Goal: Information Seeking & Learning: Check status

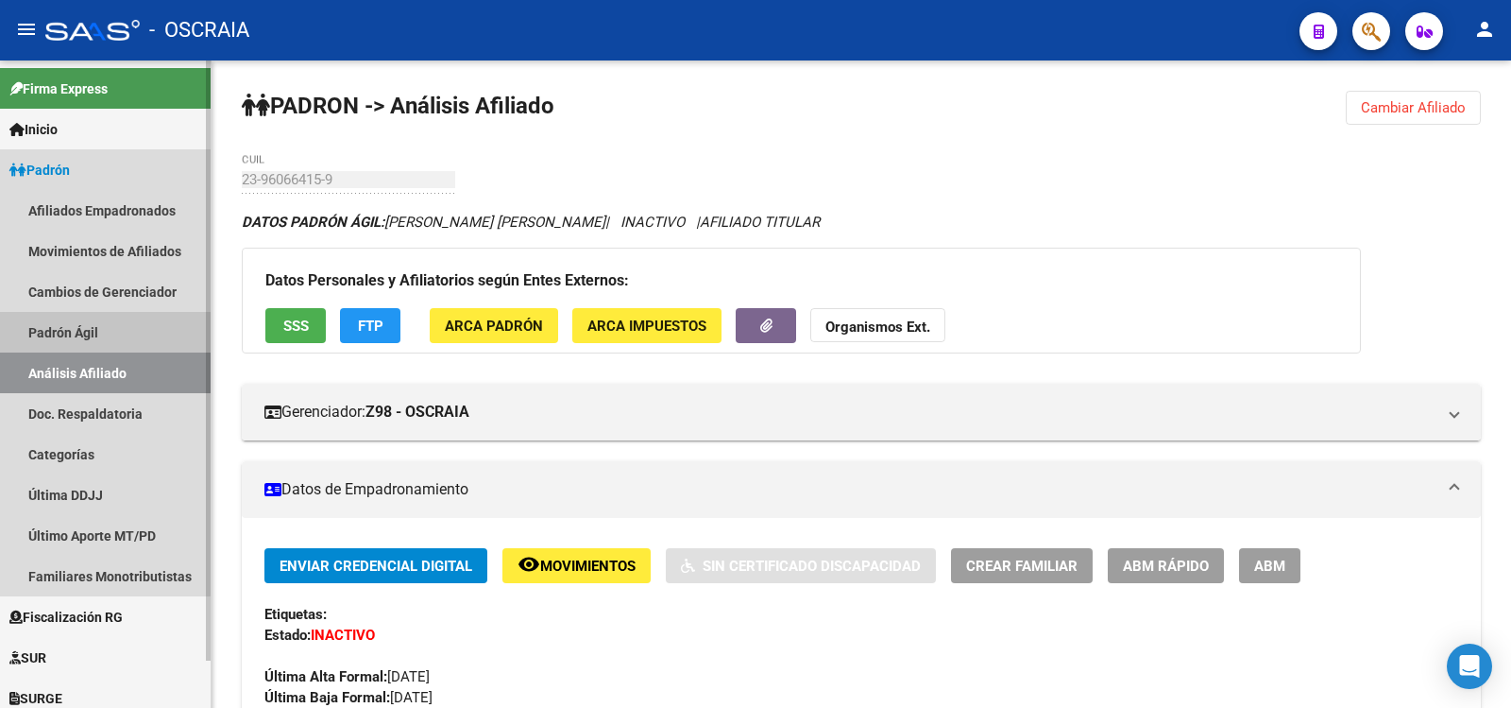
drag, startPoint x: 84, startPoint y: 321, endPoint x: 97, endPoint y: 378, distance: 58.2
click at [84, 323] on link "Padrón Ágil" at bounding box center [105, 332] width 211 height 41
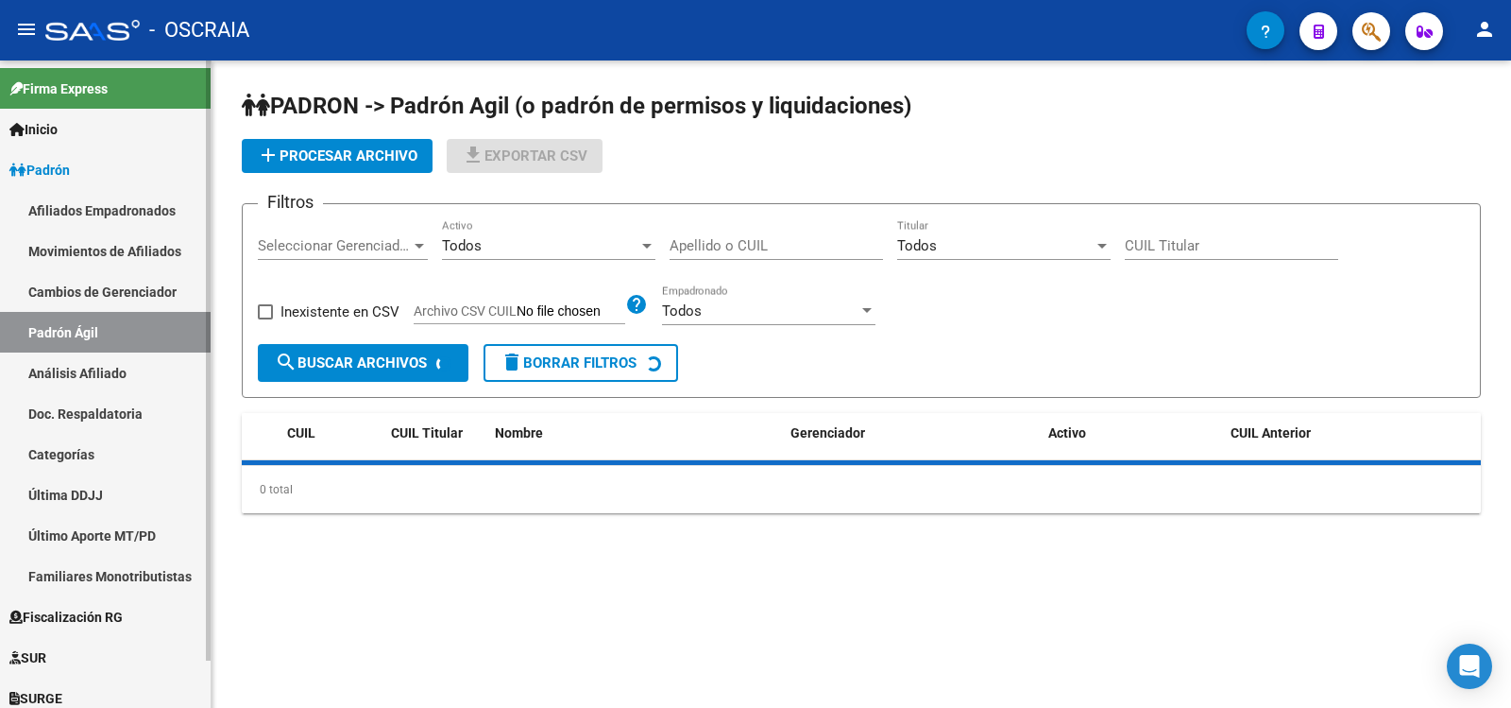
click at [103, 383] on link "Análisis Afiliado" at bounding box center [105, 372] width 211 height 41
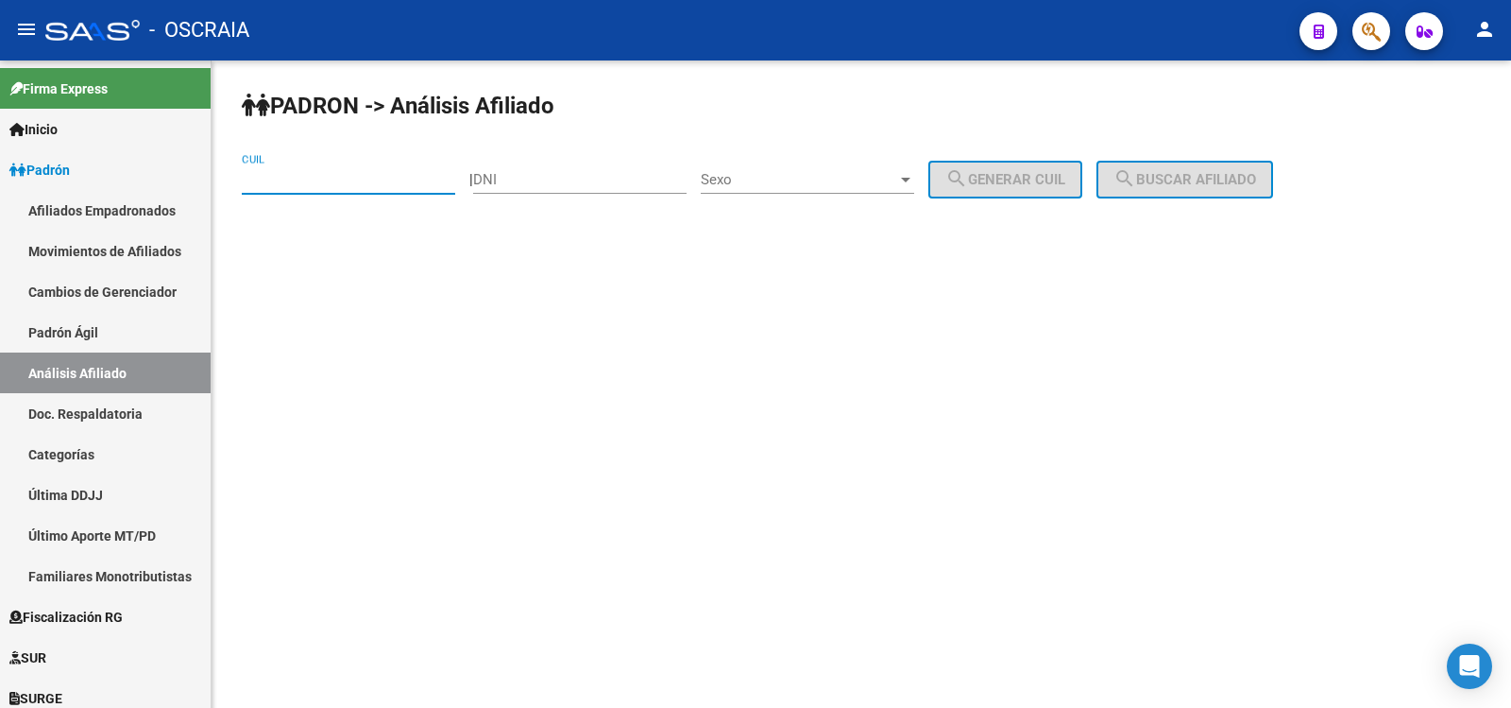
click at [323, 176] on input "CUIL" at bounding box center [348, 179] width 213 height 17
paste input "20-29591900-1"
type input "20-29591900-1"
click at [1136, 169] on mat-icon "search" at bounding box center [1125, 178] width 23 height 23
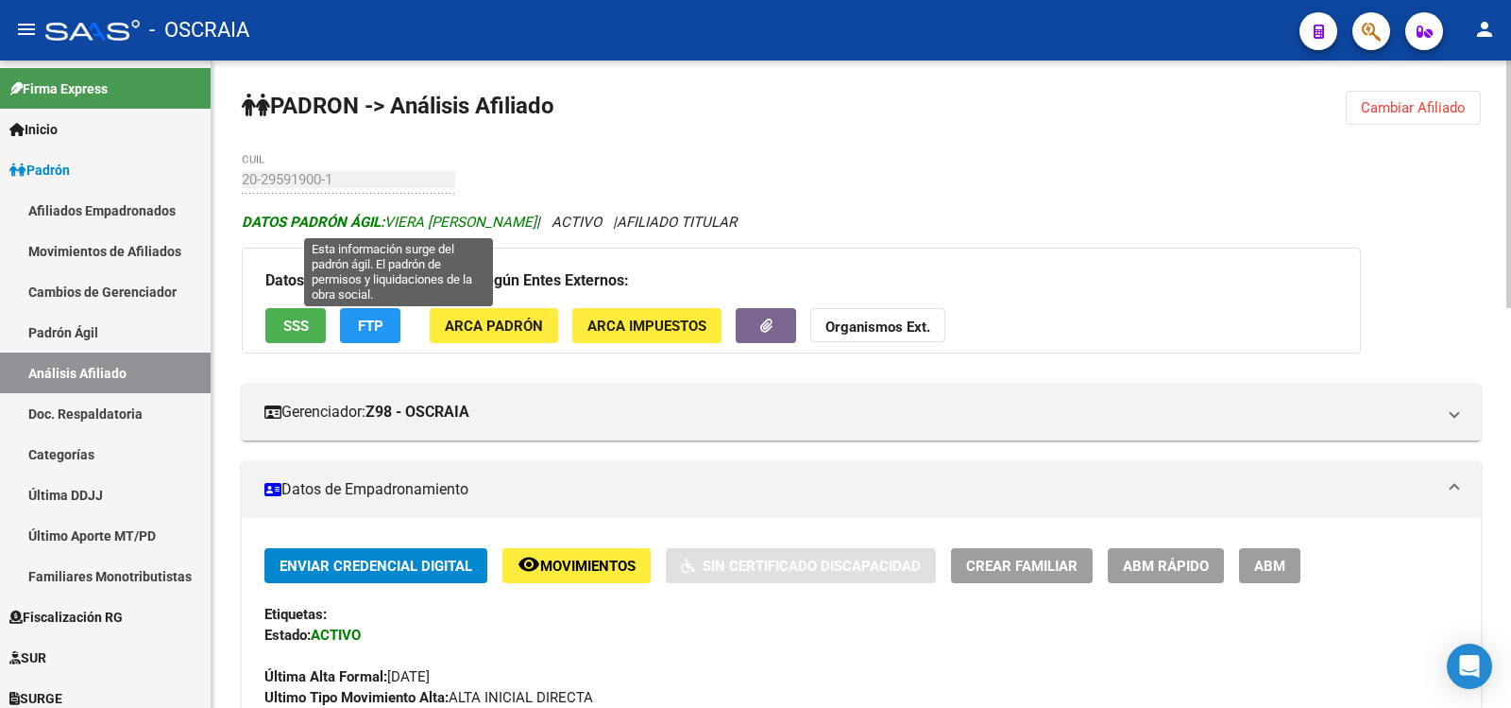
copy span "VIERA [PERSON_NAME]"
drag, startPoint x: 554, startPoint y: 217, endPoint x: 391, endPoint y: 224, distance: 162.6
click at [391, 224] on span "DATOS PADRÓN ÁGIL: VIERA [PERSON_NAME]" at bounding box center [389, 221] width 295 height 17
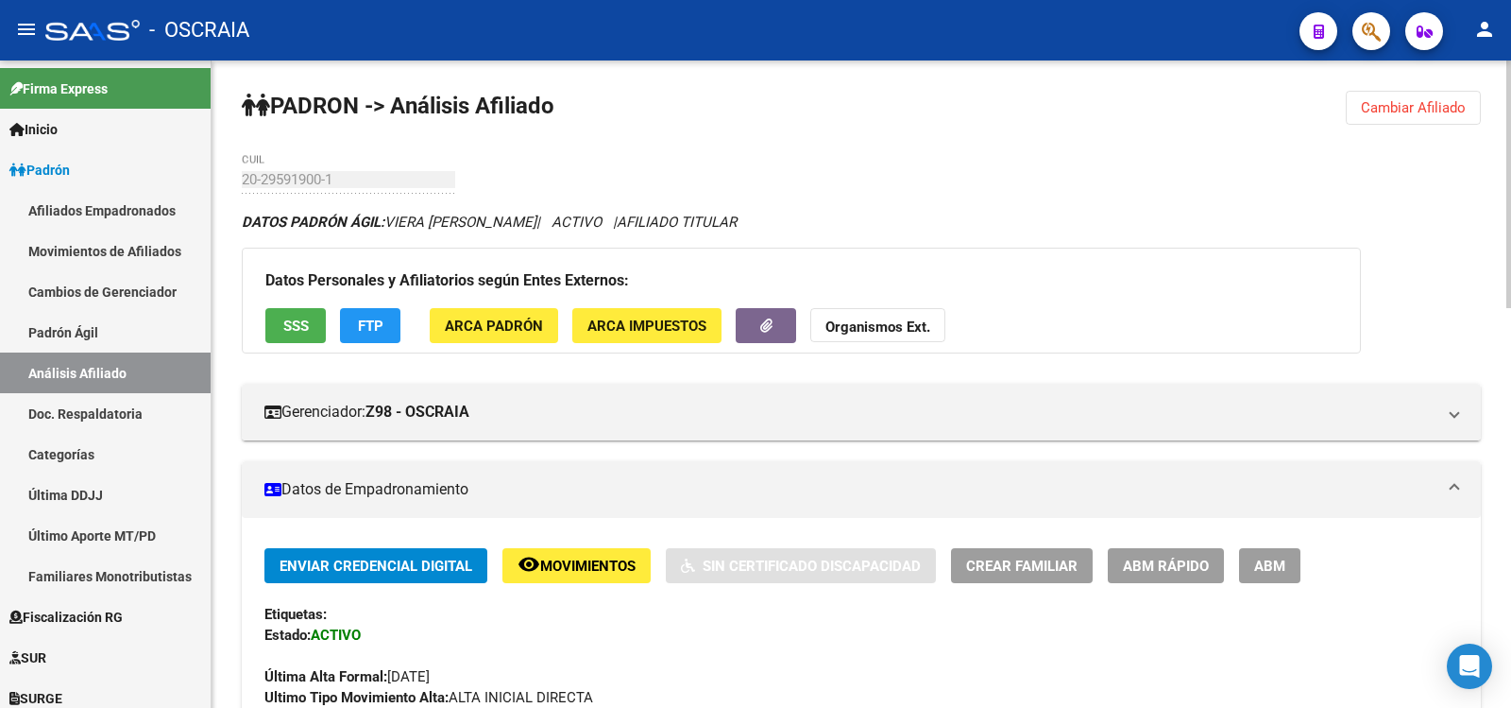
scroll to position [630, 0]
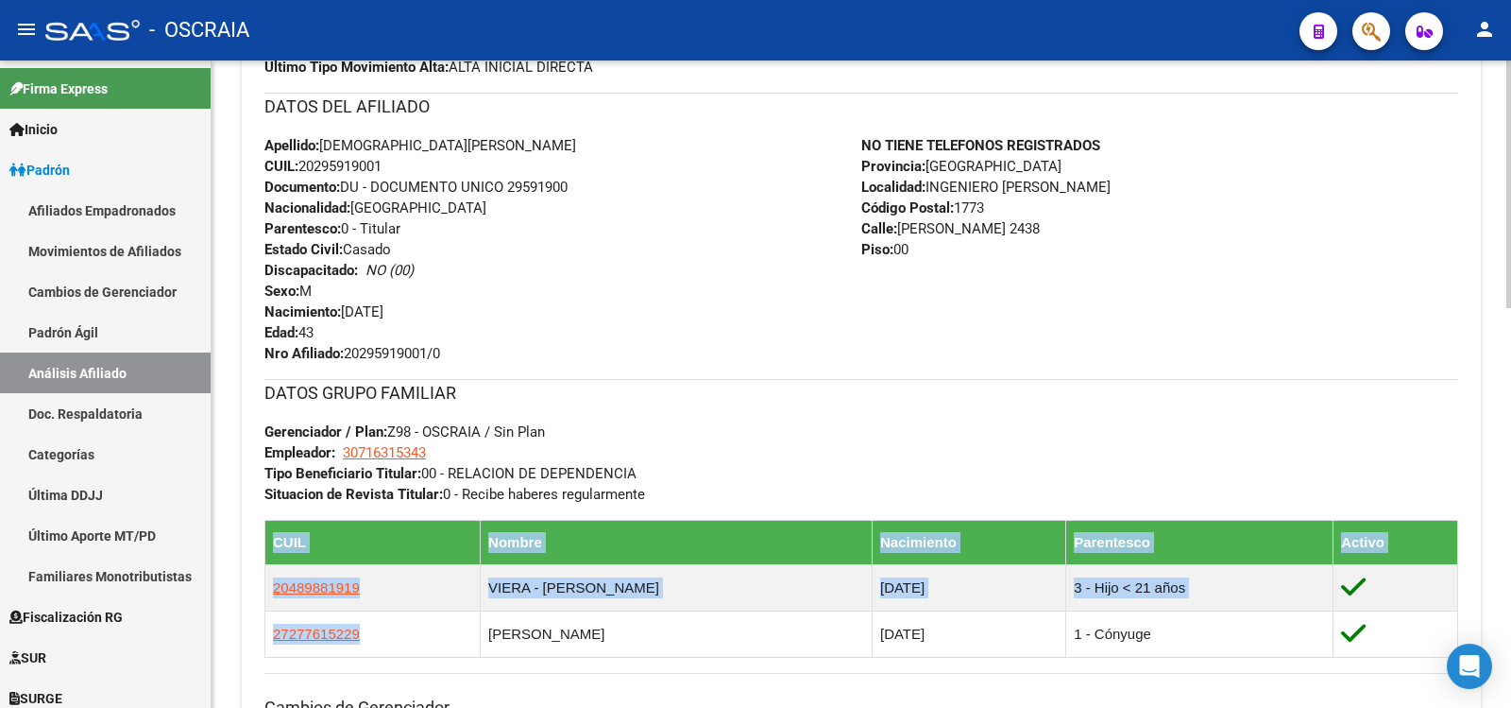
copy table "CUIL Nombre Nacimiento Parentesco Activo 20489881919 VIERA - [PERSON_NAME] [DAT…"
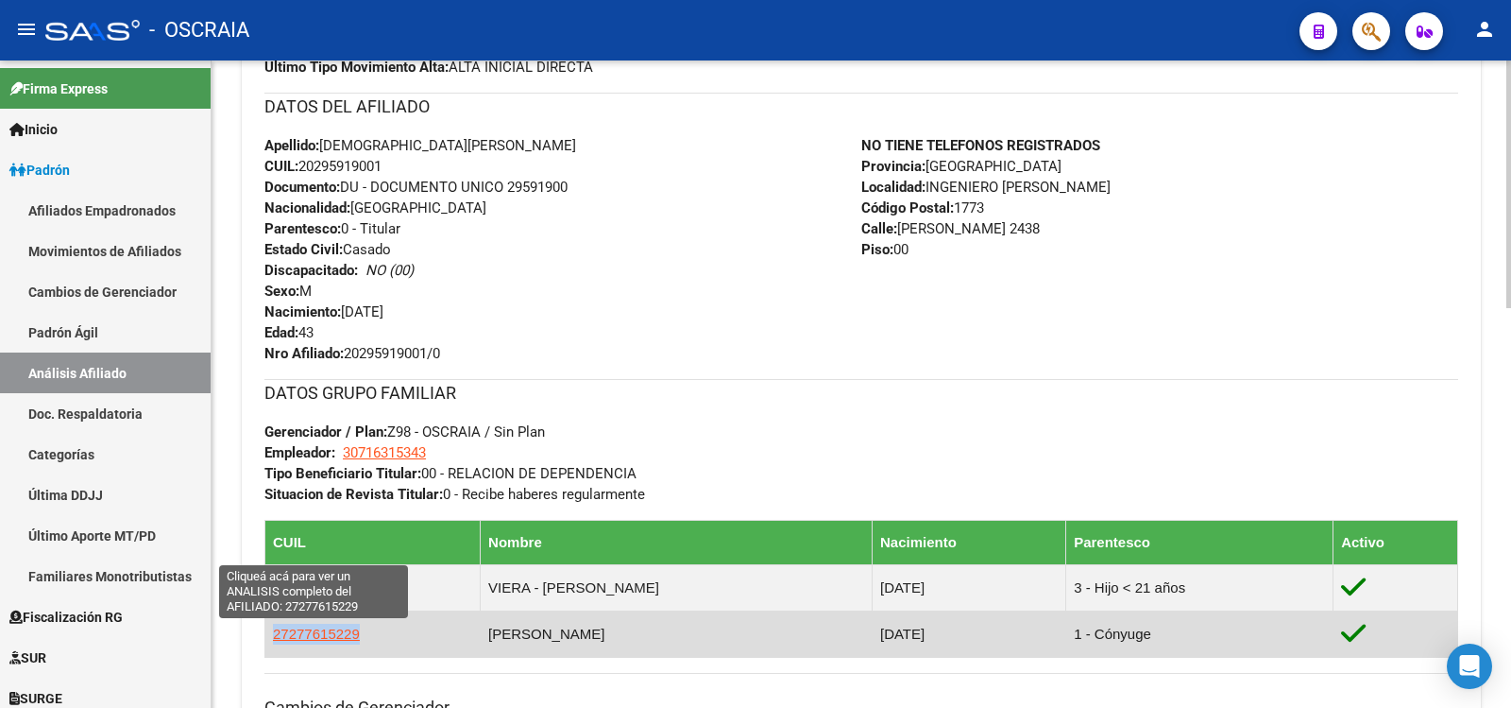
copy span "27277615229"
drag, startPoint x: 381, startPoint y: 643, endPoint x: 275, endPoint y: 637, distance: 106.0
click at [275, 637] on td "27277615229" at bounding box center [372, 633] width 215 height 46
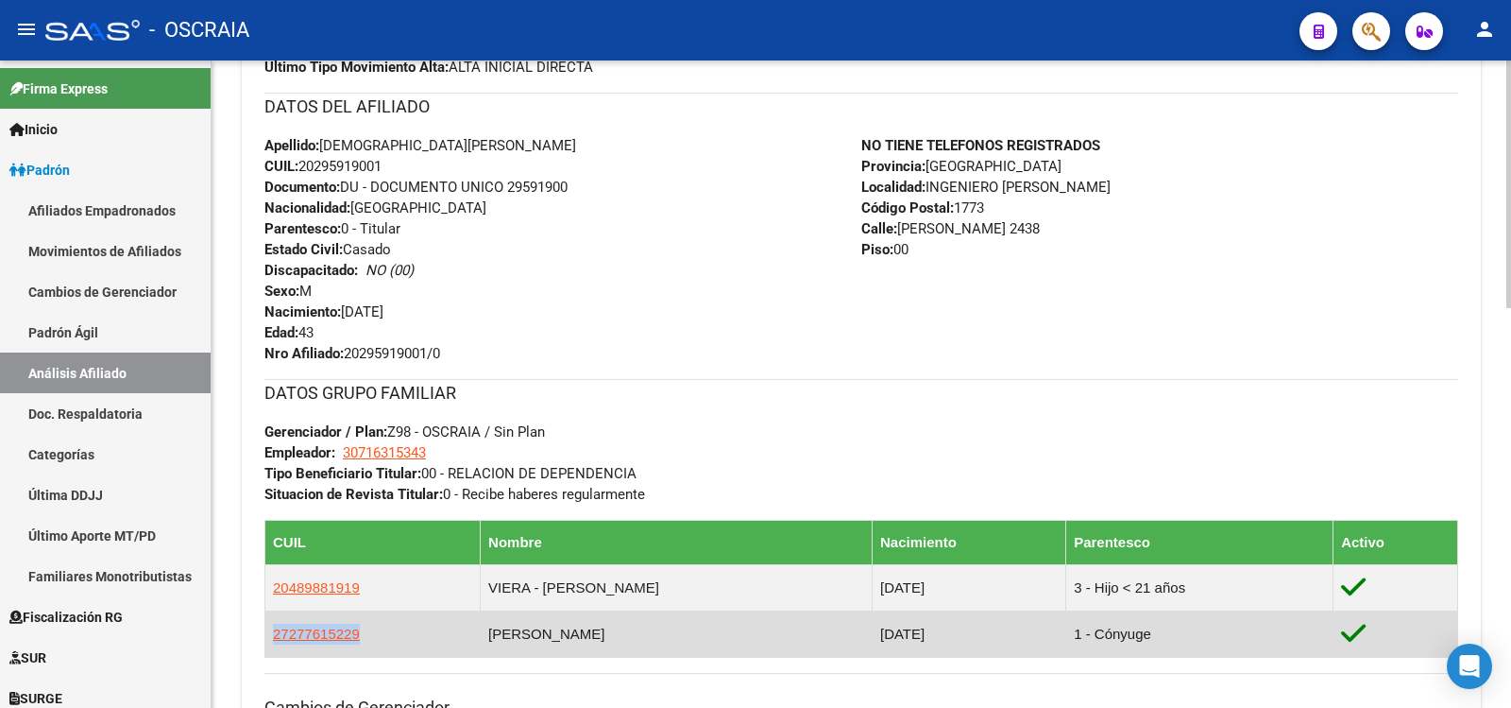
copy td "[PERSON_NAME]"
drag, startPoint x: 664, startPoint y: 634, endPoint x: 481, endPoint y: 637, distance: 183.3
click at [481, 637] on td "[PERSON_NAME]" at bounding box center [677, 633] width 392 height 46
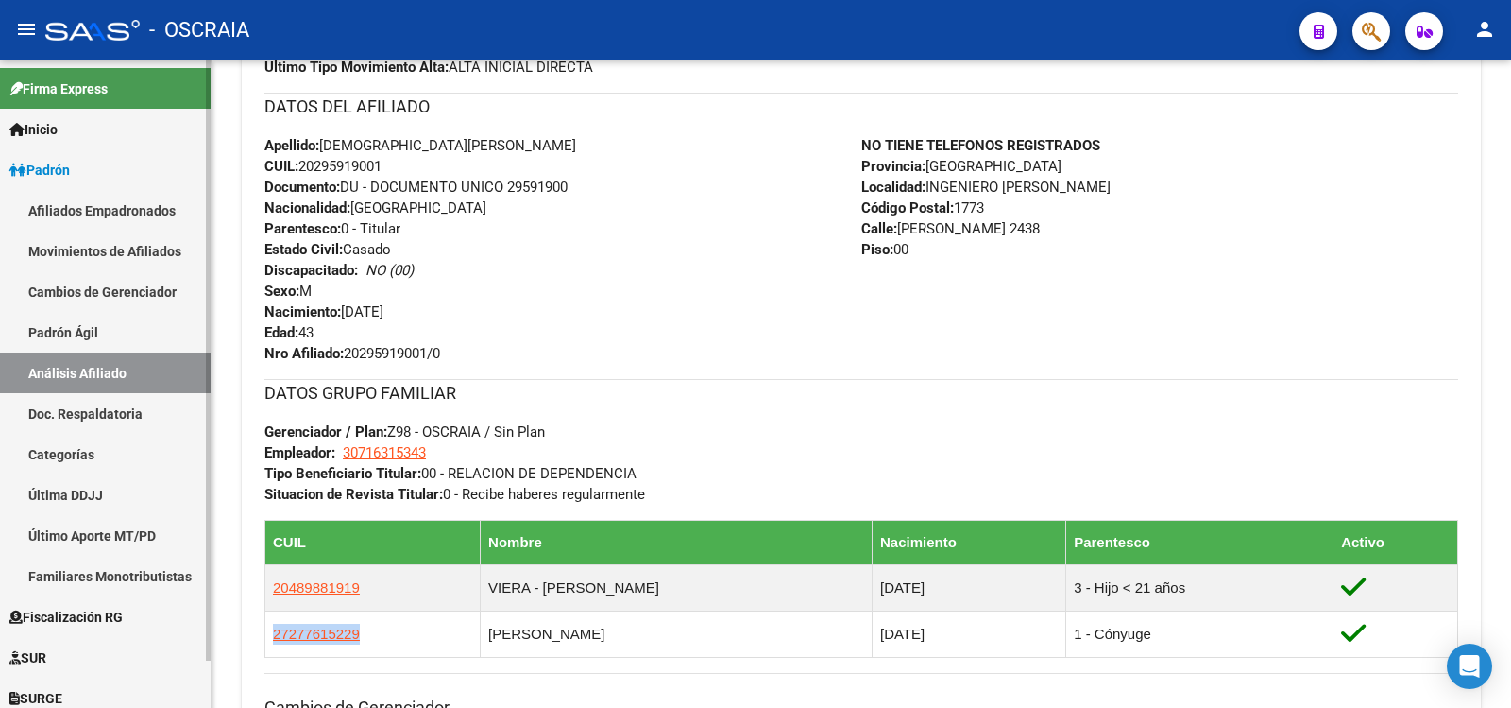
drag, startPoint x: 164, startPoint y: 342, endPoint x: 142, endPoint y: 370, distance: 36.3
click at [163, 342] on link "Padrón Ágil" at bounding box center [105, 332] width 211 height 41
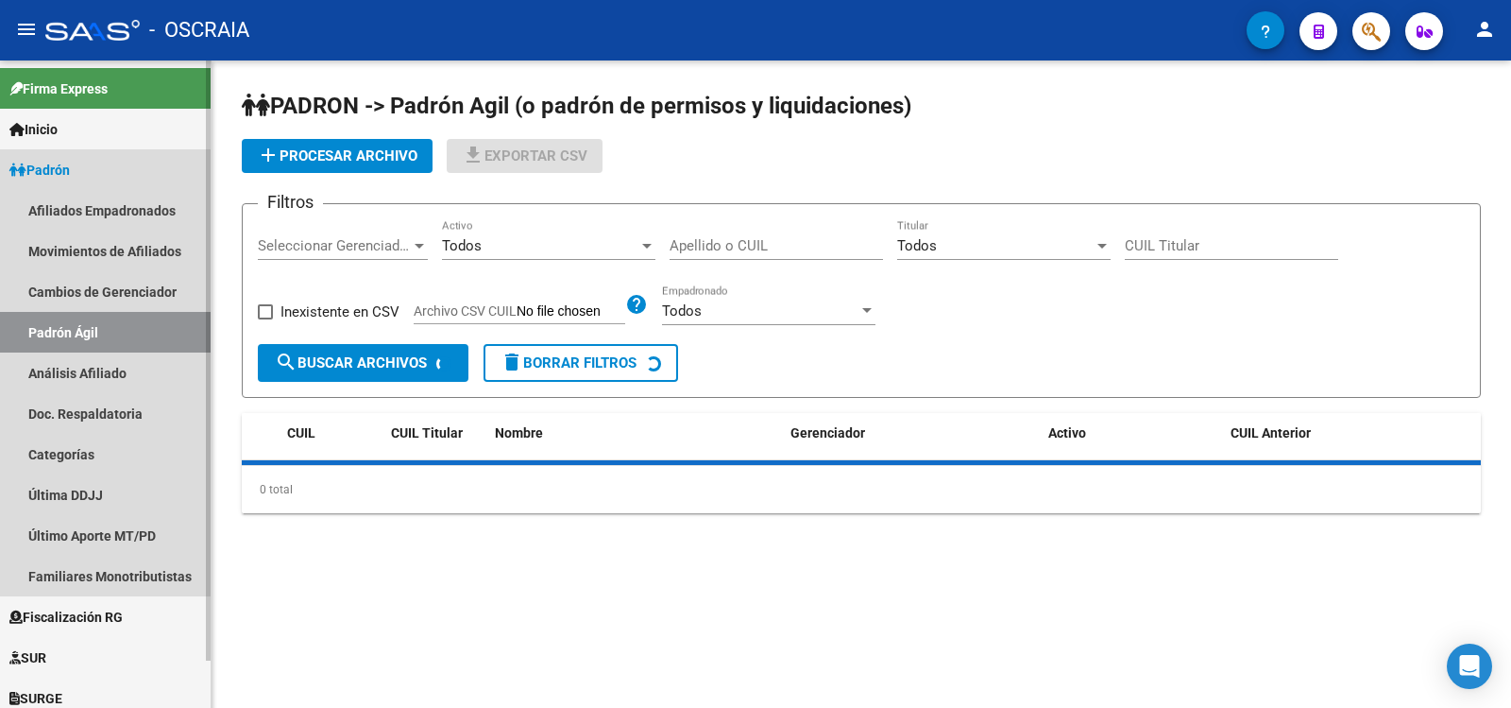
click at [142, 370] on link "Análisis Afiliado" at bounding box center [105, 372] width 211 height 41
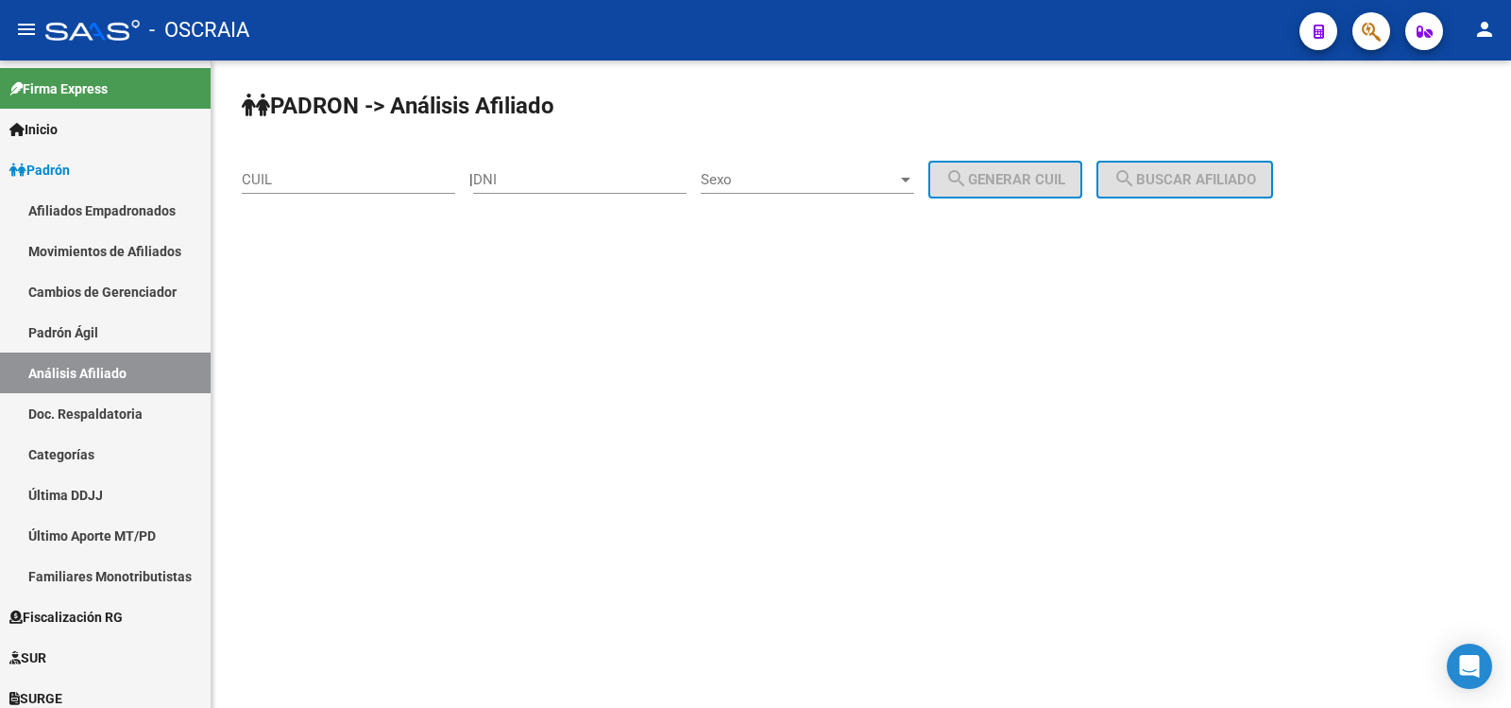
click at [345, 167] on div "CUIL" at bounding box center [348, 173] width 213 height 41
click at [355, 180] on input "CUIL" at bounding box center [348, 179] width 213 height 17
paste input "20-19108007-7"
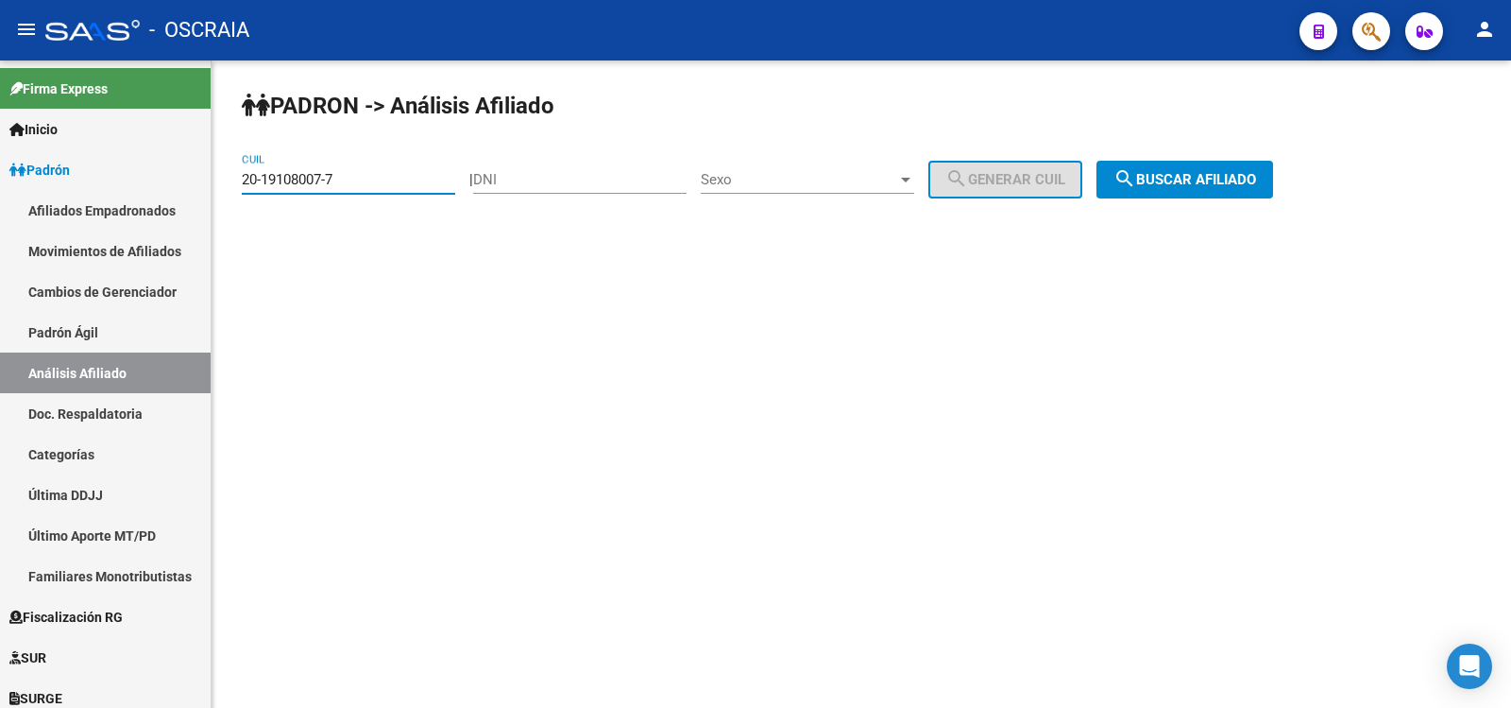
type input "20-19108007-7"
click at [1172, 189] on button "search Buscar afiliado" at bounding box center [1185, 180] width 177 height 38
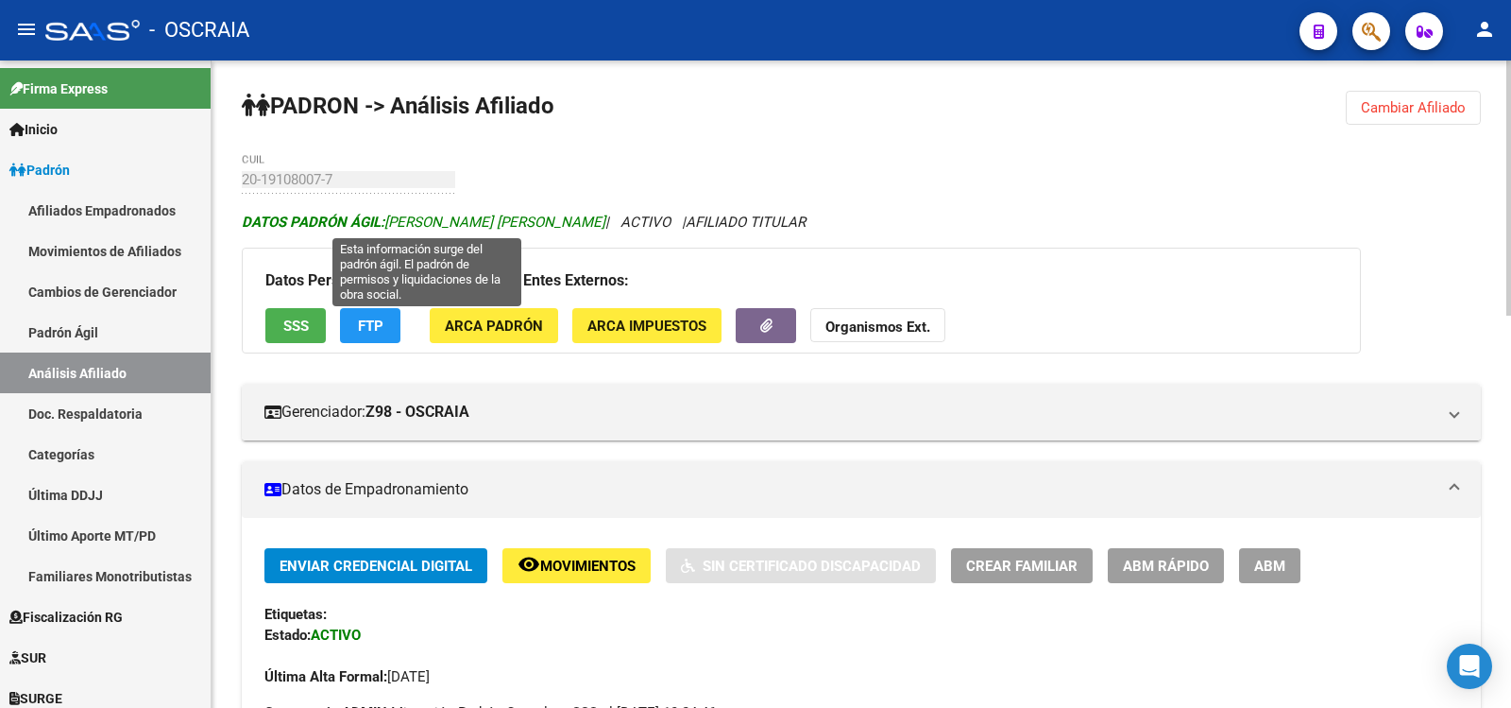
copy span "[PERSON_NAME] [PERSON_NAME]"
drag, startPoint x: 609, startPoint y: 224, endPoint x: 391, endPoint y: 224, distance: 218.2
click at [391, 224] on span "DATOS PADRÓN ÁGIL: [PERSON_NAME] [PERSON_NAME]" at bounding box center [424, 221] width 364 height 17
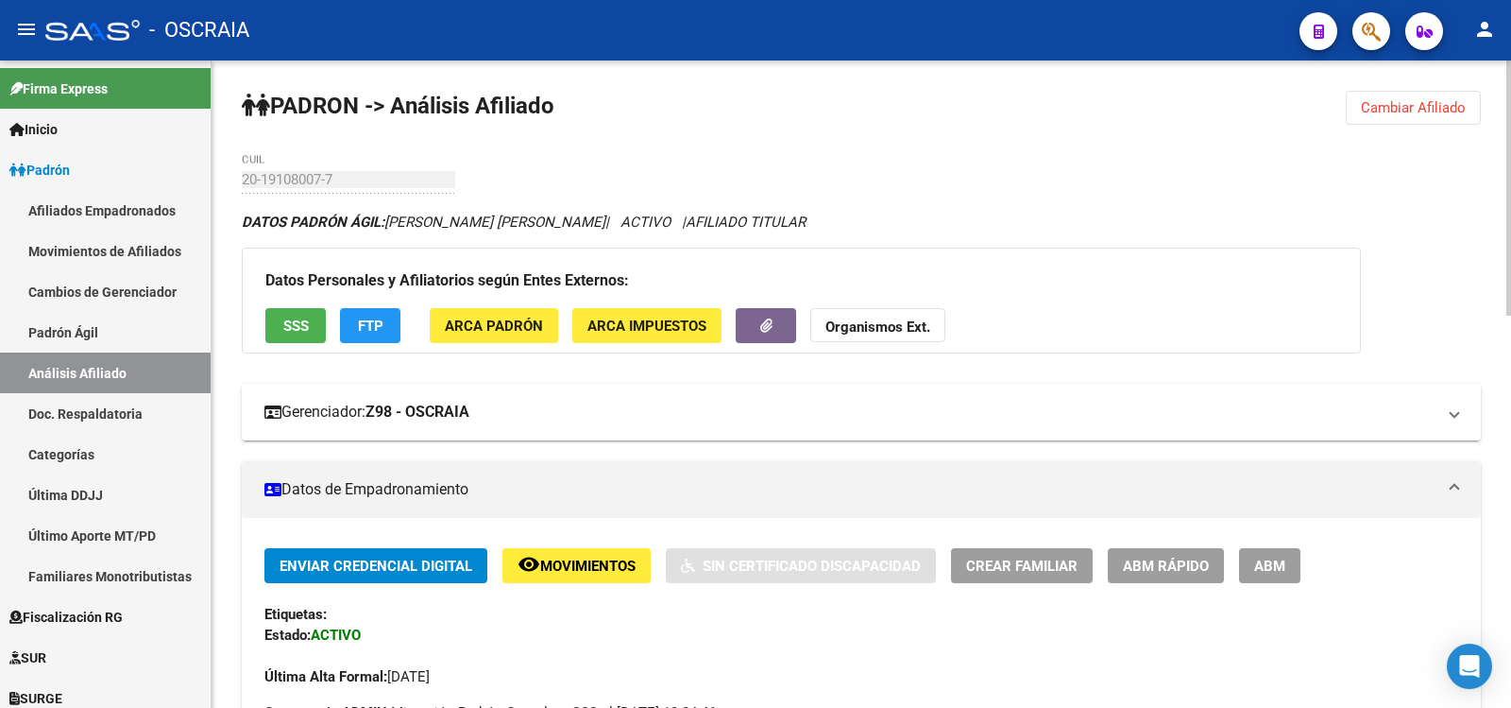
scroll to position [630, 0]
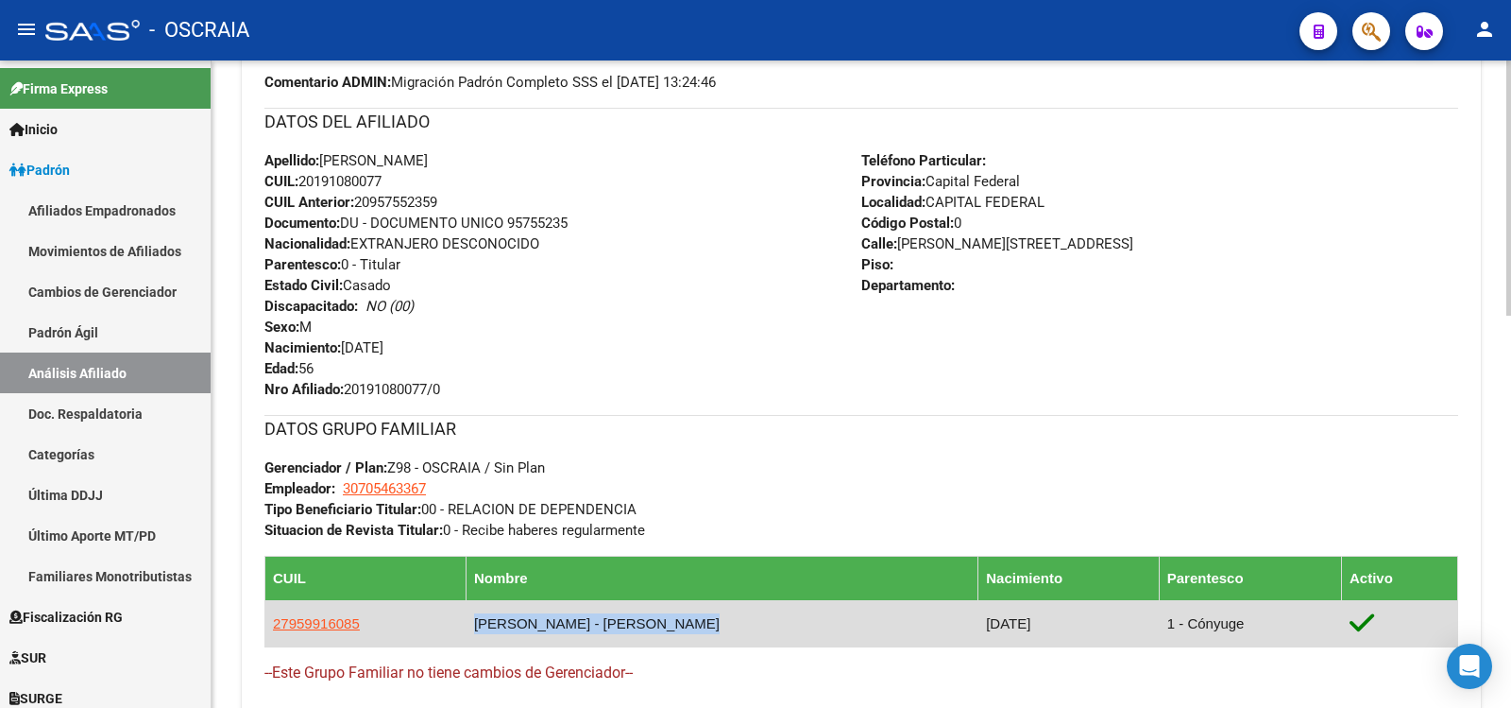
copy td "[PERSON_NAME] - [PERSON_NAME]"
drag, startPoint x: 704, startPoint y: 626, endPoint x: 473, endPoint y: 629, distance: 230.5
click at [473, 629] on td "[PERSON_NAME] - [PERSON_NAME]" at bounding box center [722, 623] width 512 height 46
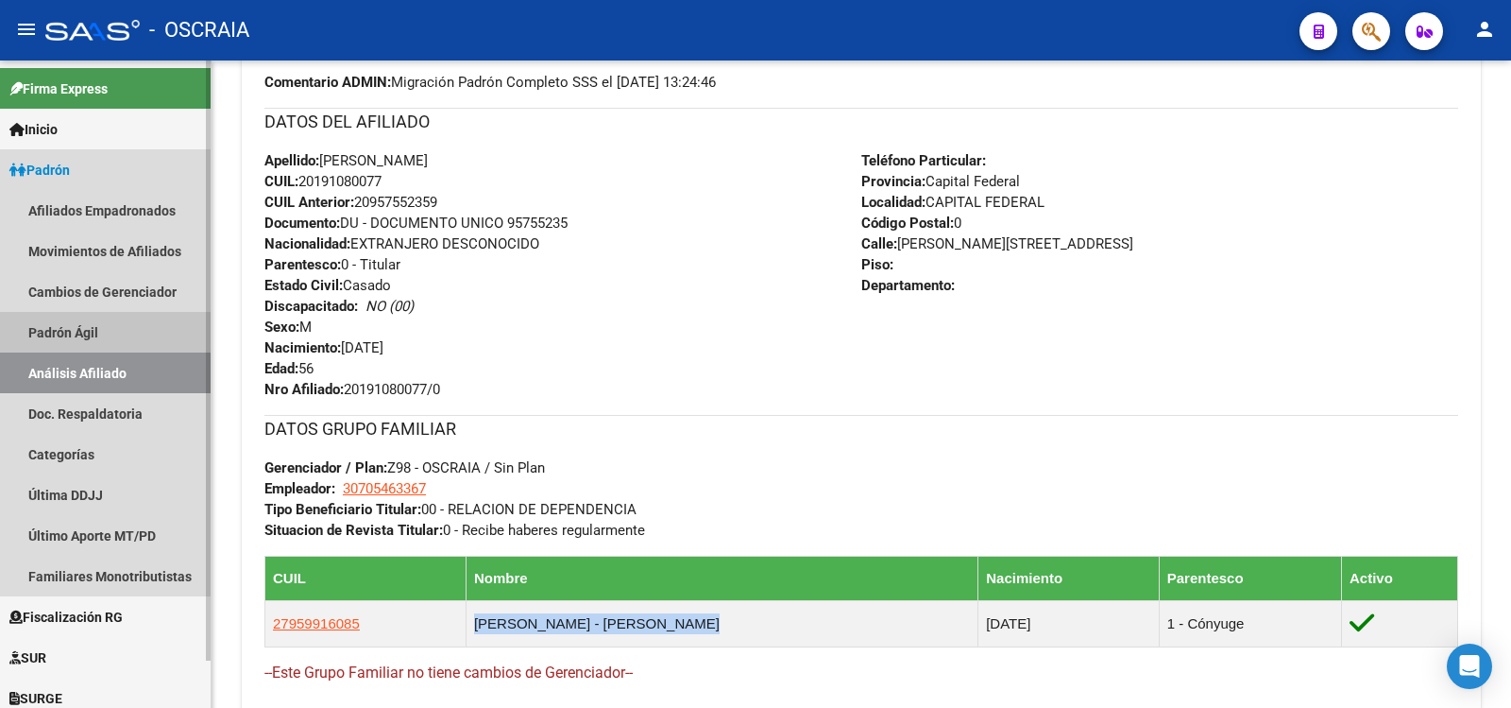
click at [101, 314] on link "Padrón Ágil" at bounding box center [105, 332] width 211 height 41
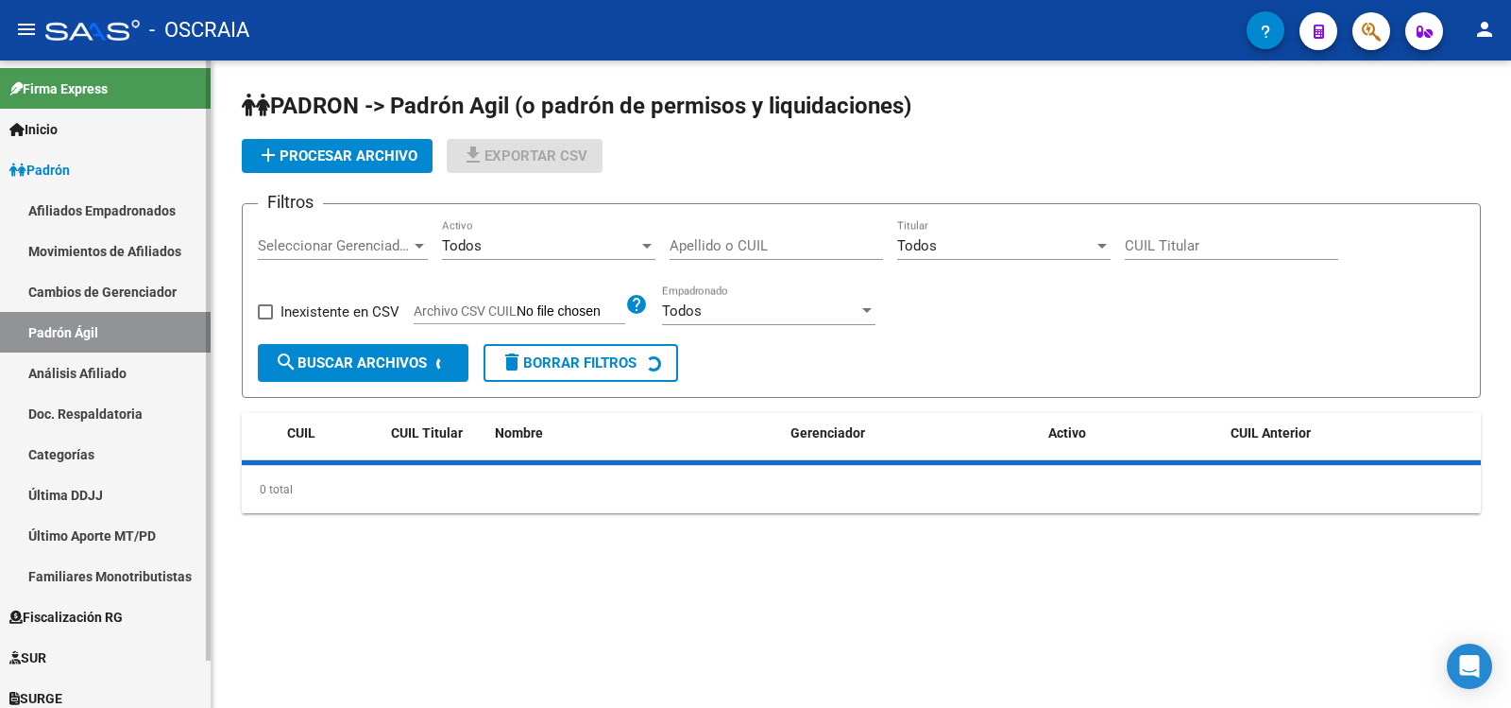
click at [113, 365] on link "Análisis Afiliado" at bounding box center [105, 372] width 211 height 41
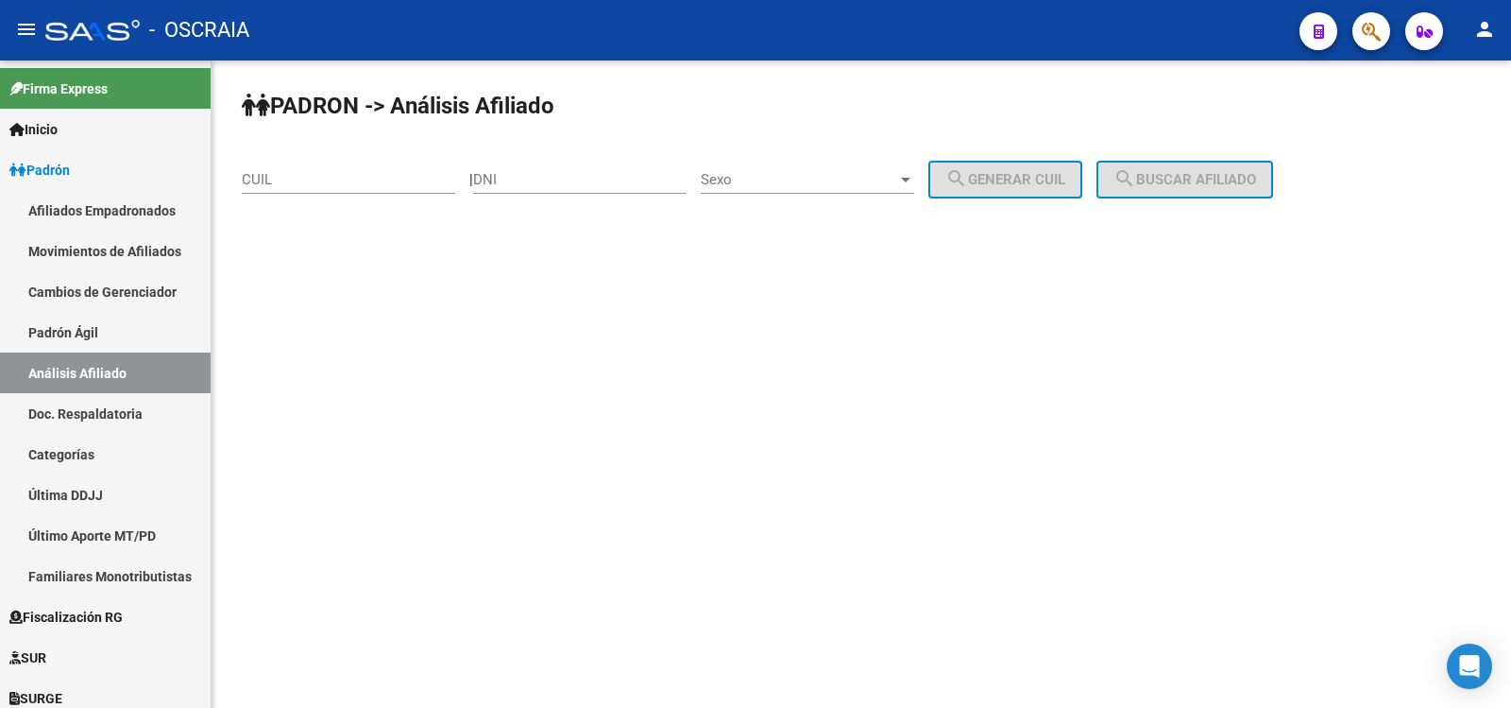
click at [289, 188] on div "CUIL" at bounding box center [348, 173] width 213 height 41
paste input "20-29591900-1"
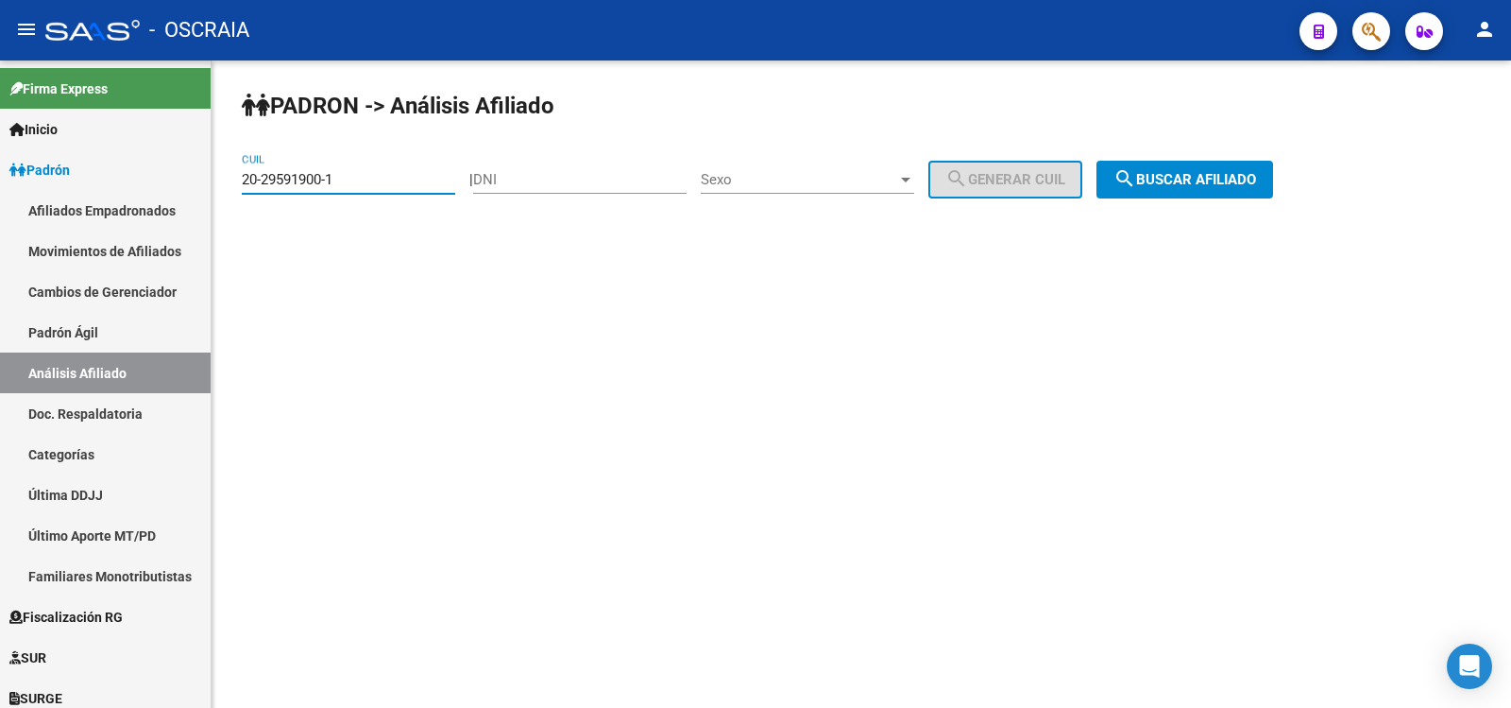
type input "20-29591900-1"
click at [1186, 188] on button "search Buscar afiliado" at bounding box center [1185, 180] width 177 height 38
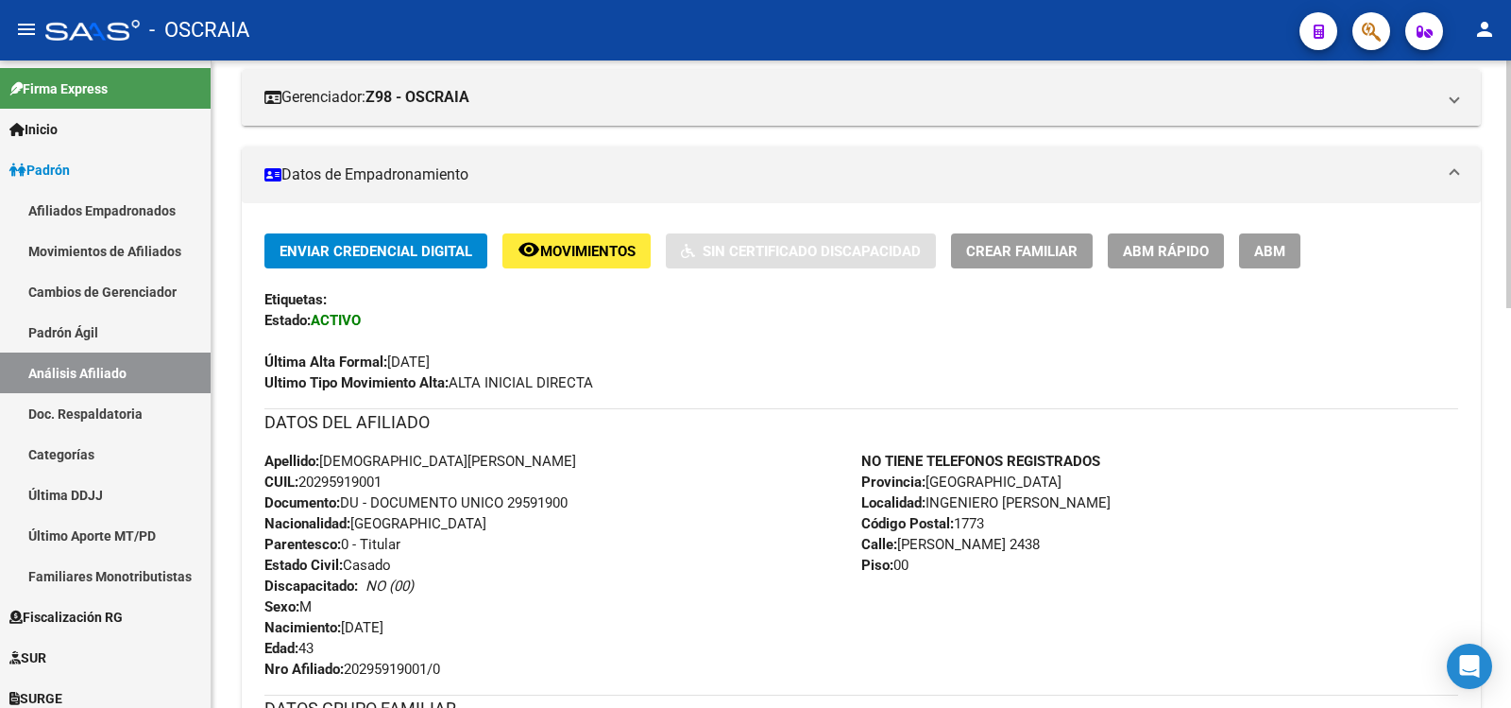
scroll to position [630, 0]
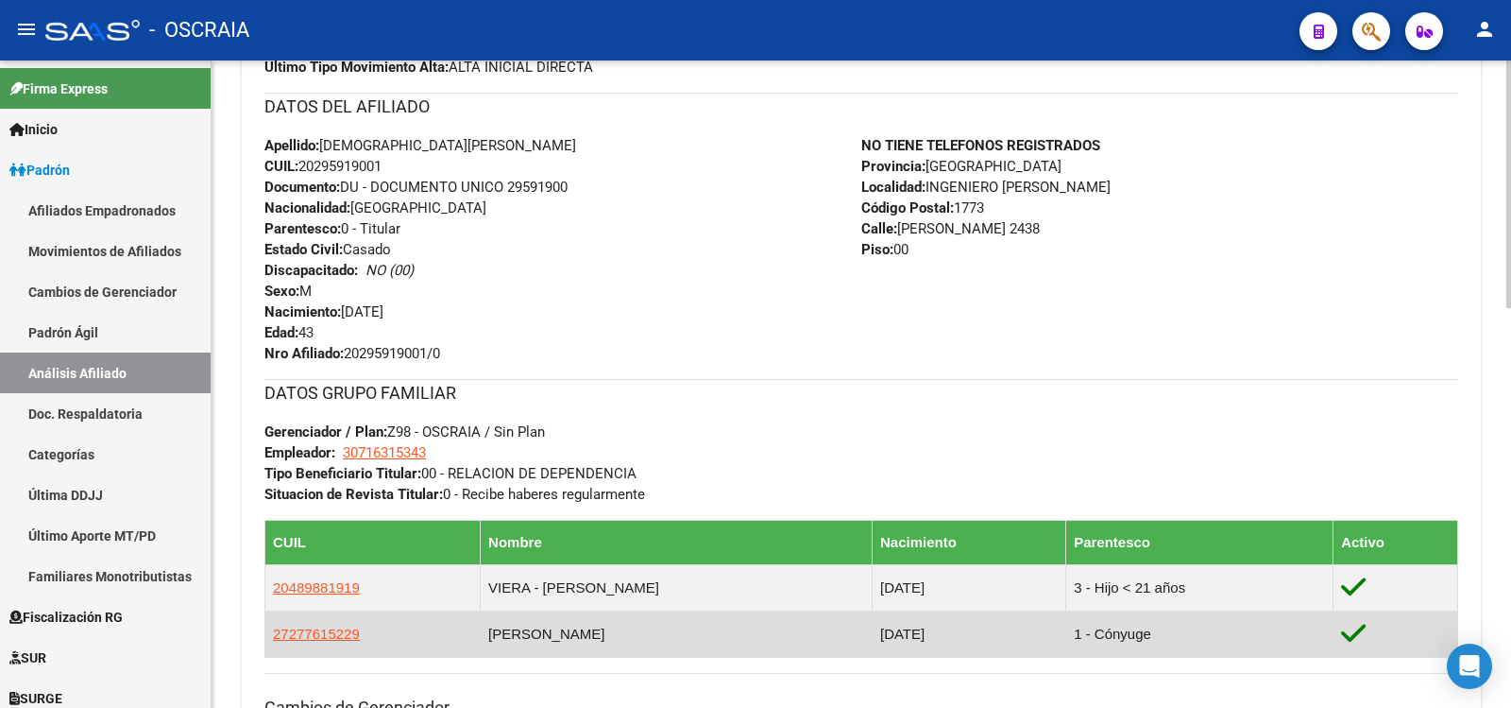
copy td "[PERSON_NAME]"
drag, startPoint x: 653, startPoint y: 634, endPoint x: 483, endPoint y: 637, distance: 170.1
click at [483, 637] on td "[PERSON_NAME]" at bounding box center [677, 633] width 392 height 46
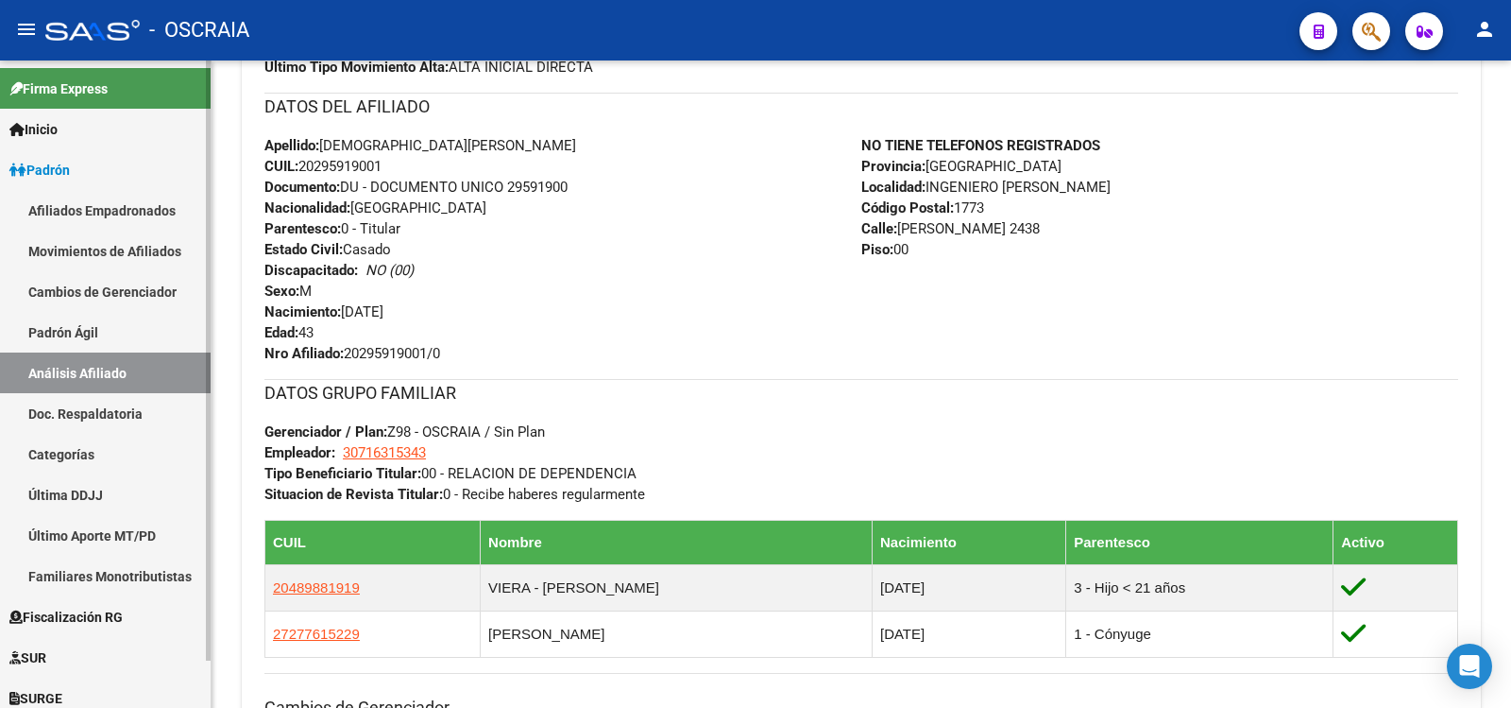
click at [132, 322] on link "Padrón Ágil" at bounding box center [105, 332] width 211 height 41
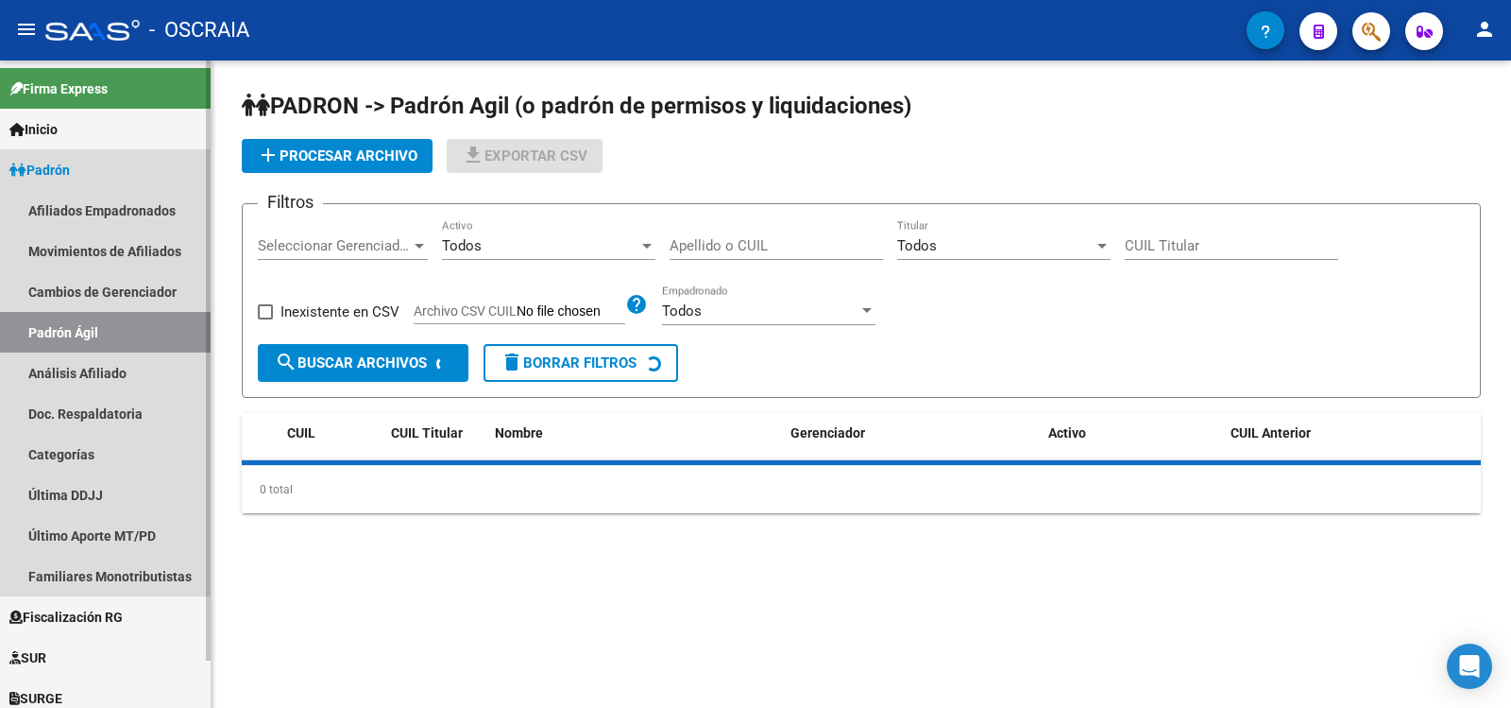
click at [131, 369] on link "Análisis Afiliado" at bounding box center [105, 372] width 211 height 41
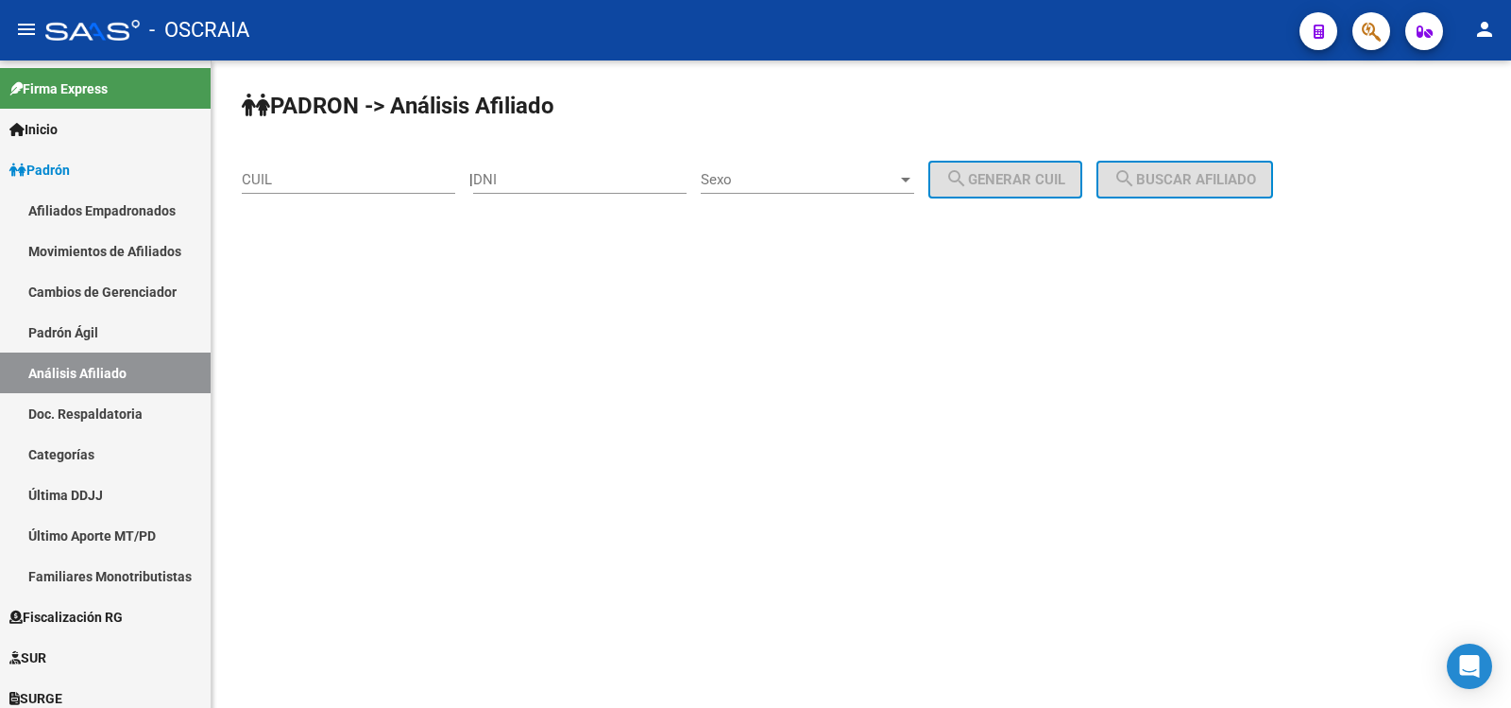
click at [351, 166] on div "CUIL" at bounding box center [348, 173] width 213 height 41
paste input "20-19108007-7"
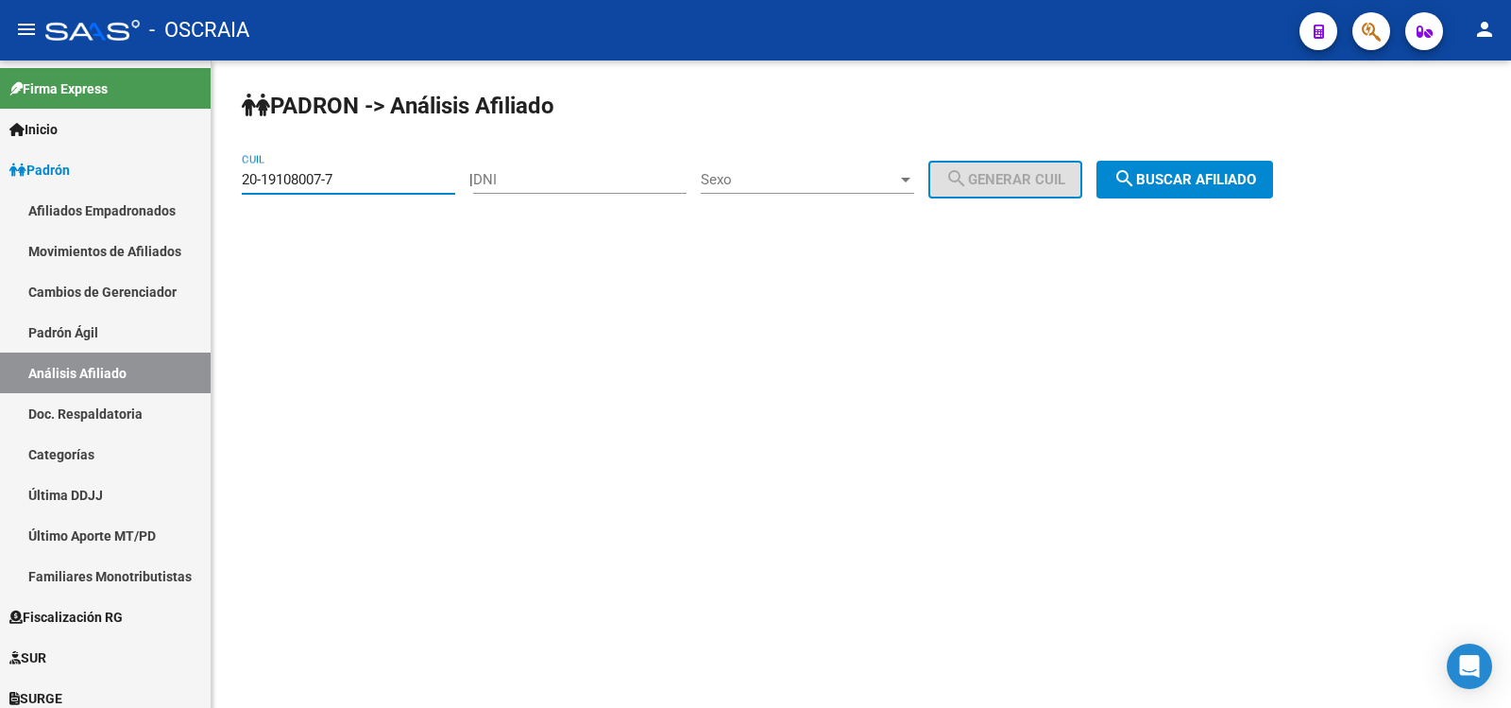
type input "20-19108007-7"
click at [1241, 184] on span "search Buscar afiliado" at bounding box center [1185, 179] width 143 height 17
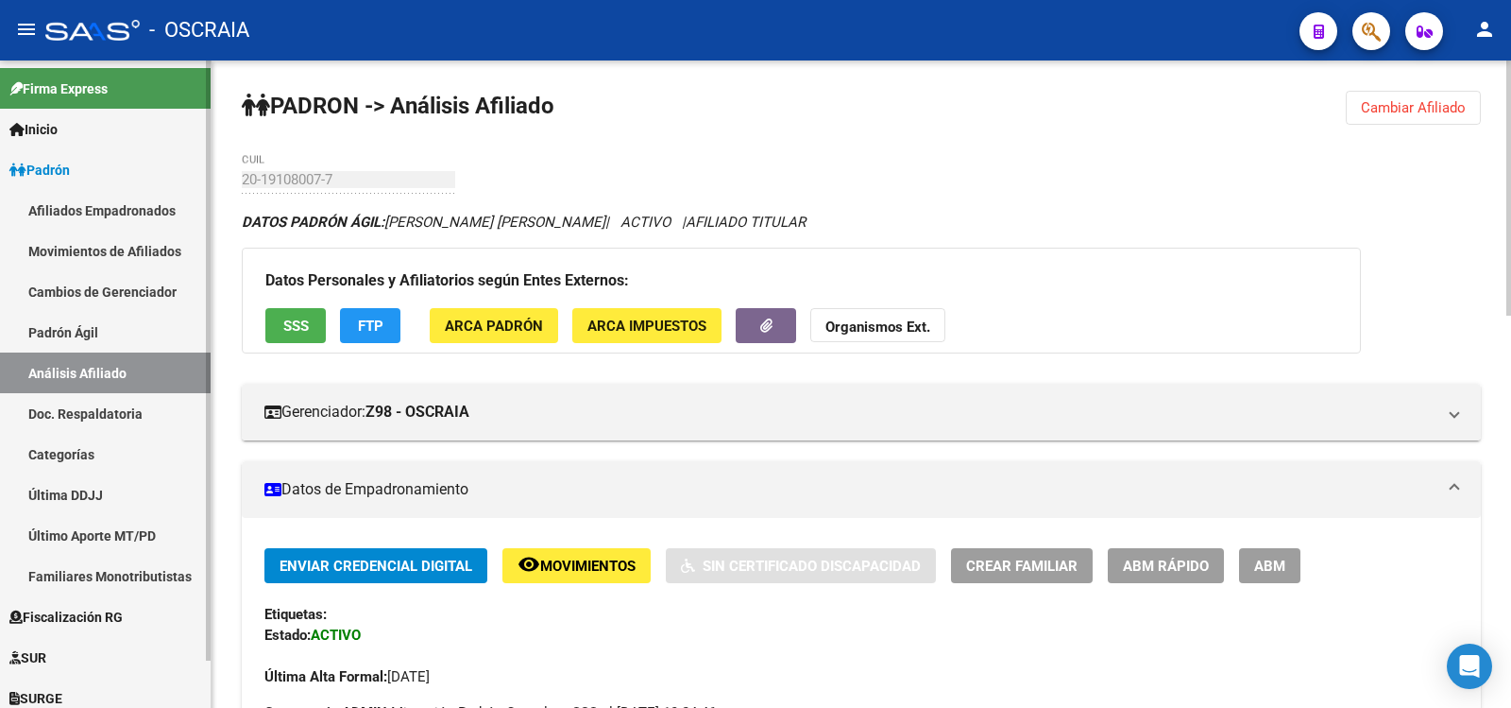
click at [106, 336] on link "Padrón Ágil" at bounding box center [105, 332] width 211 height 41
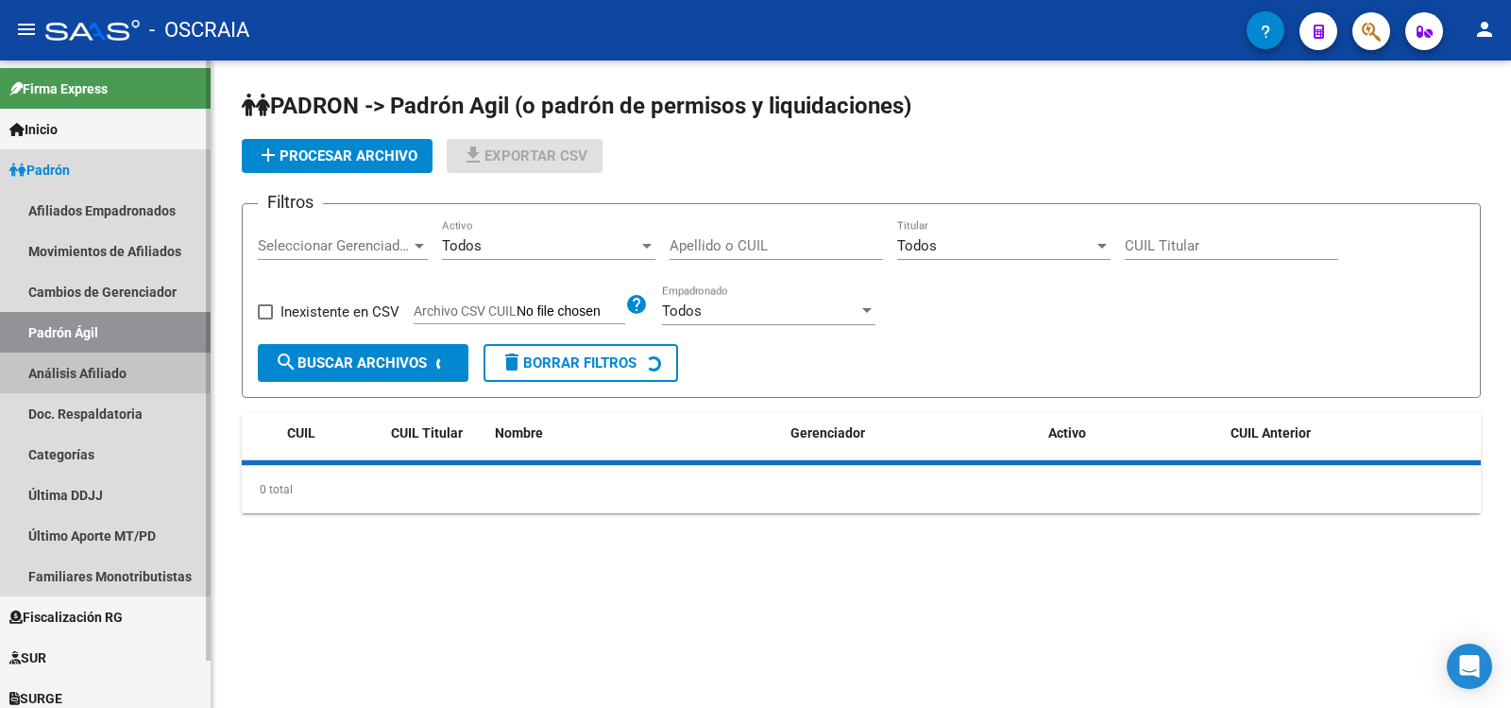
drag, startPoint x: 102, startPoint y: 363, endPoint x: 356, endPoint y: 213, distance: 295.2
click at [103, 363] on link "Análisis Afiliado" at bounding box center [105, 372] width 211 height 41
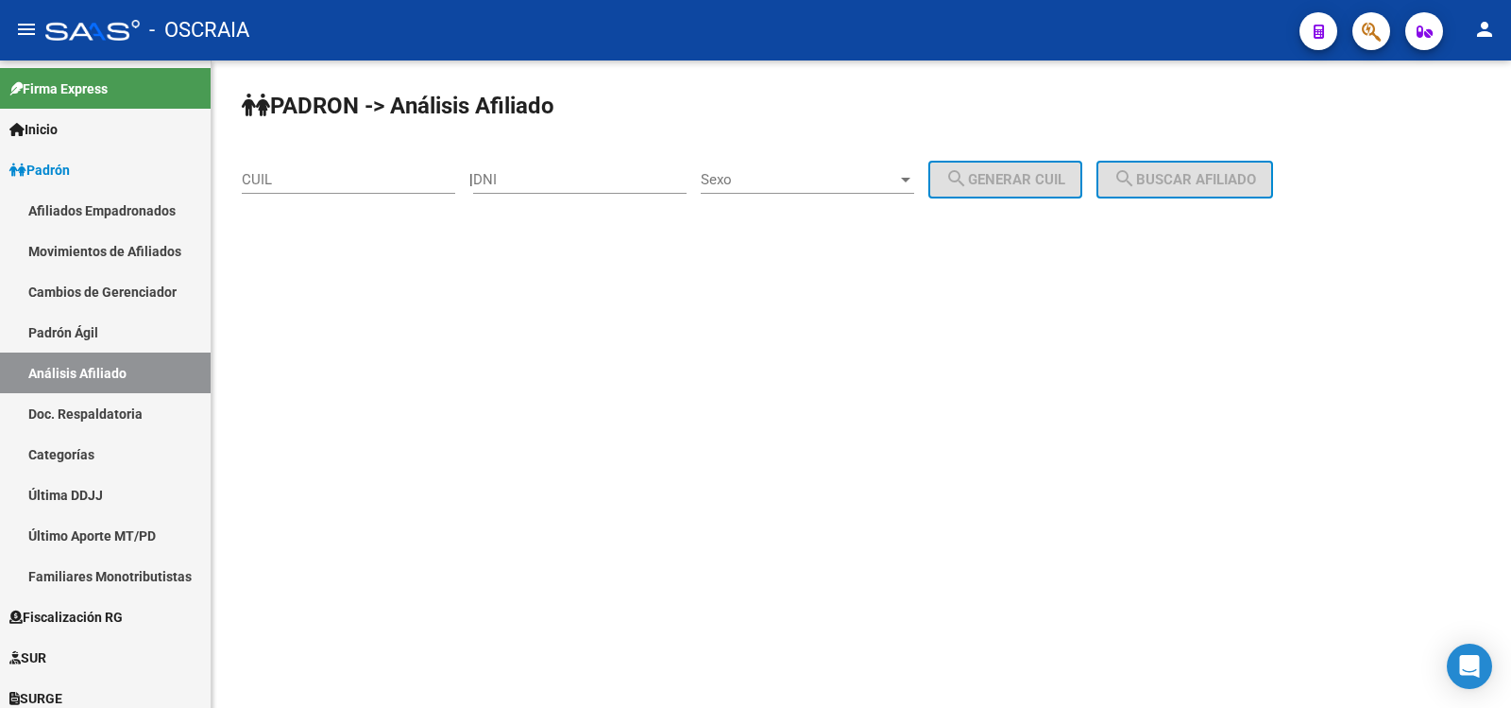
drag, startPoint x: 388, startPoint y: 185, endPoint x: 411, endPoint y: 181, distance: 23.0
click at [388, 185] on input "CUIL" at bounding box center [348, 179] width 213 height 17
paste input "20-19108007-7"
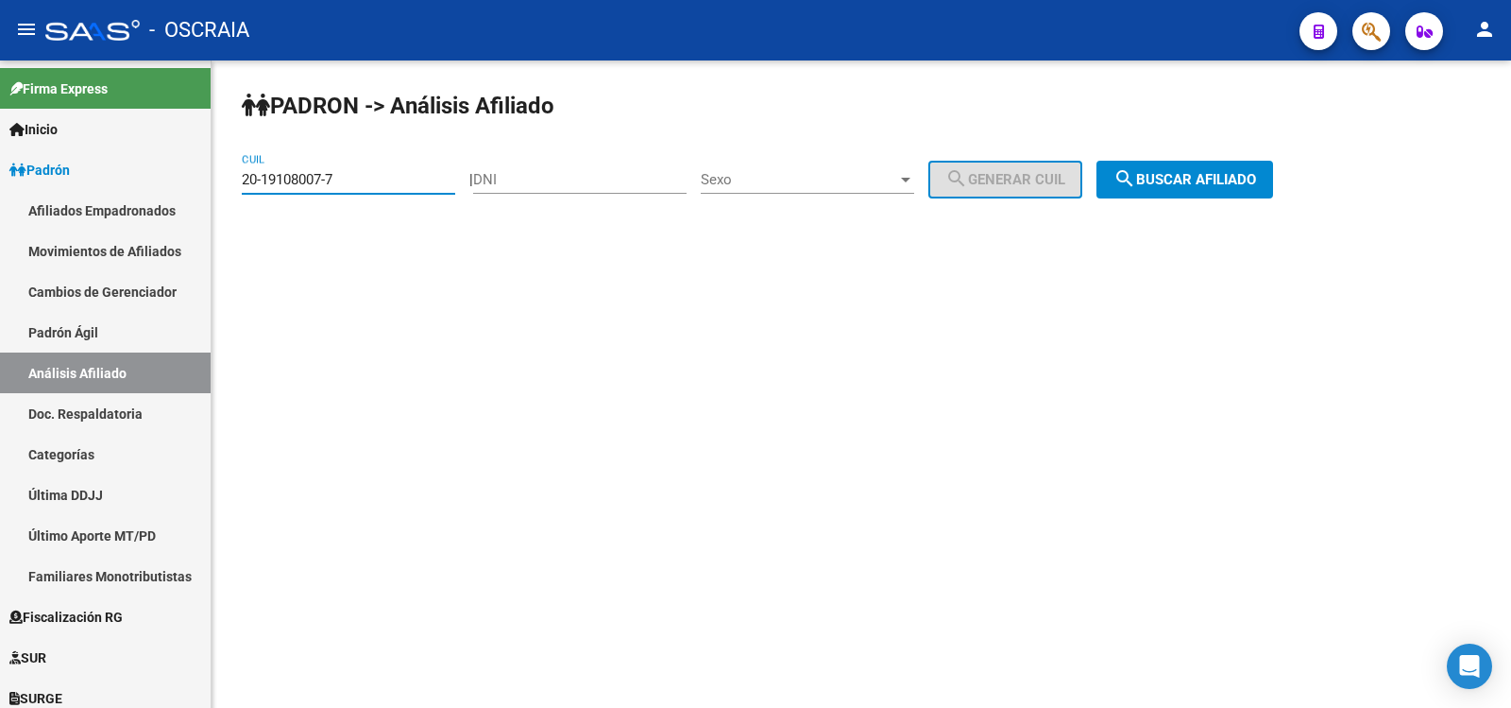
type input "20-19108007-7"
click at [1155, 198] on div "PADRON -> Análisis Afiliado 20-19108007-7 CUIL | DNI Sexo Sexo search Generar C…" at bounding box center [862, 159] width 1300 height 198
click at [1136, 180] on mat-icon "search" at bounding box center [1125, 178] width 23 height 23
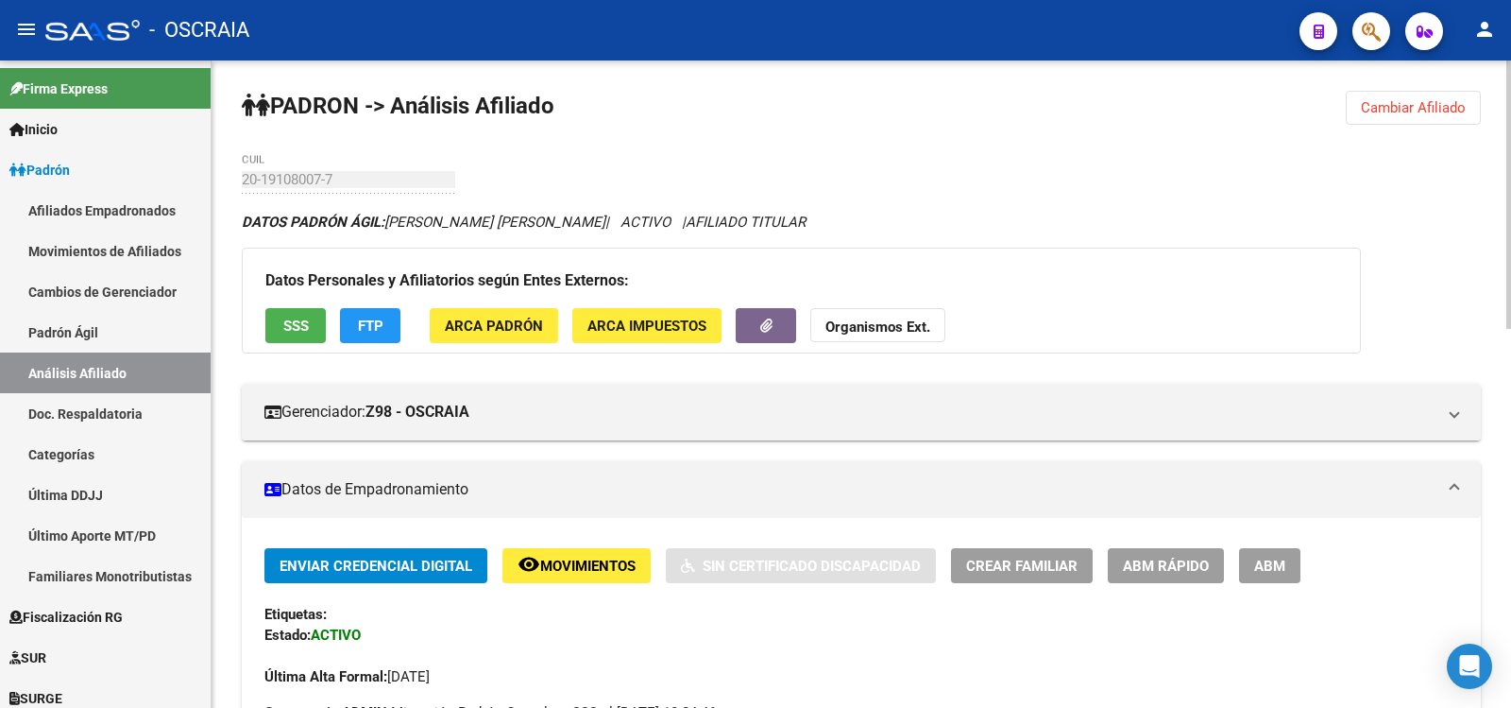
scroll to position [912, 0]
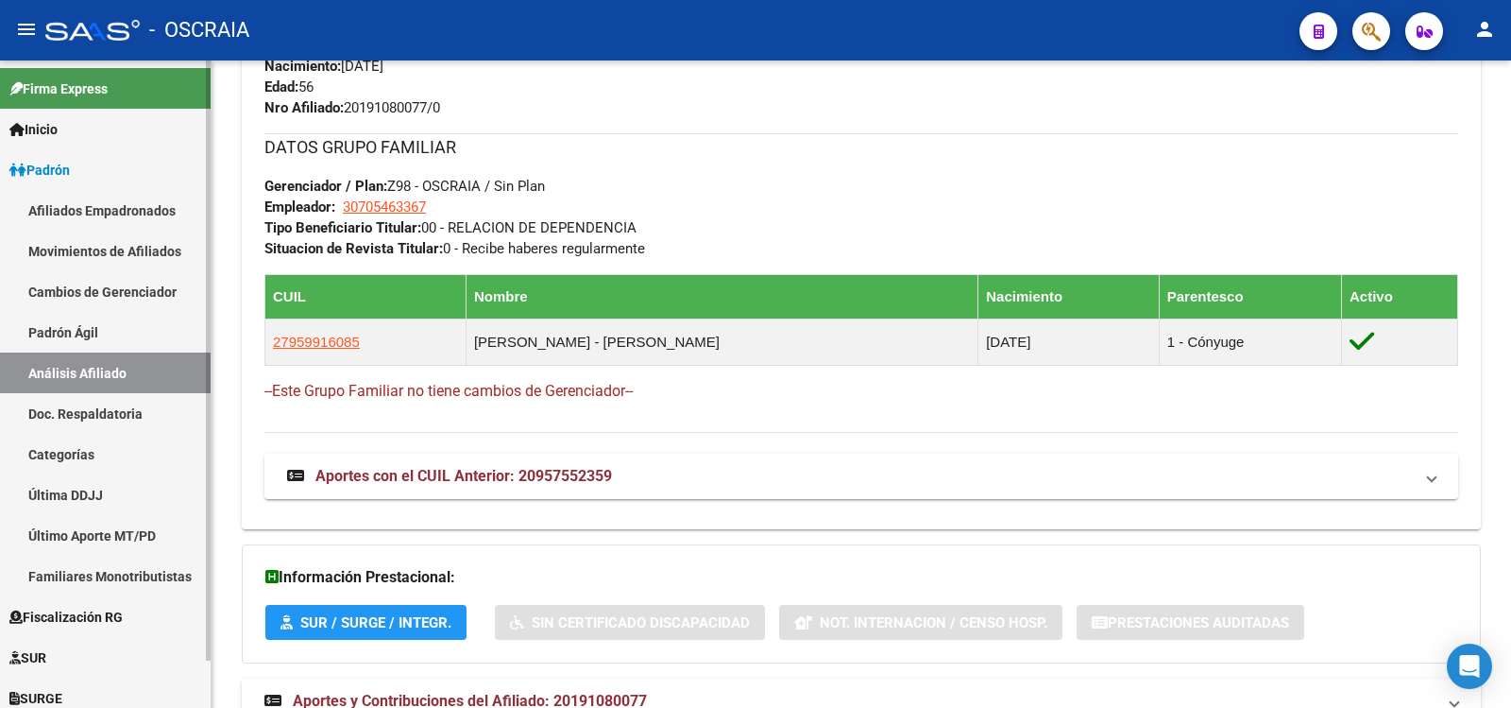
click at [127, 329] on link "Padrón Ágil" at bounding box center [105, 332] width 211 height 41
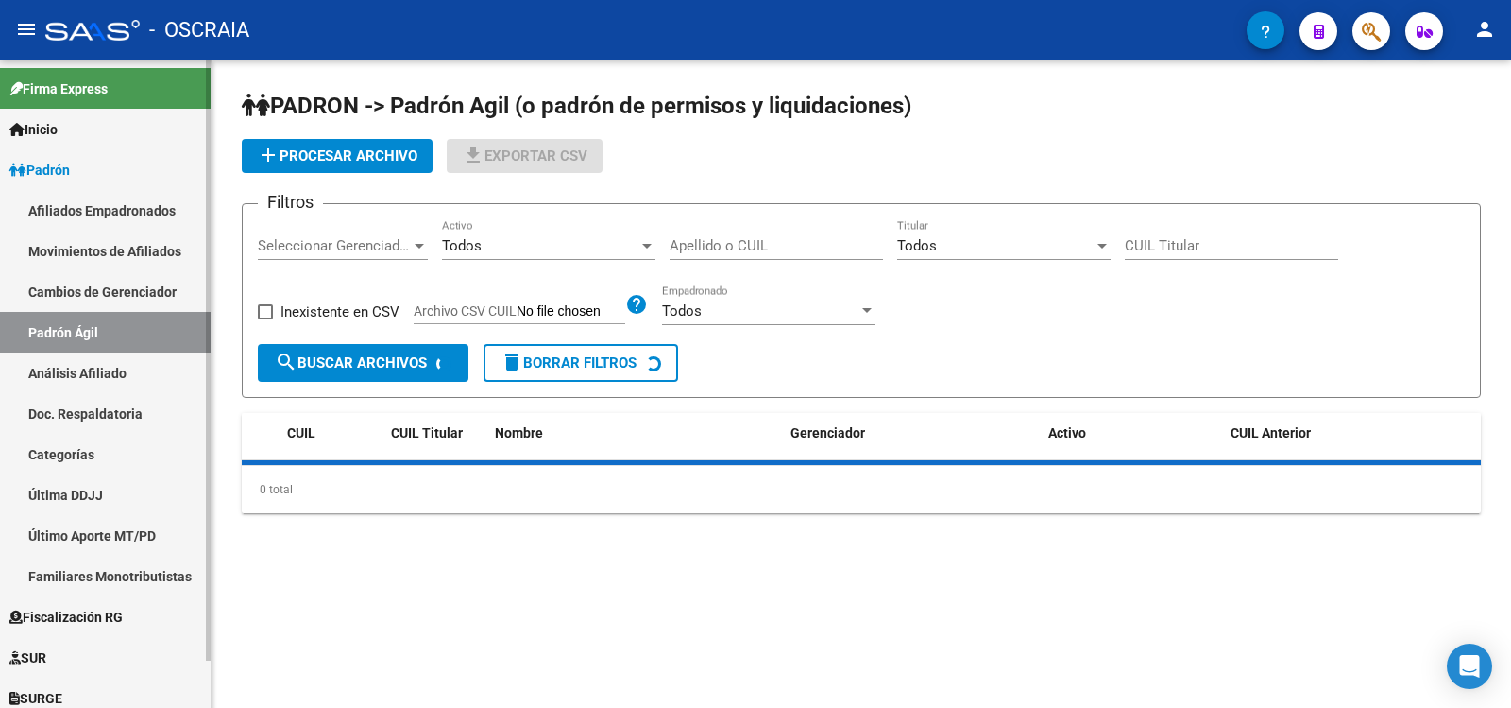
click at [119, 384] on link "Análisis Afiliado" at bounding box center [105, 372] width 211 height 41
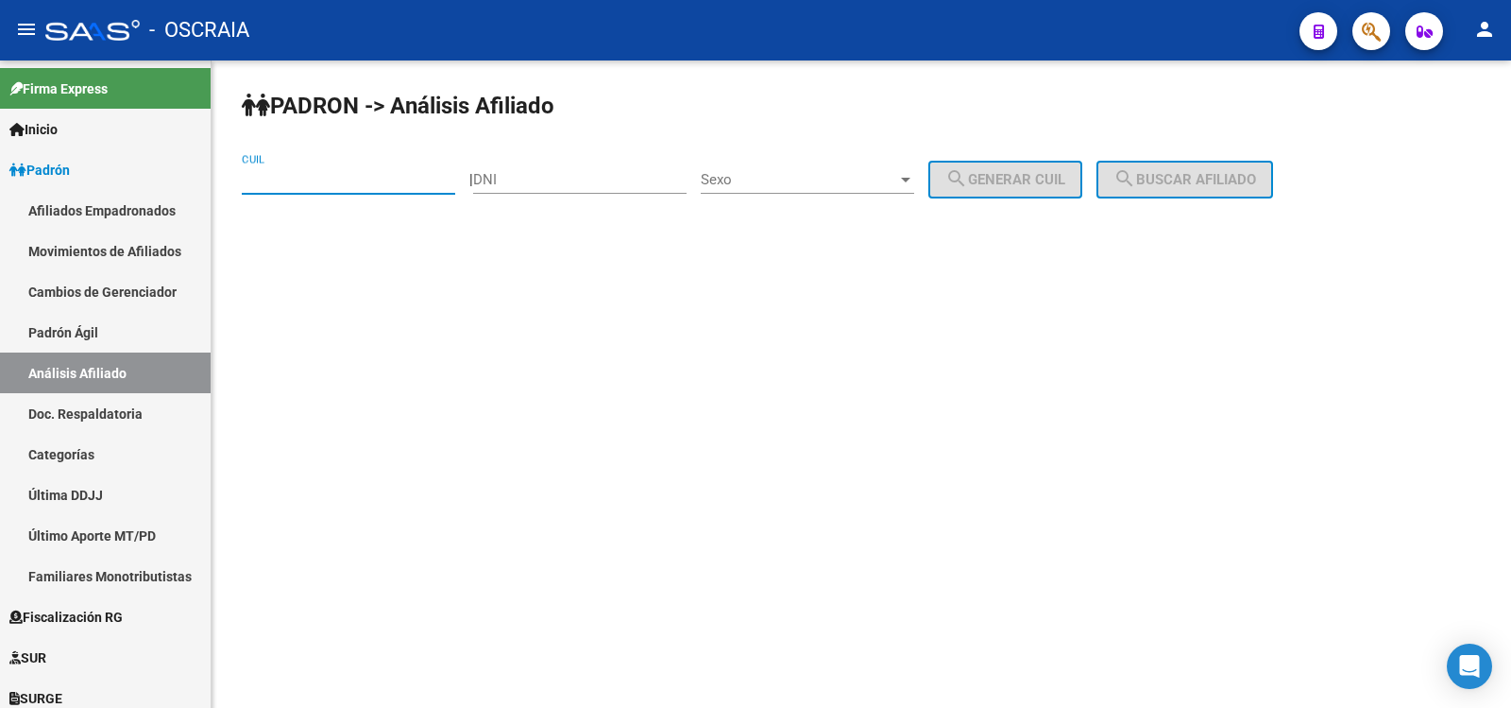
click at [297, 187] on input "CUIL" at bounding box center [348, 179] width 213 height 17
type input "20-35077635-5"
click at [1161, 189] on button "search Buscar afiliado" at bounding box center [1185, 180] width 177 height 38
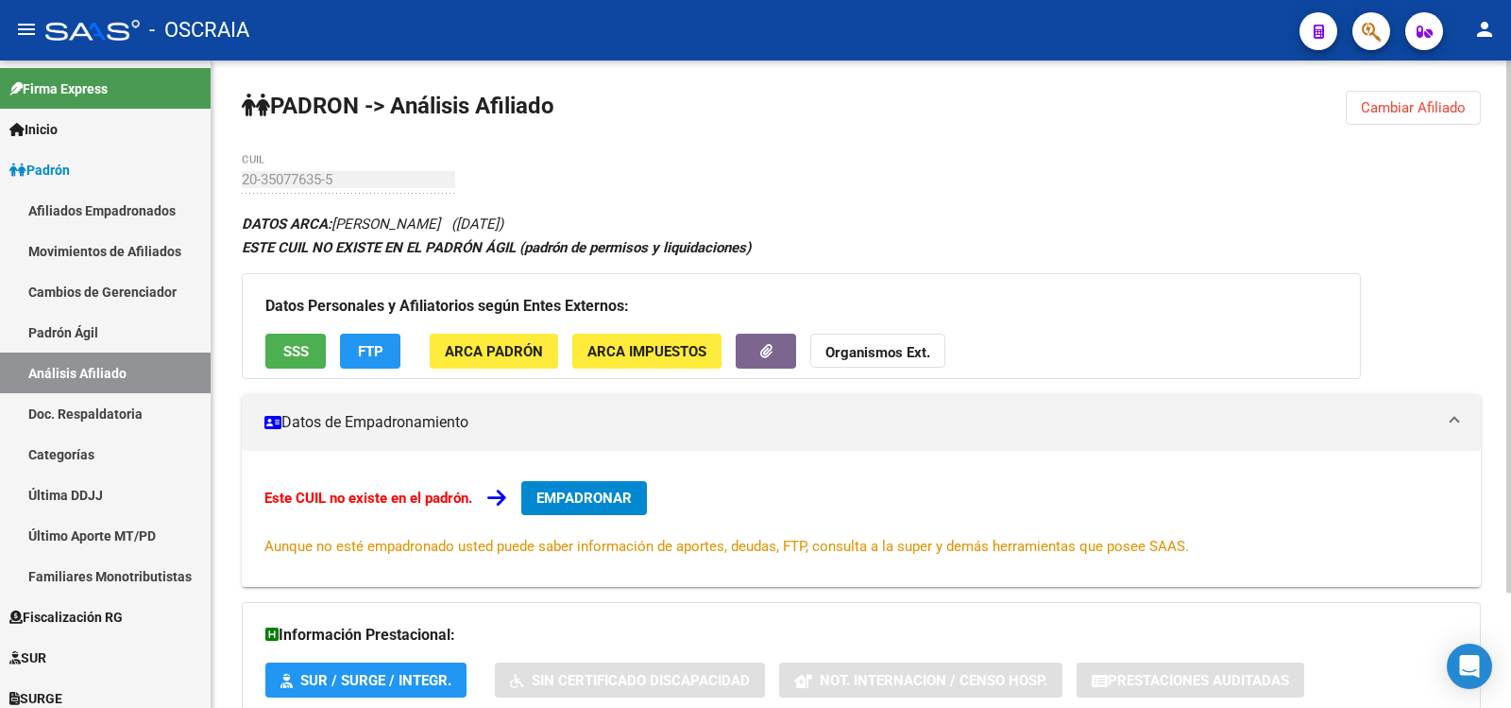
scroll to position [140, 0]
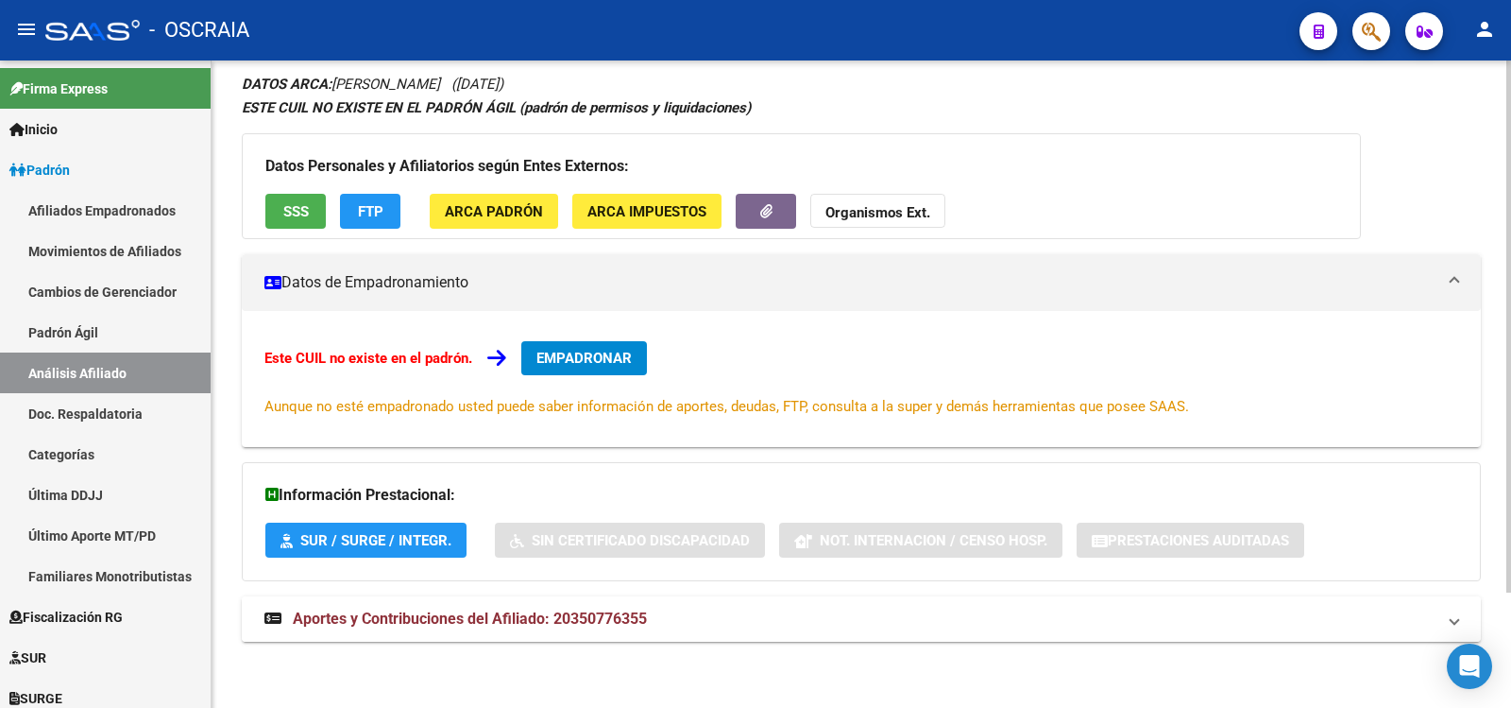
click at [666, 613] on mat-panel-title "Aportes y Contribuciones del Afiliado: 20350776355" at bounding box center [850, 618] width 1171 height 21
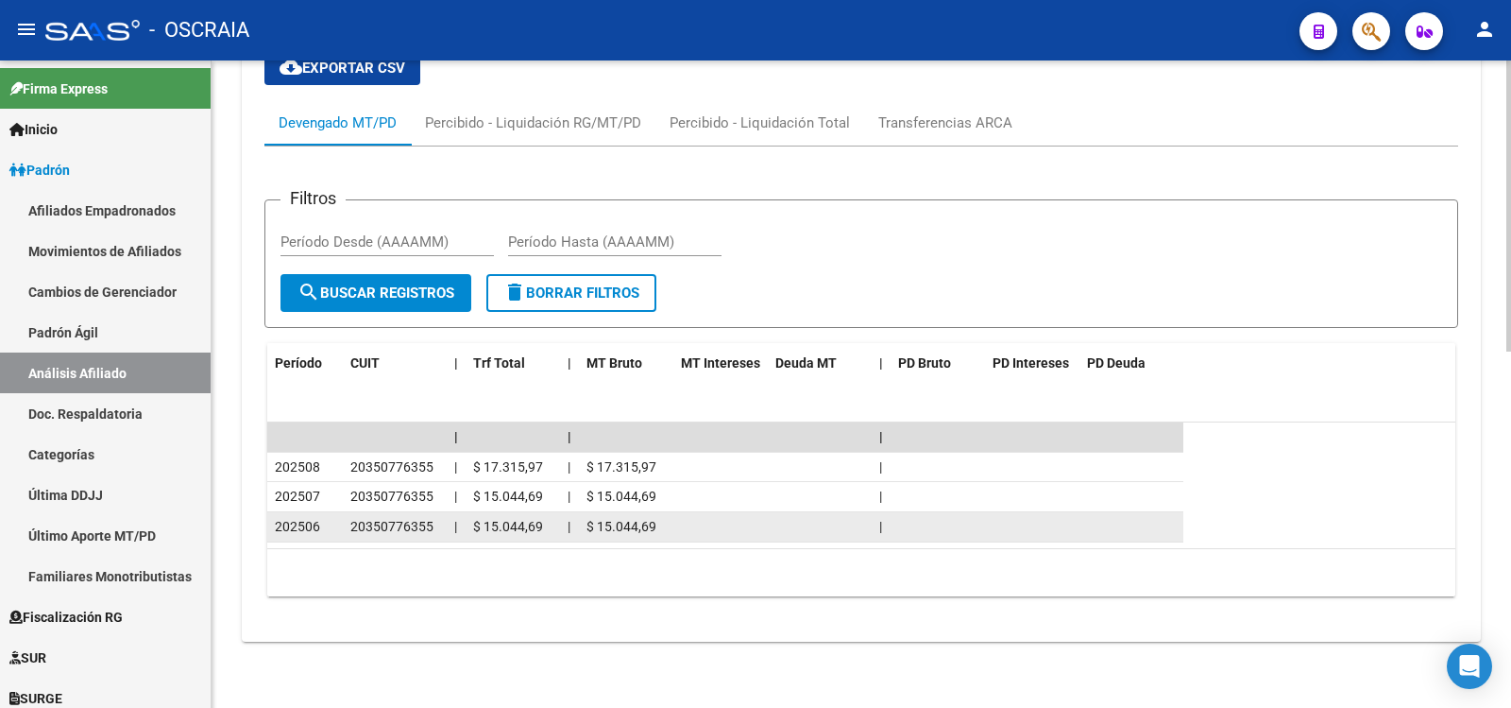
scroll to position [0, 0]
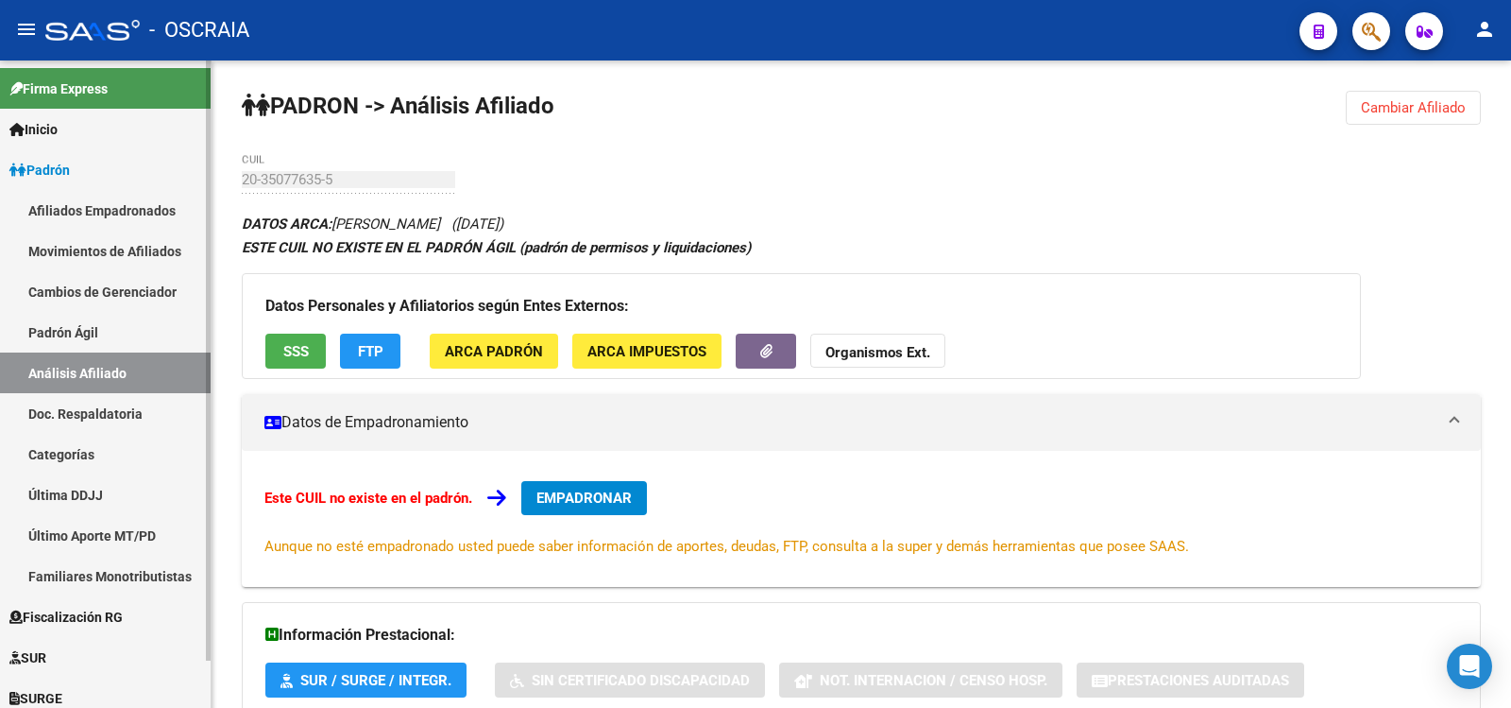
click at [94, 343] on link "Padrón Ágil" at bounding box center [105, 332] width 211 height 41
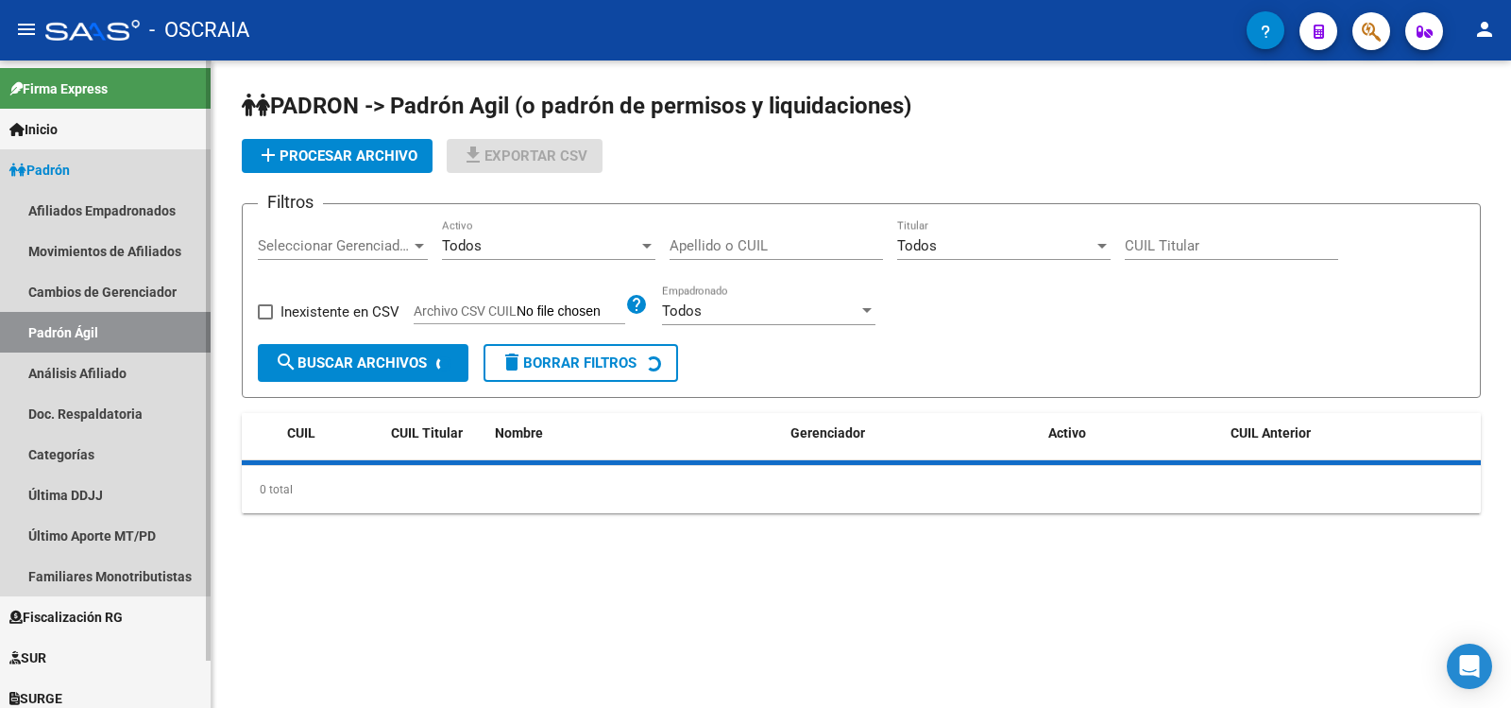
click at [93, 361] on link "Análisis Afiliado" at bounding box center [105, 372] width 211 height 41
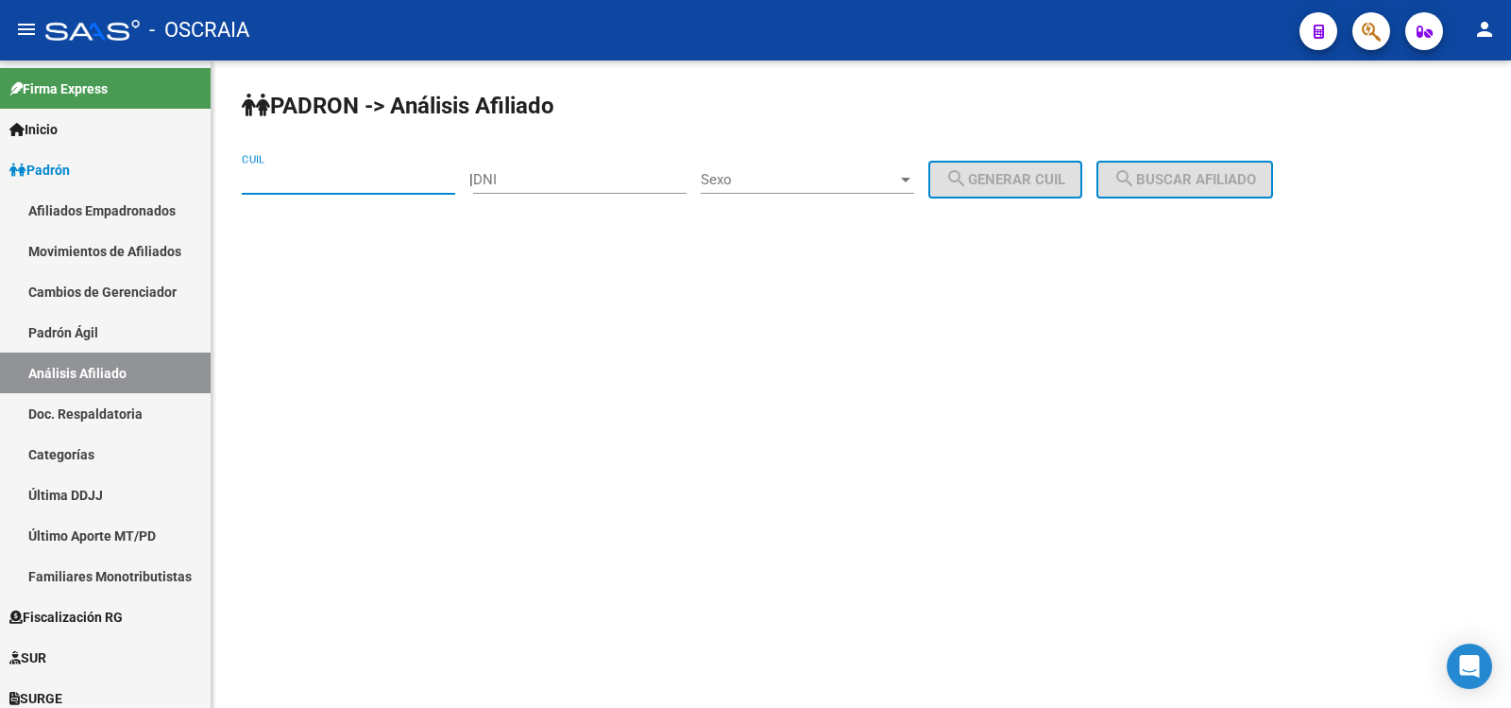
click at [309, 177] on input "CUIL" at bounding box center [348, 179] width 213 height 17
type input "20-14305054-9"
click at [1273, 172] on button "search Buscar afiliado" at bounding box center [1185, 180] width 177 height 38
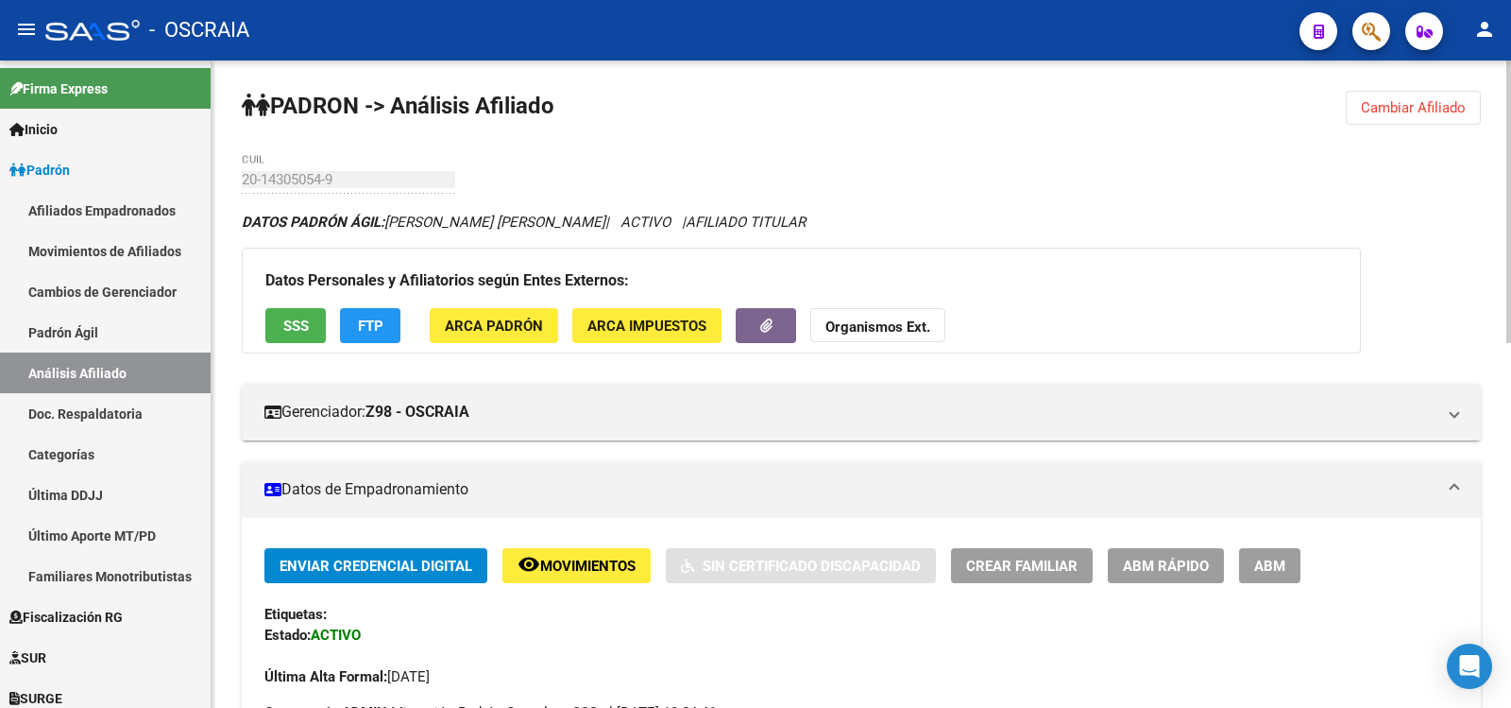
scroll to position [315, 0]
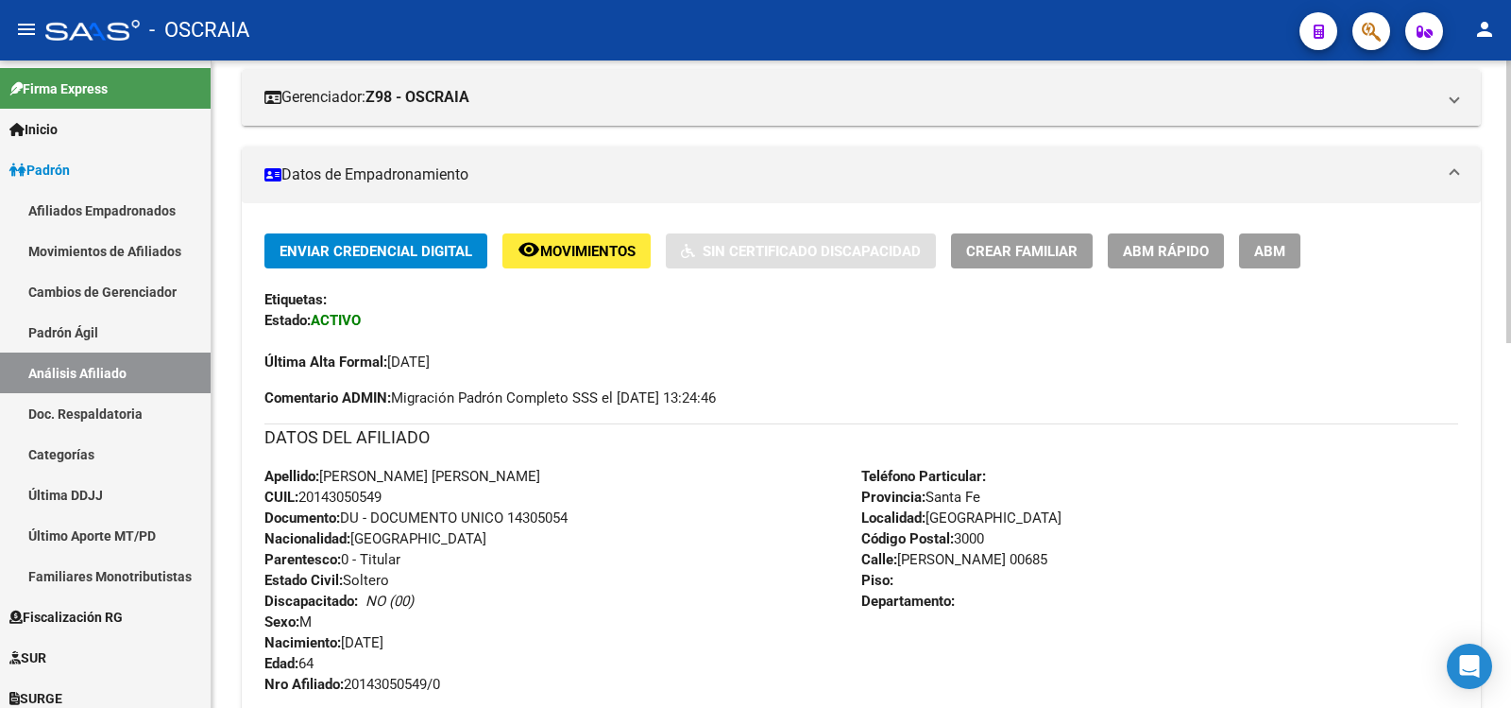
drag, startPoint x: 389, startPoint y: 360, endPoint x: 467, endPoint y: 358, distance: 77.5
click at [467, 358] on div "Última Alta Formal: [DATE]" at bounding box center [862, 352] width 1194 height 42
drag, startPoint x: 477, startPoint y: 358, endPoint x: 435, endPoint y: 360, distance: 41.6
click at [435, 360] on div "Última Alta Formal: [DATE]" at bounding box center [862, 352] width 1194 height 42
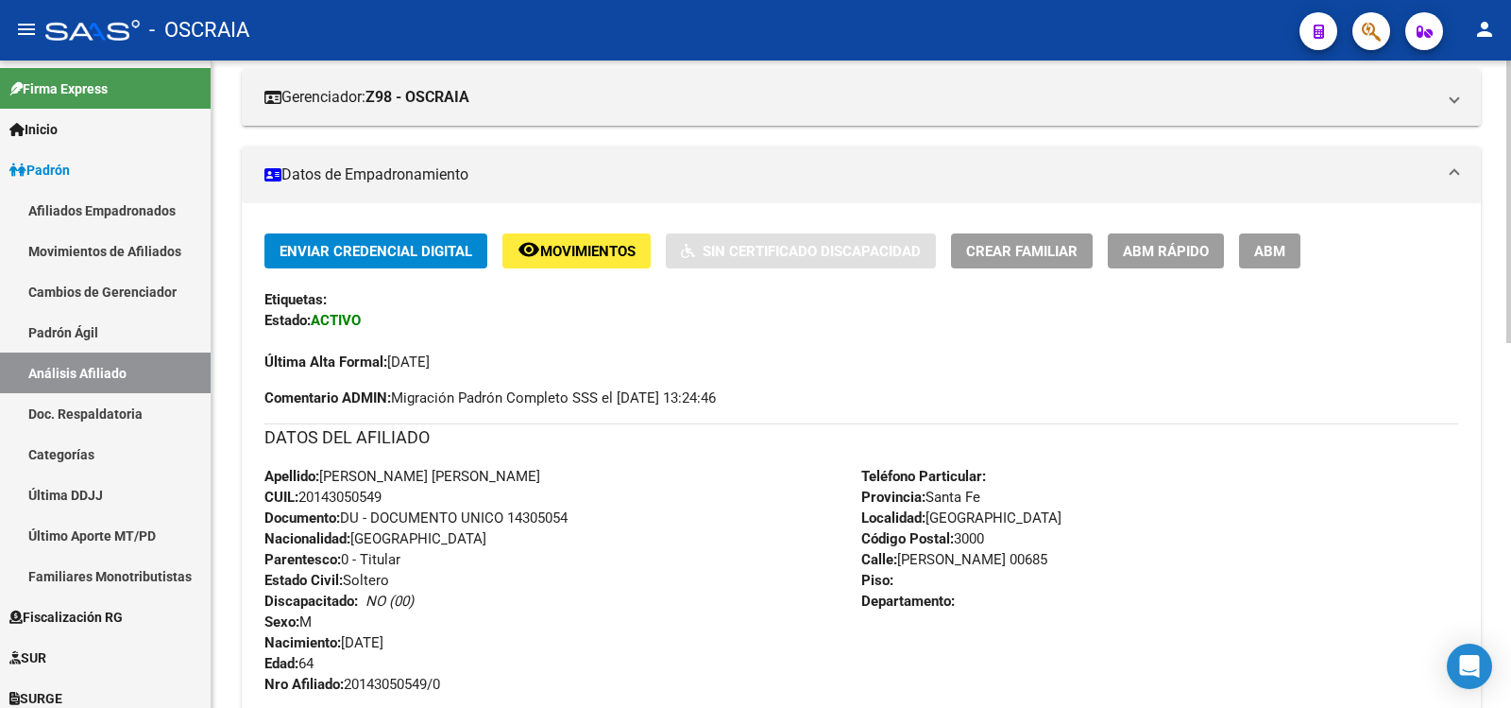
click at [606, 452] on div "DATOS DEL AFILIADO" at bounding box center [862, 444] width 1194 height 43
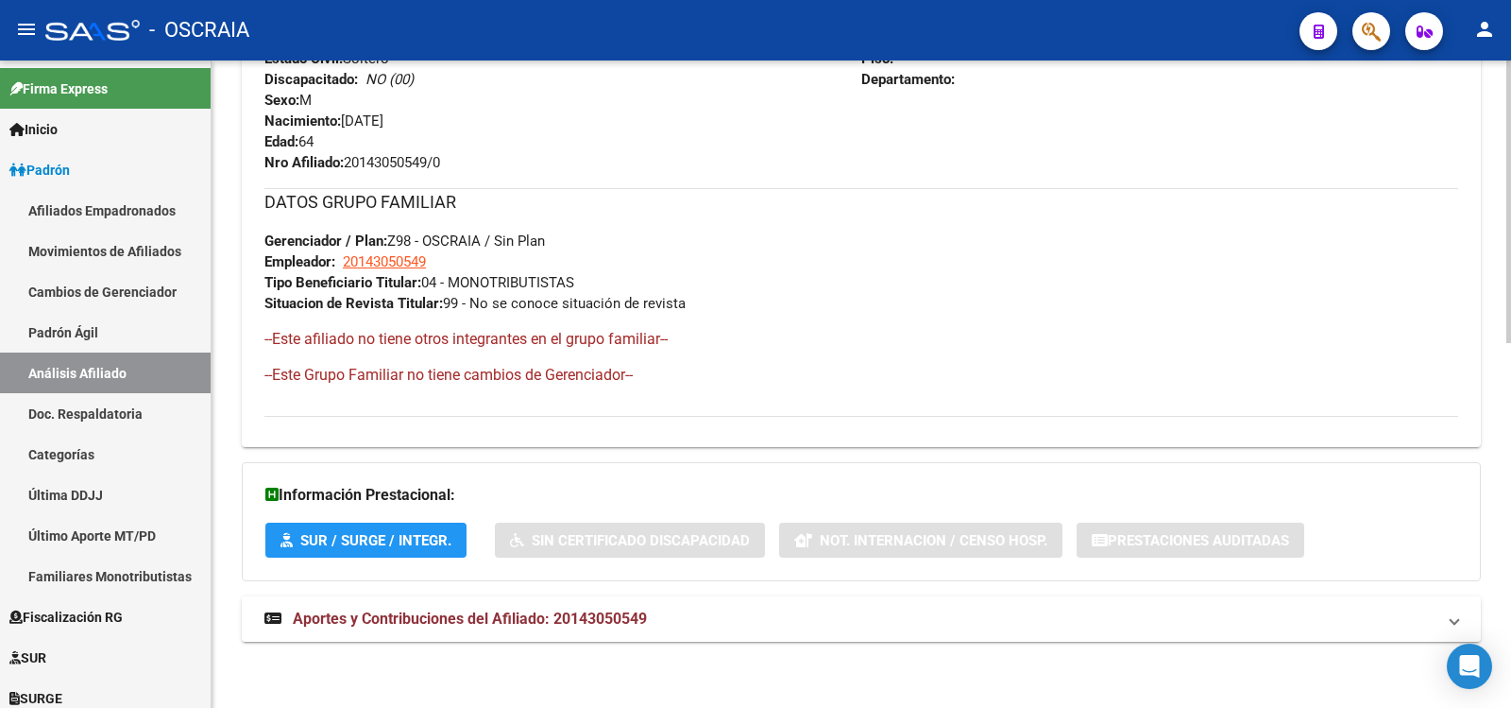
click at [604, 618] on span "Aportes y Contribuciones del Afiliado: 20143050549" at bounding box center [470, 618] width 354 height 18
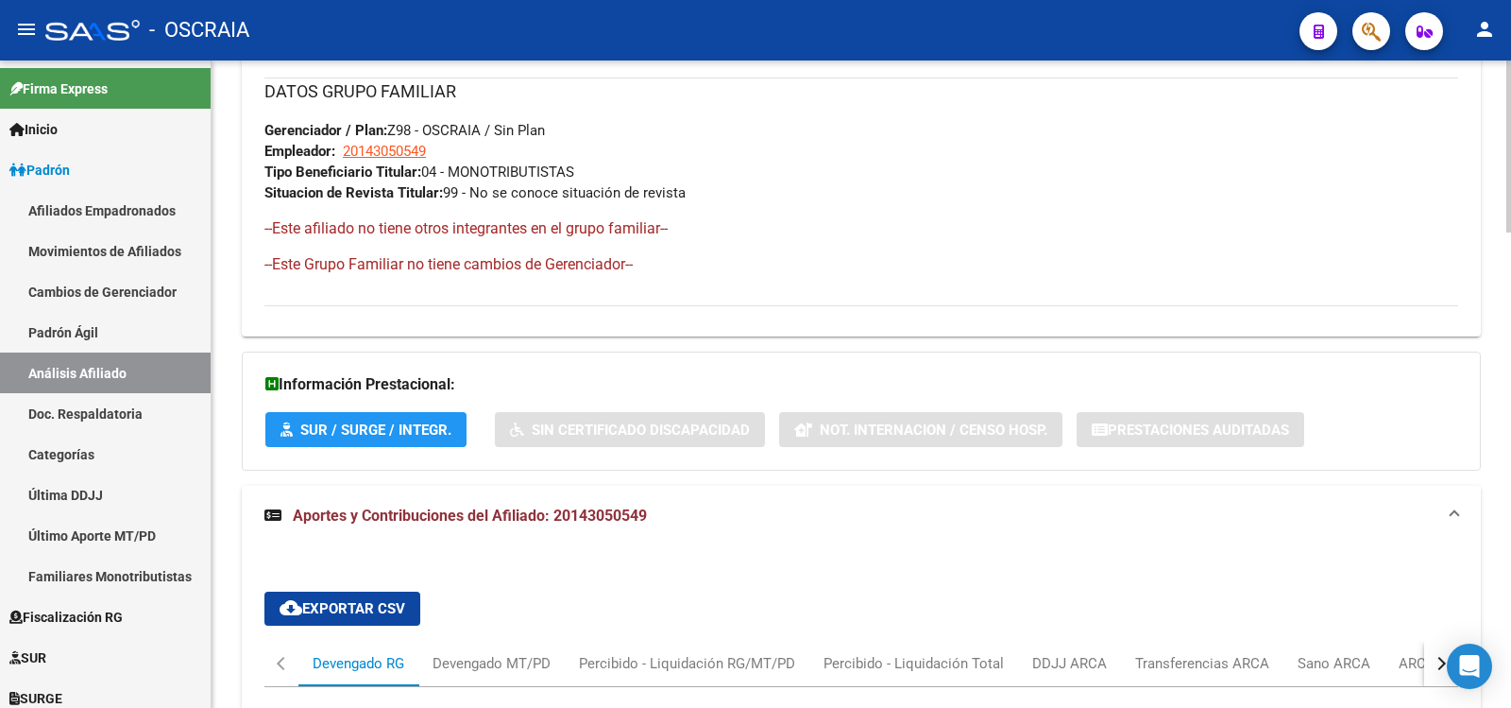
scroll to position [1323, 0]
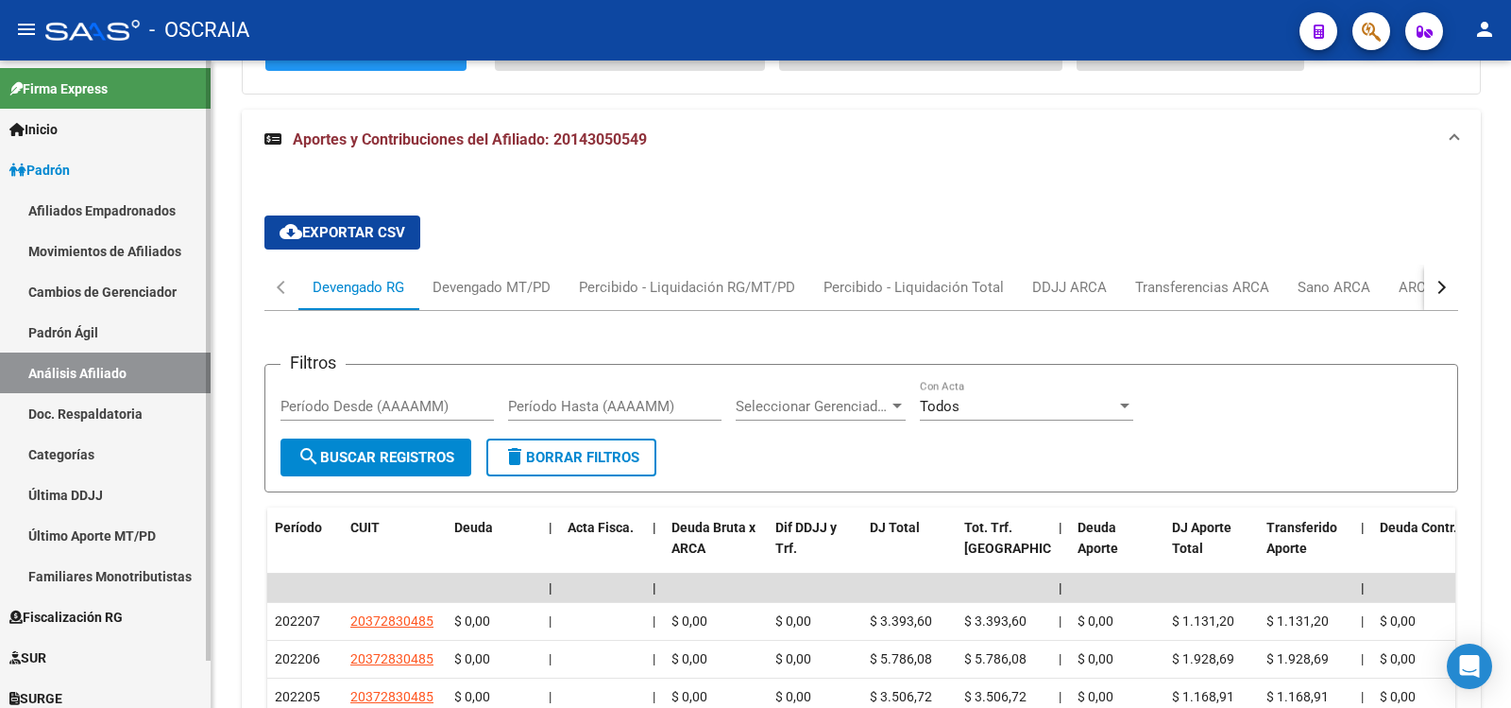
click at [88, 325] on link "Padrón Ágil" at bounding box center [105, 332] width 211 height 41
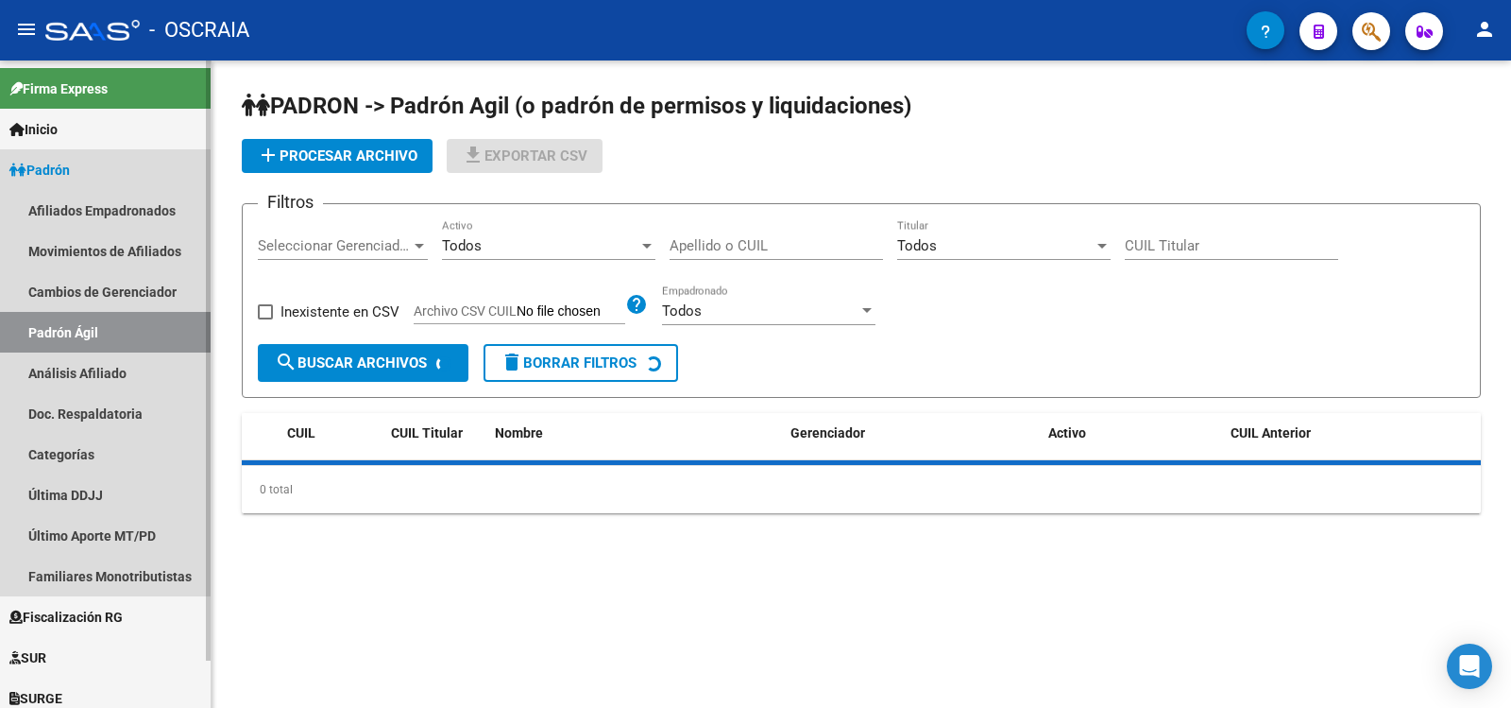
click at [91, 360] on link "Análisis Afiliado" at bounding box center [105, 372] width 211 height 41
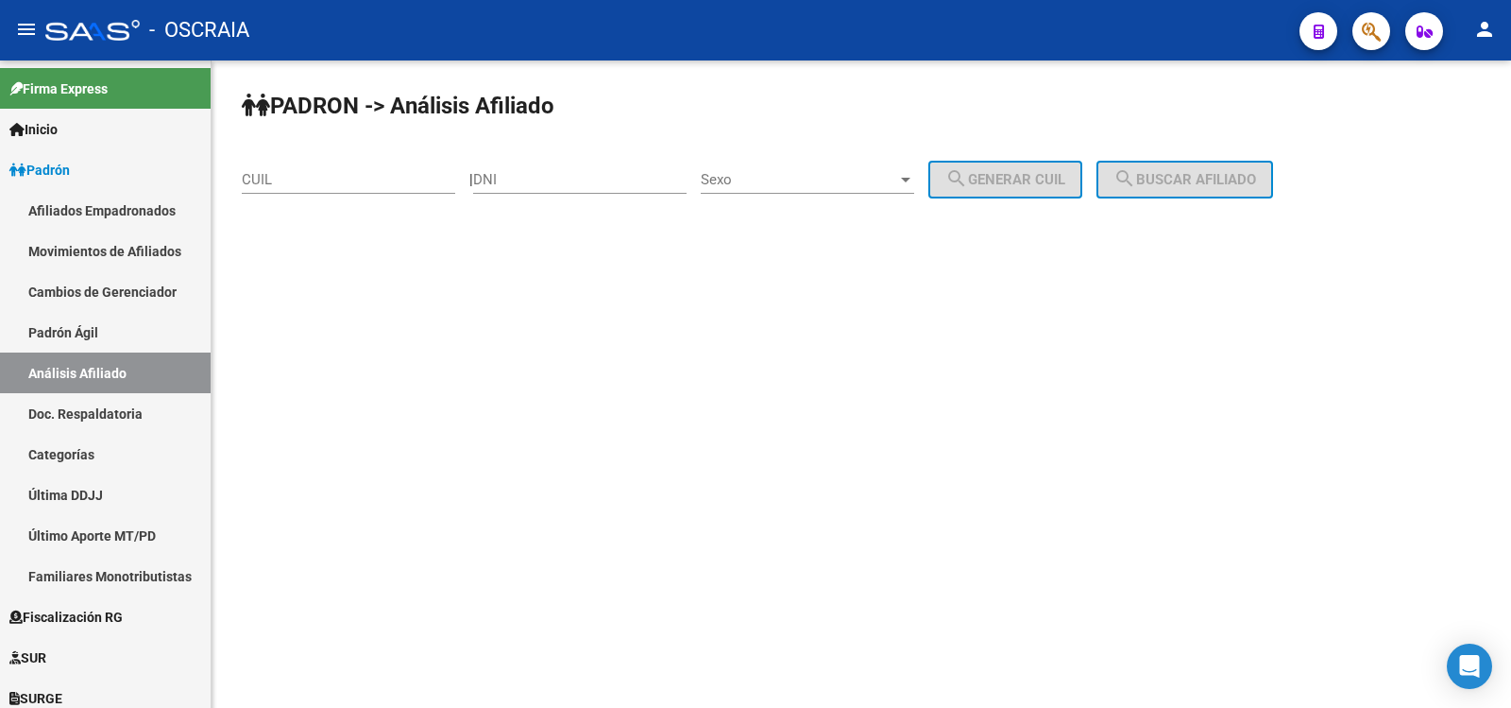
click at [304, 182] on input "CUIL" at bounding box center [348, 179] width 213 height 17
paste input "27-19120007-7"
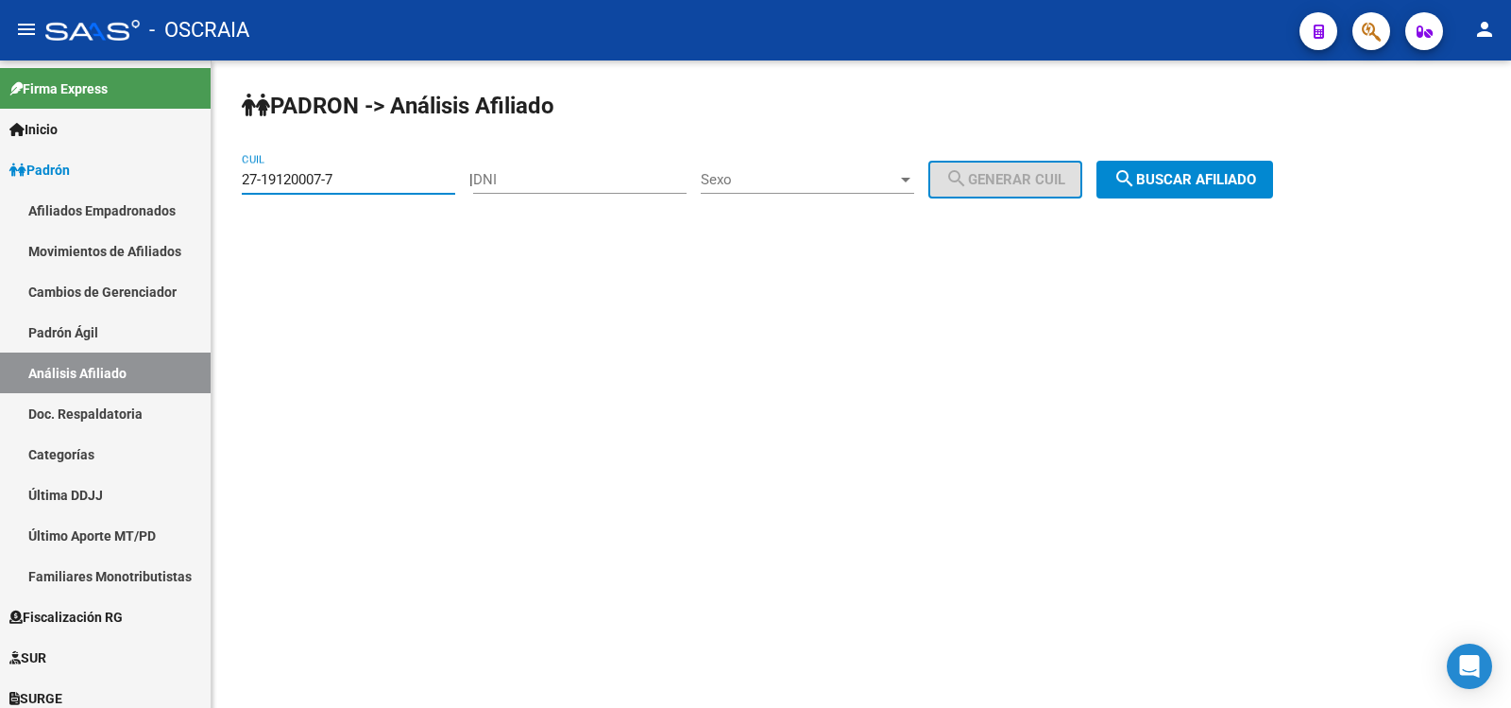
type input "27-19120007-7"
click at [1136, 184] on mat-icon "search" at bounding box center [1125, 178] width 23 height 23
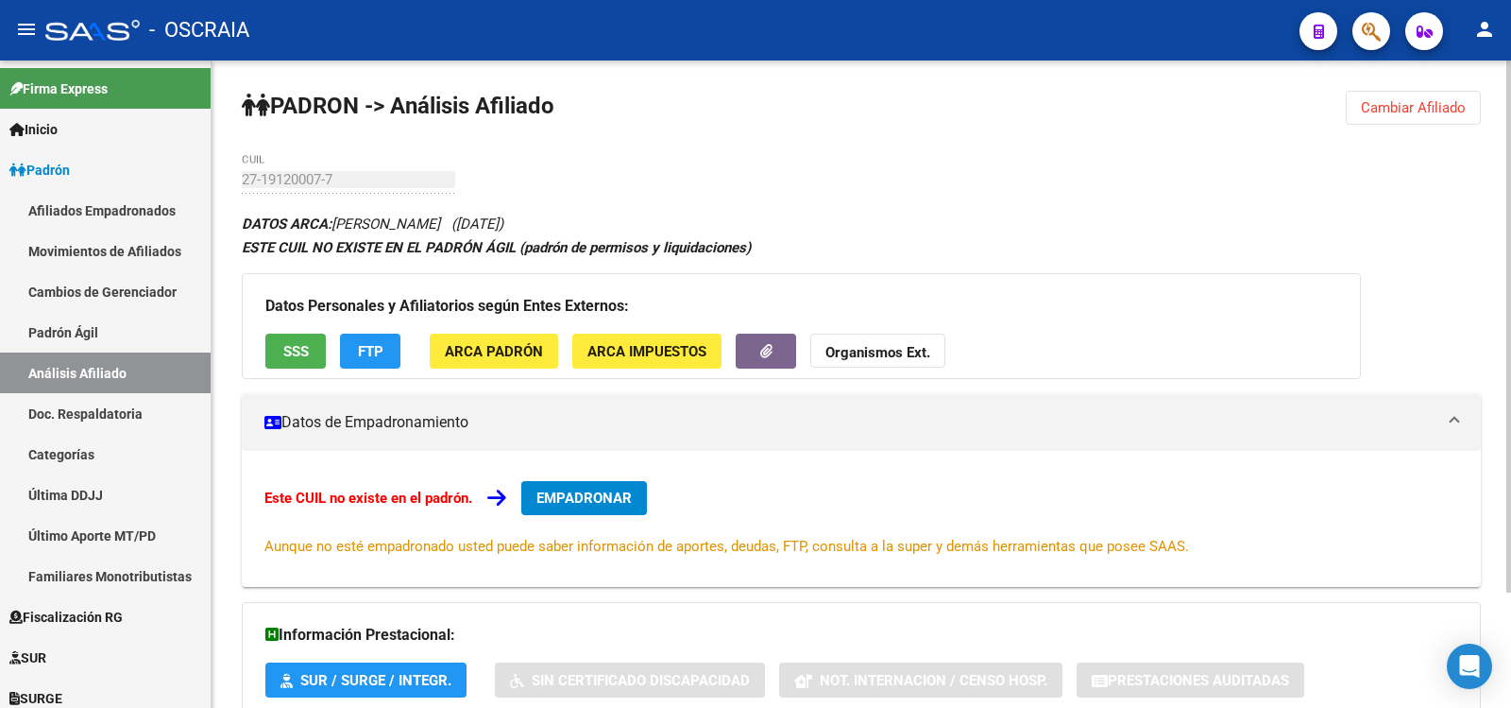
copy span "[PERSON_NAME]"
drag, startPoint x: 337, startPoint y: 221, endPoint x: 529, endPoint y: 222, distance: 191.8
click at [504, 222] on icon "DATOS ARCA: [PERSON_NAME] ([DATE])" at bounding box center [373, 223] width 262 height 17
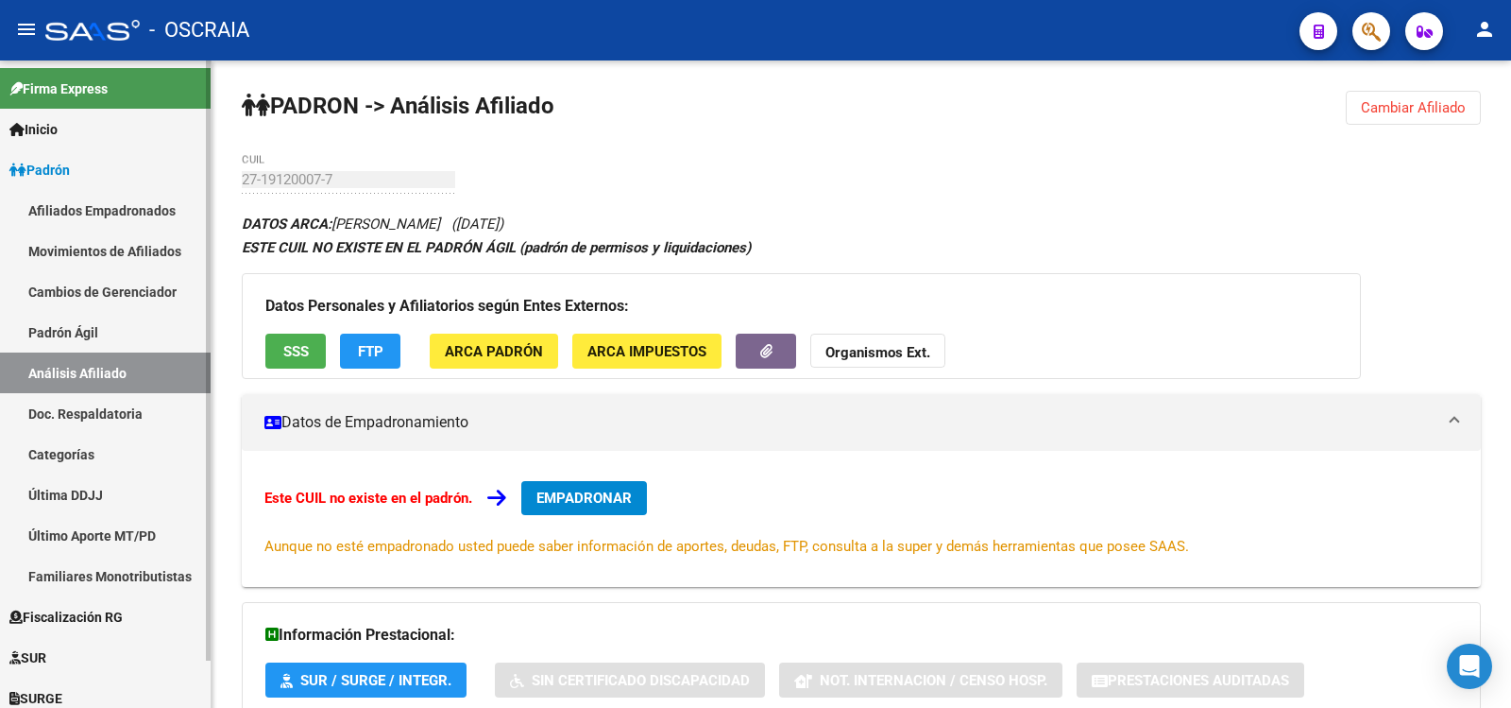
click at [119, 343] on link "Padrón Ágil" at bounding box center [105, 332] width 211 height 41
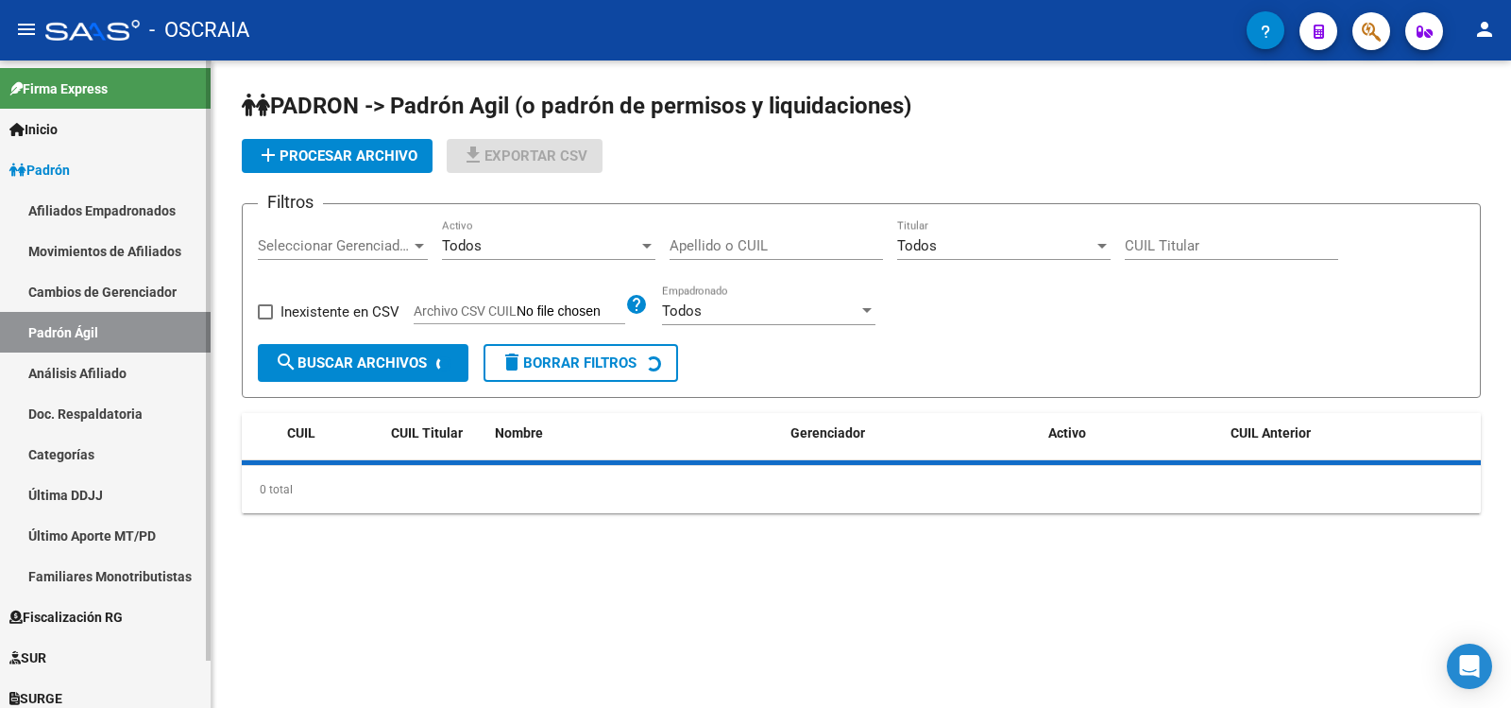
drag, startPoint x: 112, startPoint y: 384, endPoint x: 181, endPoint y: 315, distance: 98.2
click at [113, 384] on link "Análisis Afiliado" at bounding box center [105, 372] width 211 height 41
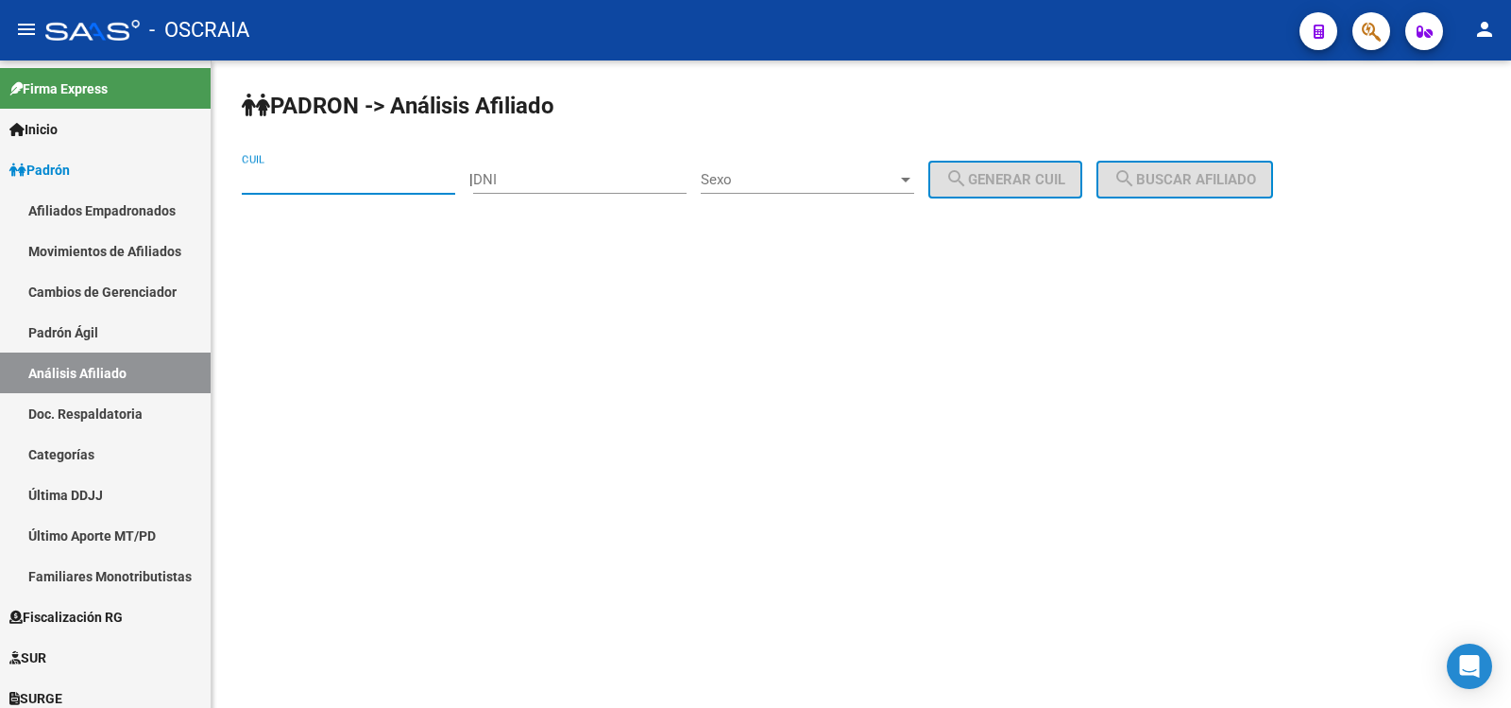
drag, startPoint x: 308, startPoint y: 180, endPoint x: 327, endPoint y: 179, distance: 19.0
click at [308, 180] on input "CUIL" at bounding box center [348, 179] width 213 height 17
paste input "20-29381975-1"
type input "20-29381975-1"
click at [1243, 172] on span "search Buscar afiliado" at bounding box center [1185, 179] width 143 height 17
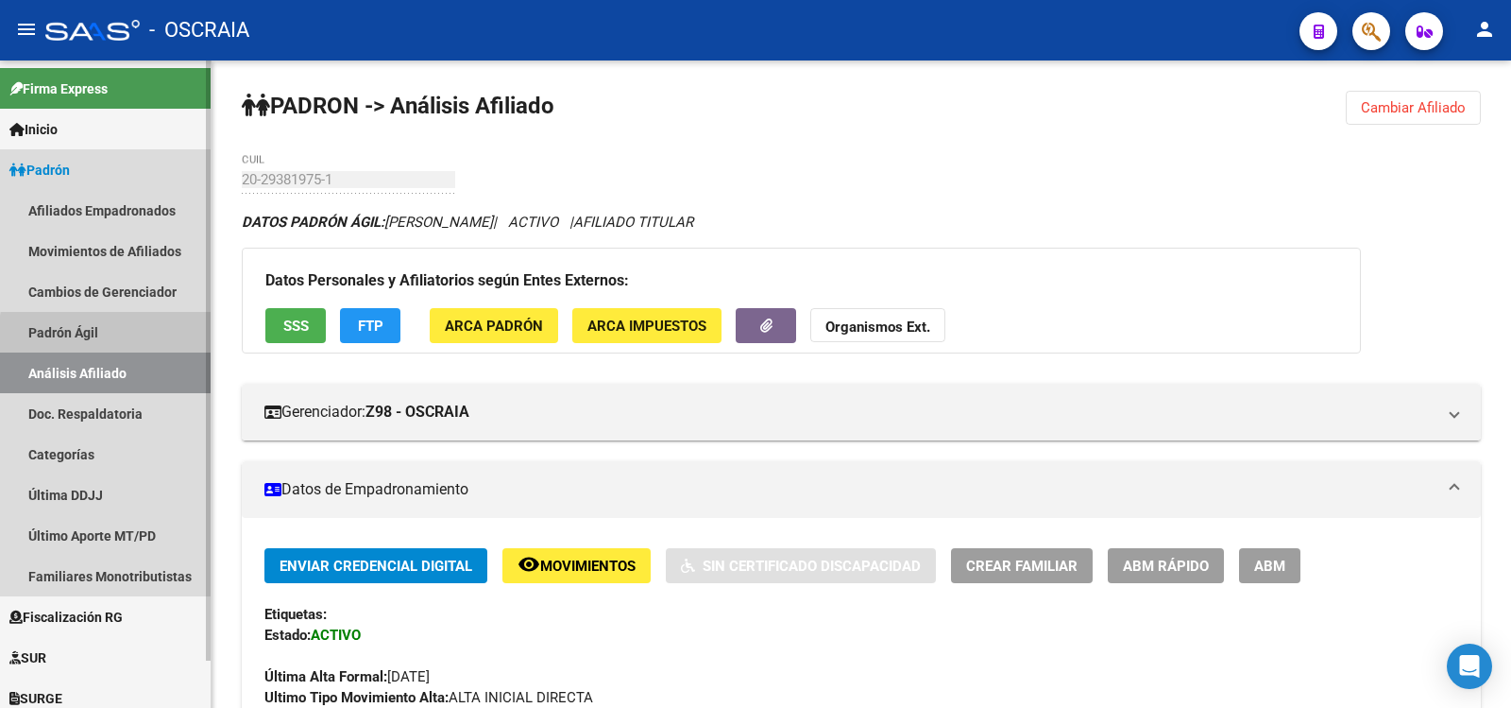
click at [162, 339] on link "Padrón Ágil" at bounding box center [105, 332] width 211 height 41
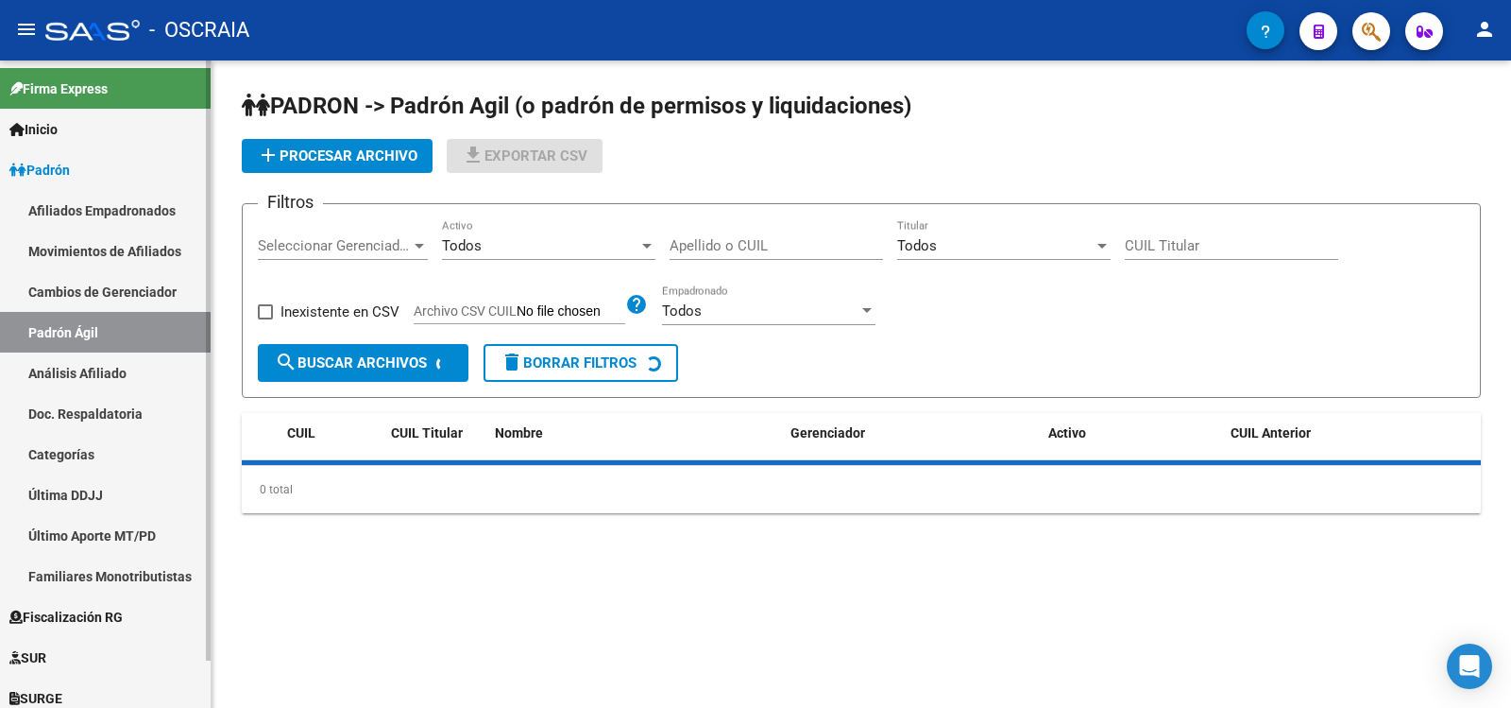
click at [155, 368] on link "Análisis Afiliado" at bounding box center [105, 372] width 211 height 41
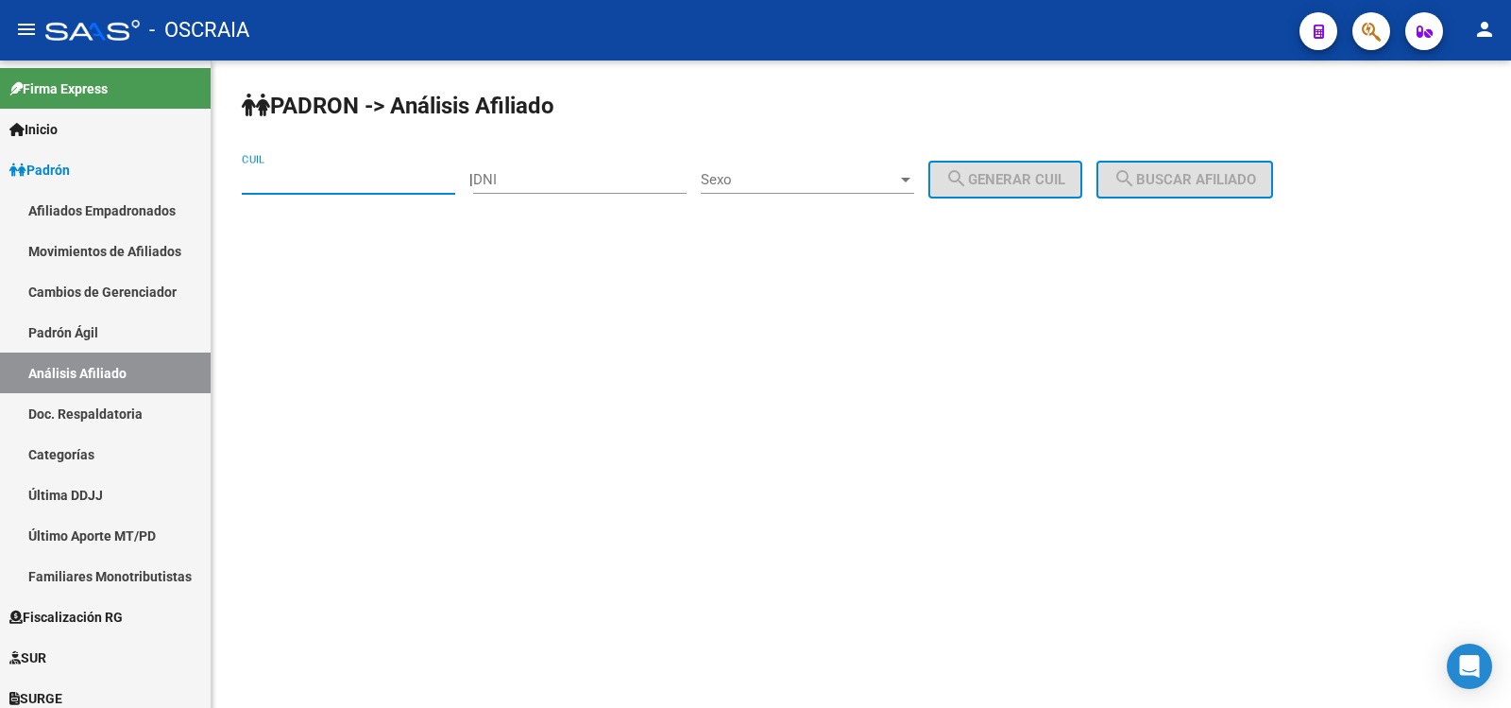
click at [316, 181] on input "CUIL" at bounding box center [348, 179] width 213 height 17
click at [512, 183] on input "DNI" at bounding box center [579, 179] width 213 height 17
type input "3200950"
click at [792, 167] on div "Sexo Sexo" at bounding box center [807, 173] width 213 height 41
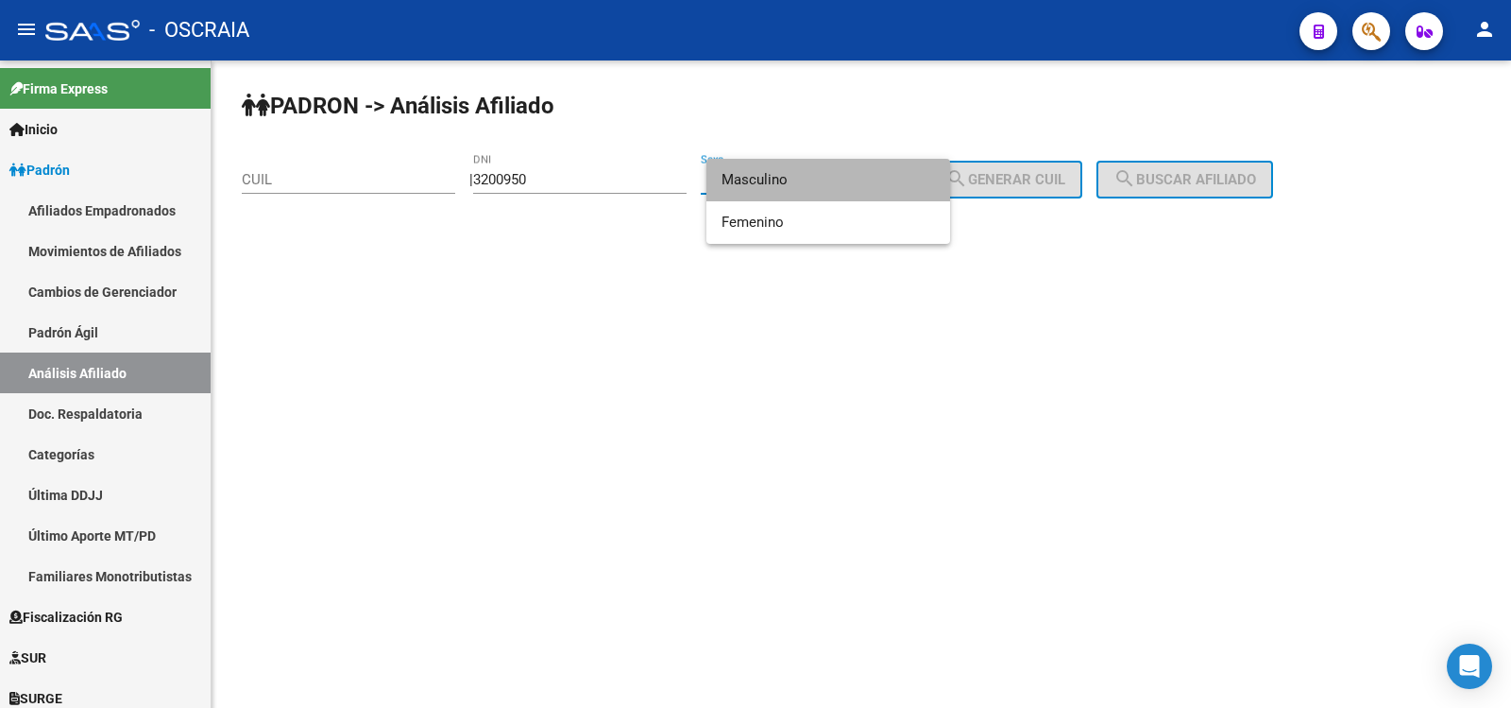
click at [794, 172] on span "Masculino" at bounding box center [828, 180] width 213 height 43
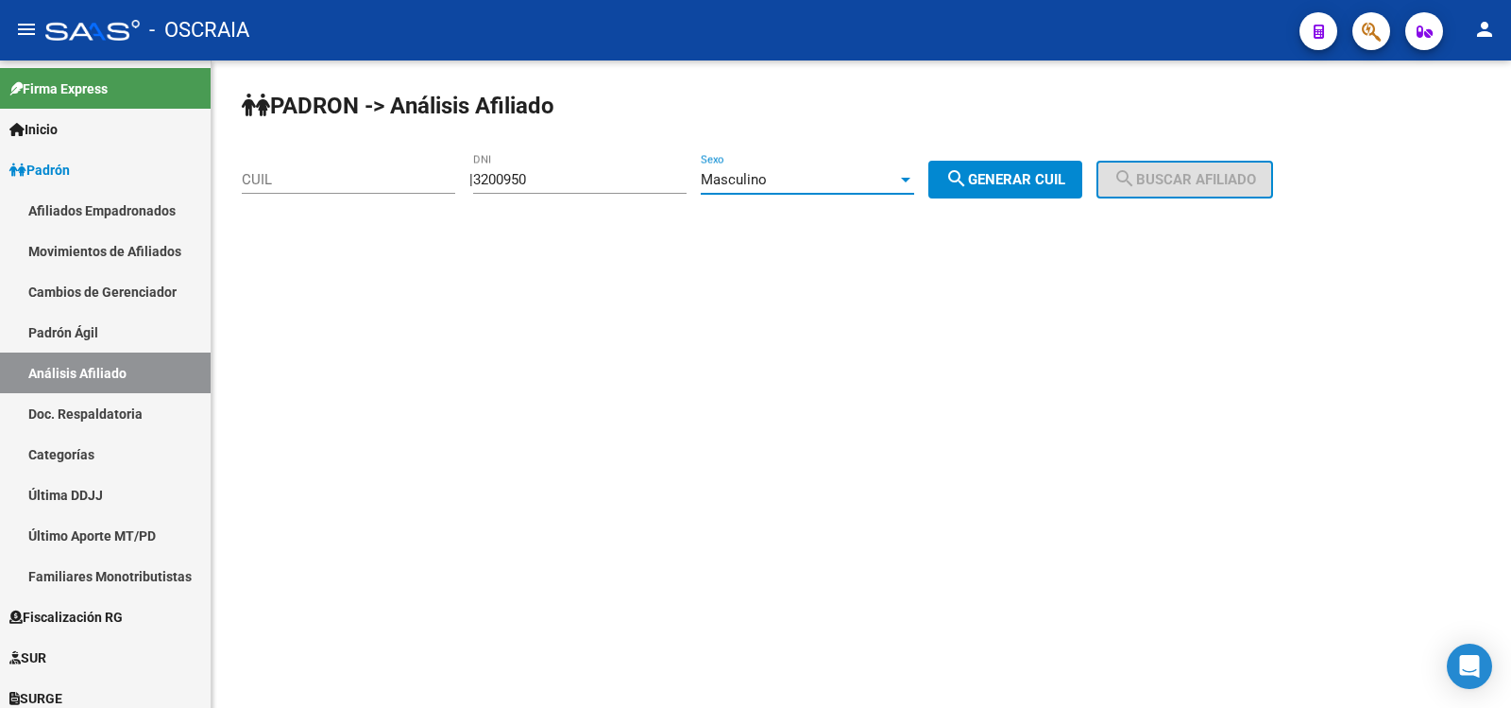
click at [940, 184] on div "| 3200950 DNI Masculino Sexo search Generar CUIL" at bounding box center [782, 179] width 627 height 17
click at [1039, 182] on span "search Generar CUIL" at bounding box center [1006, 179] width 120 height 17
type input "20-03200950-7"
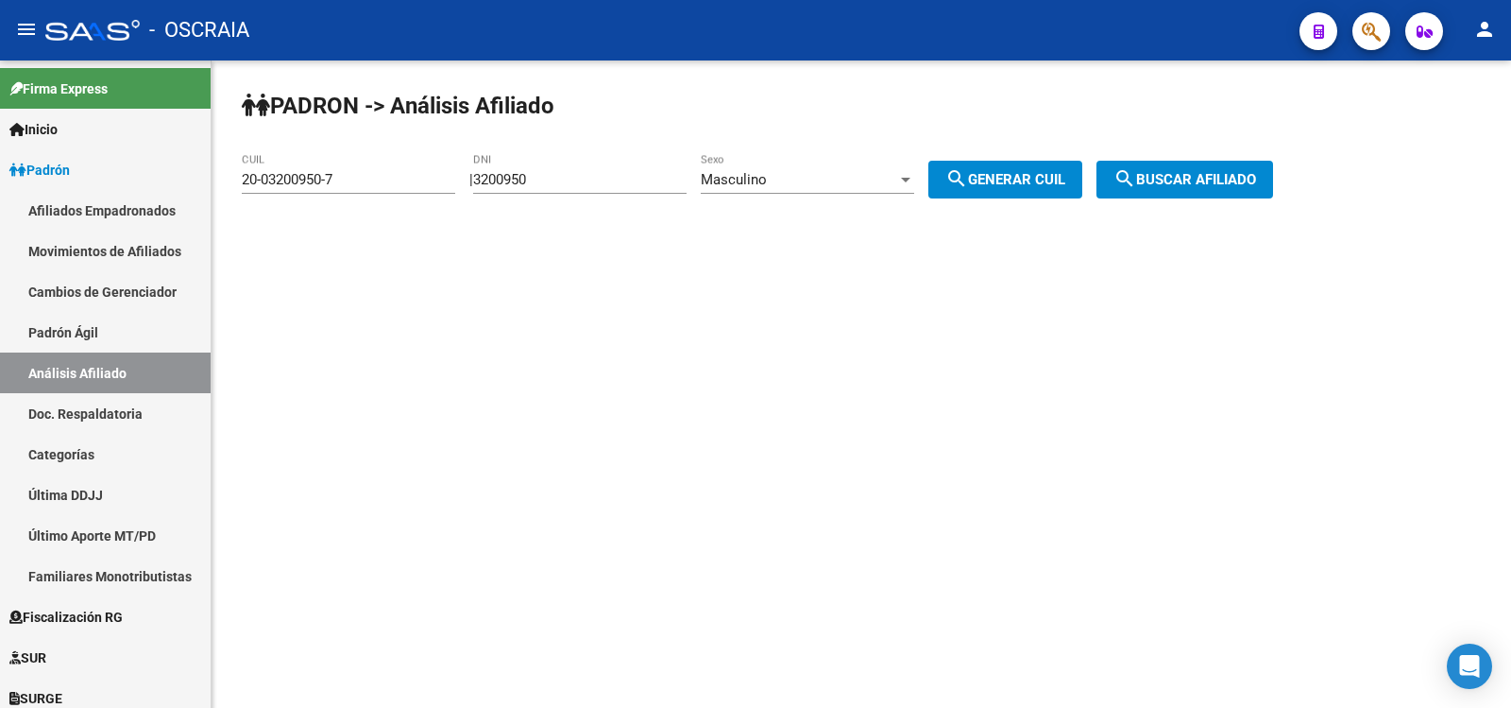
click at [1150, 162] on button "search Buscar afiliado" at bounding box center [1185, 180] width 177 height 38
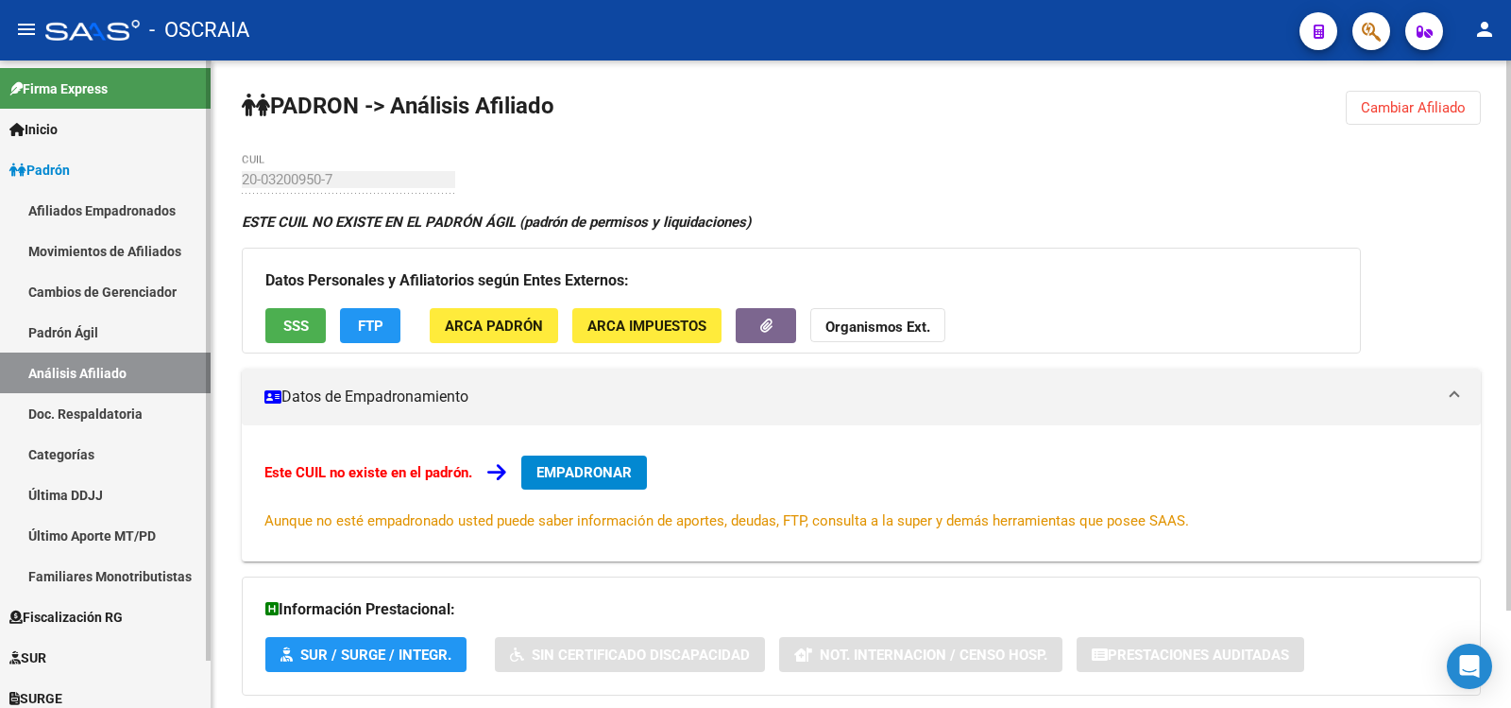
click at [115, 343] on link "Padrón Ágil" at bounding box center [105, 332] width 211 height 41
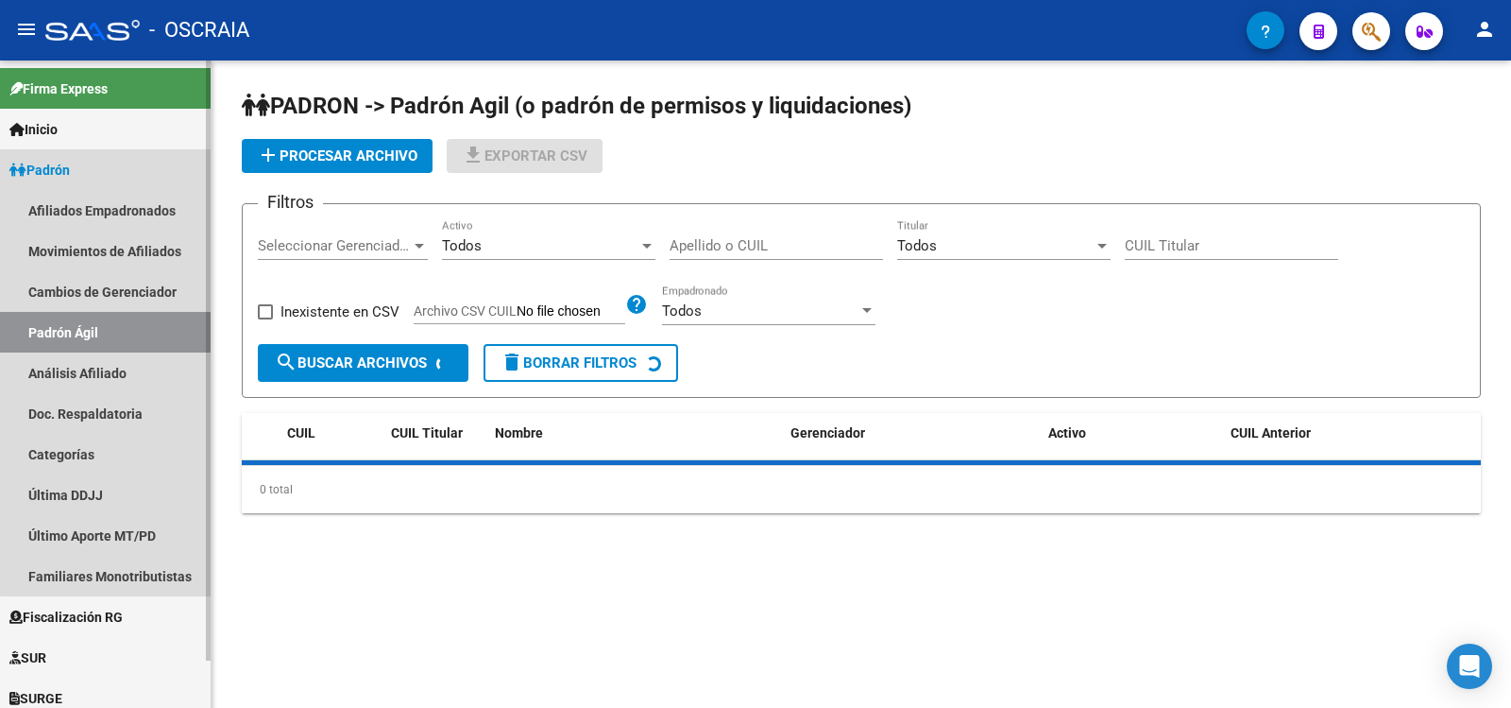
drag, startPoint x: 114, startPoint y: 363, endPoint x: 129, endPoint y: 353, distance: 17.8
click at [114, 364] on link "Análisis Afiliado" at bounding box center [105, 372] width 211 height 41
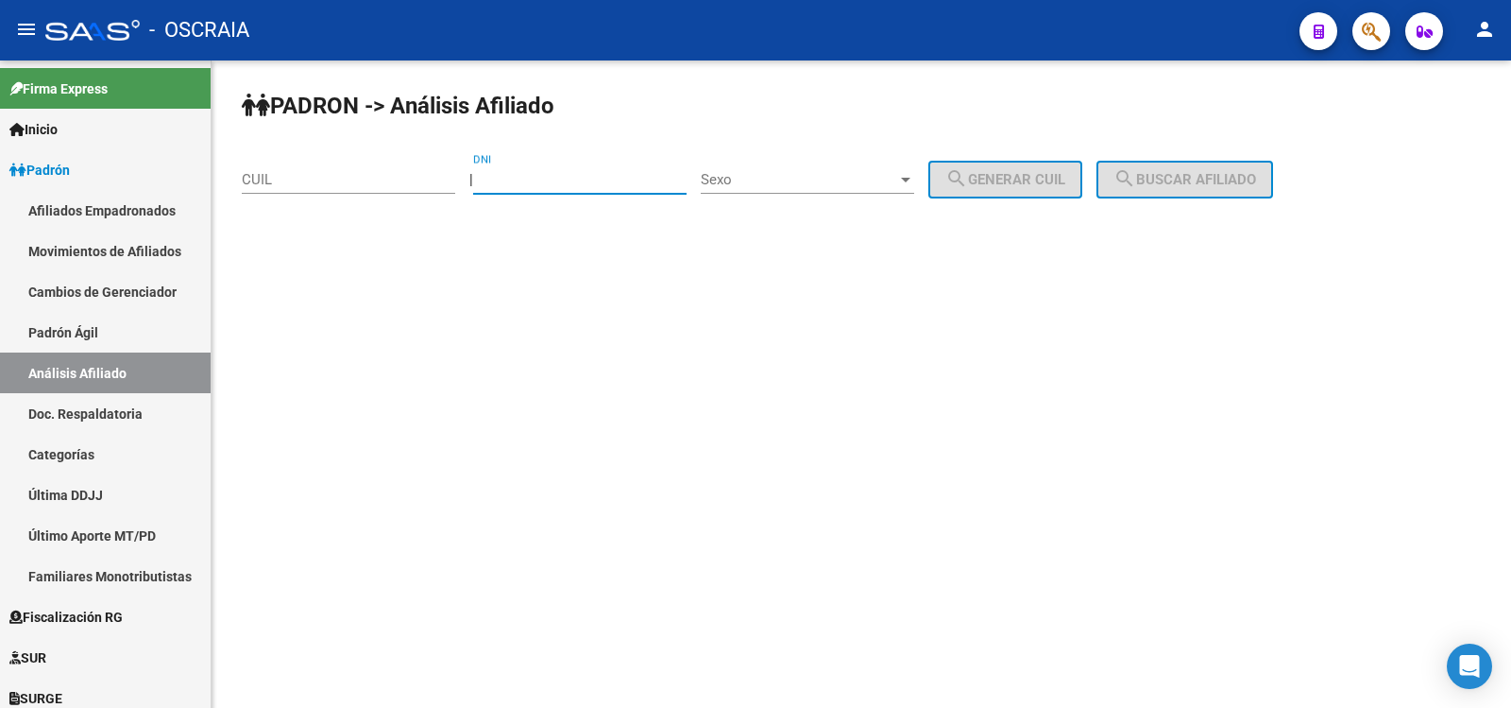
click at [539, 178] on input "DNI" at bounding box center [579, 179] width 213 height 17
type input "32950000"
click at [742, 181] on span "Sexo" at bounding box center [799, 179] width 196 height 17
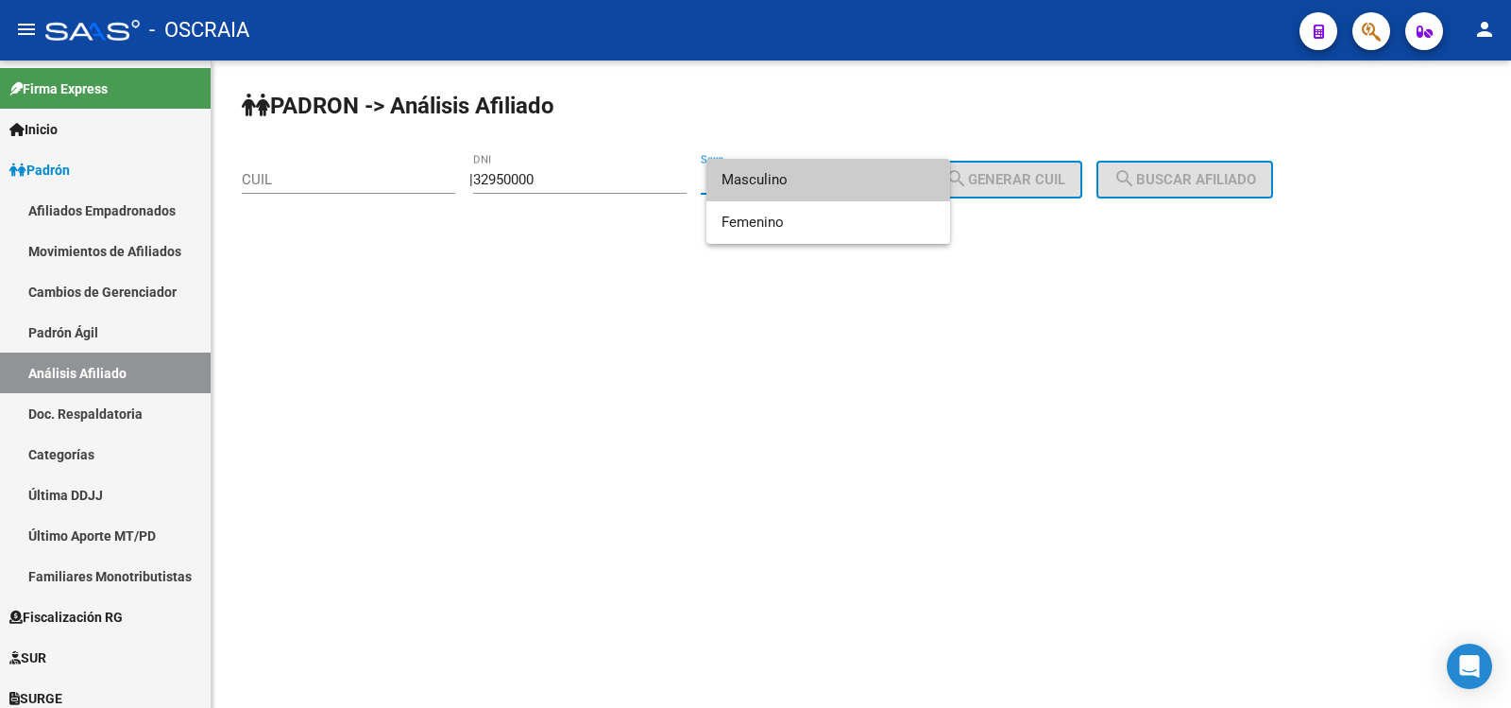
click at [786, 179] on span "Masculino" at bounding box center [828, 180] width 213 height 43
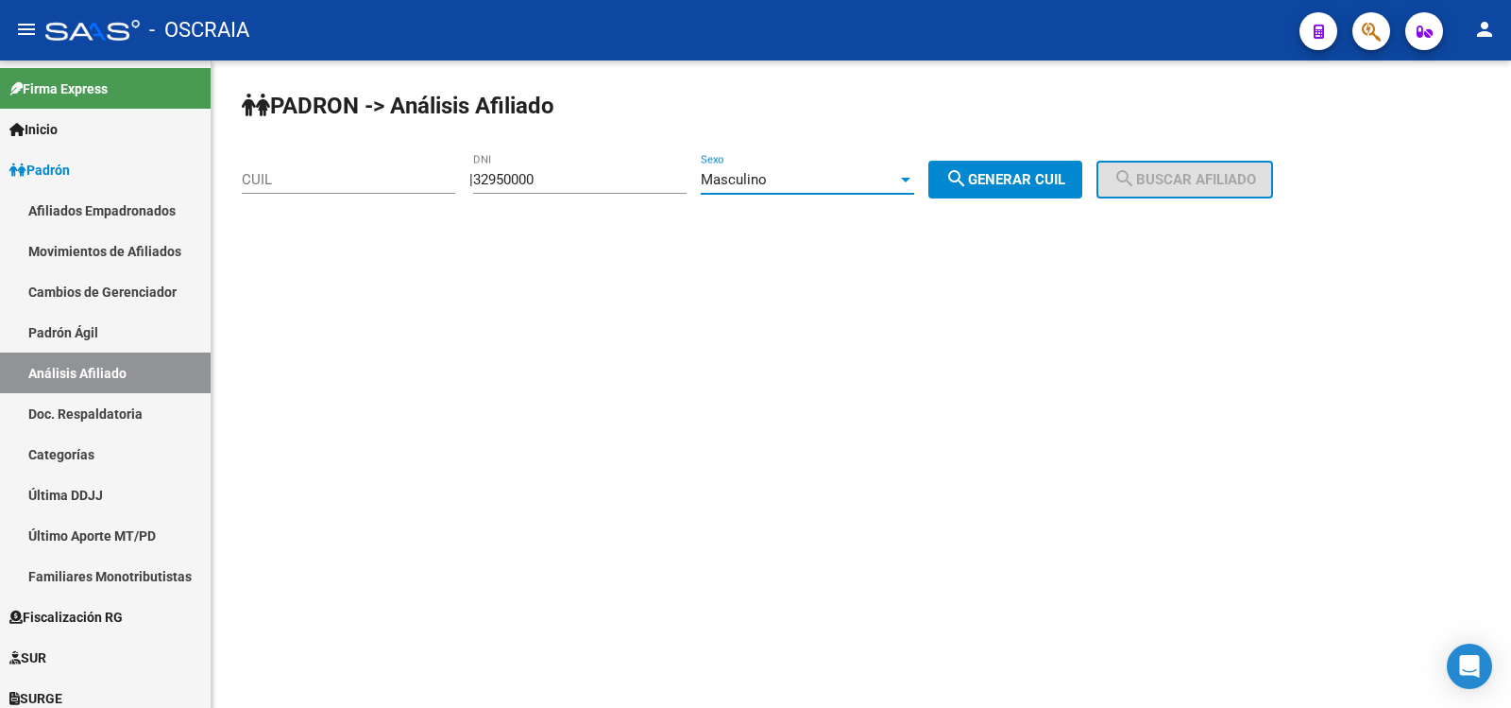
click at [1007, 192] on button "search Generar CUIL" at bounding box center [1006, 180] width 154 height 38
type input "20-32950000-5"
click at [1170, 168] on button "search Buscar afiliado" at bounding box center [1185, 180] width 177 height 38
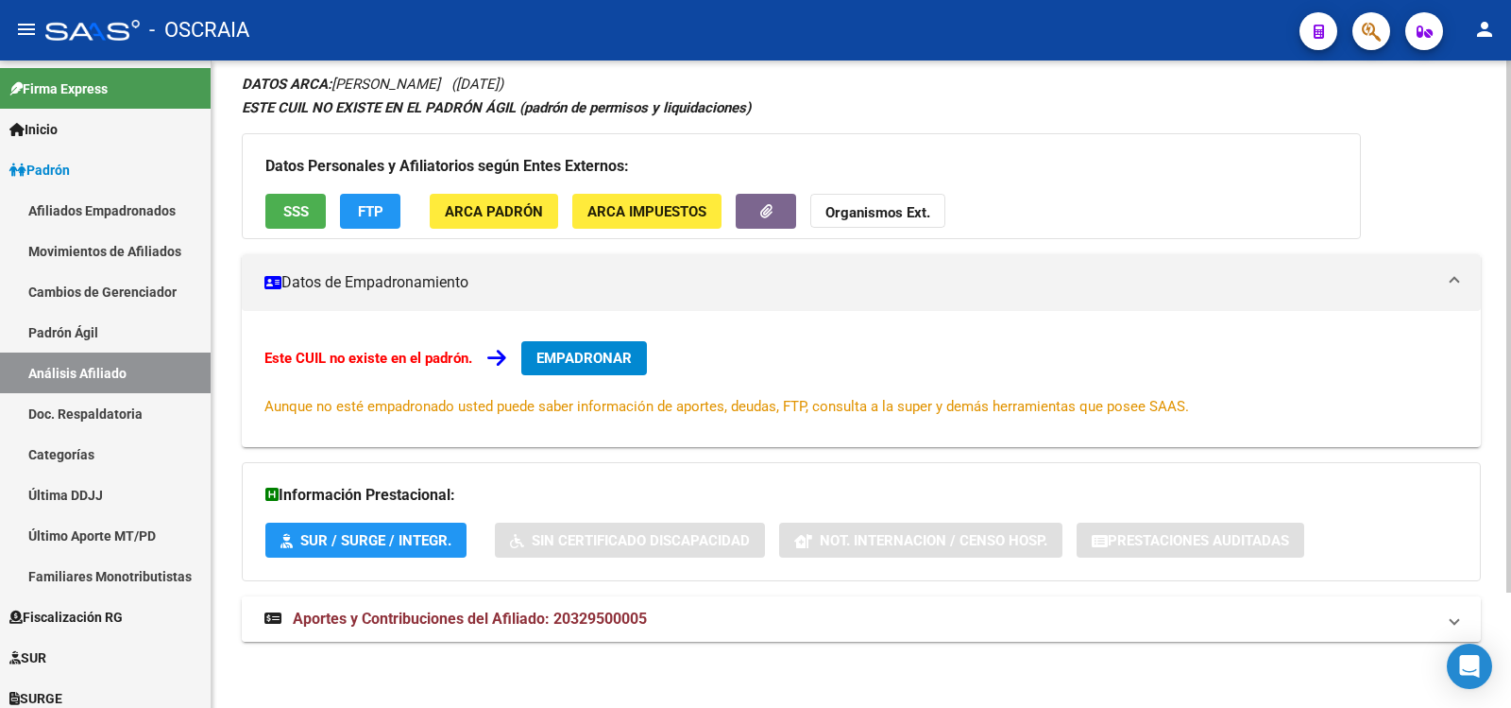
click at [612, 623] on span "Aportes y Contribuciones del Afiliado: 20329500005" at bounding box center [470, 618] width 354 height 18
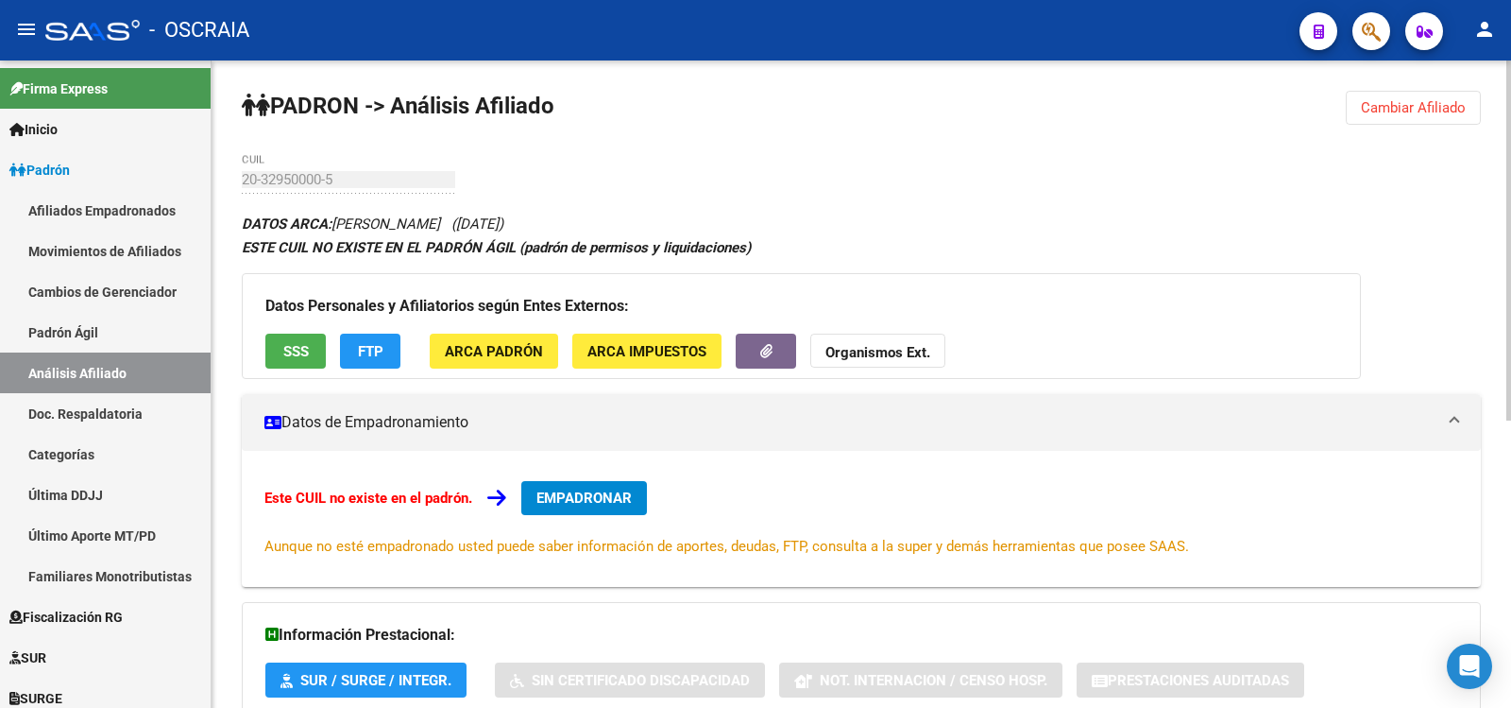
scroll to position [516, 0]
